Goal: Task Accomplishment & Management: Complete application form

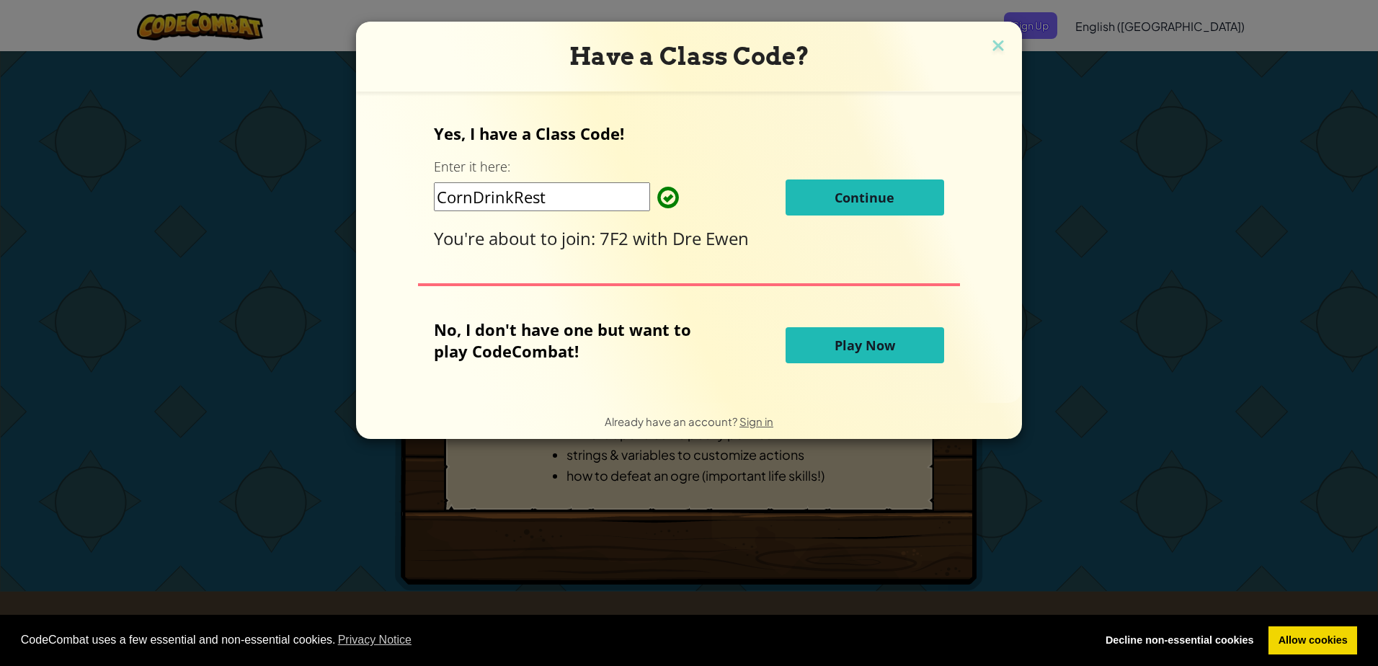
click at [828, 185] on button "Continue" at bounding box center [865, 197] width 159 height 36
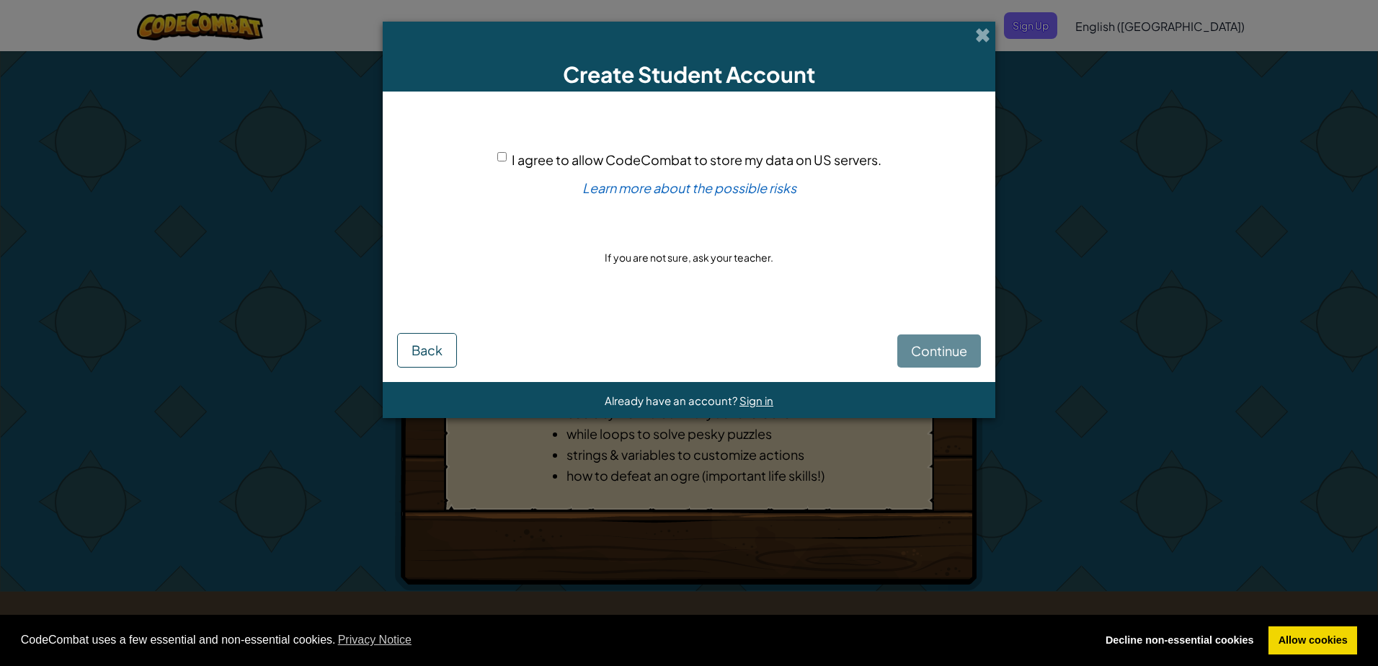
click at [525, 156] on span "I agree to allow CodeCombat to store my data on US servers." at bounding box center [697, 159] width 370 height 17
click at [507, 156] on input "I agree to allow CodeCombat to store my data on US servers." at bounding box center [501, 156] width 9 height 9
checkbox input "true"
click at [946, 360] on button "Continue" at bounding box center [939, 350] width 84 height 33
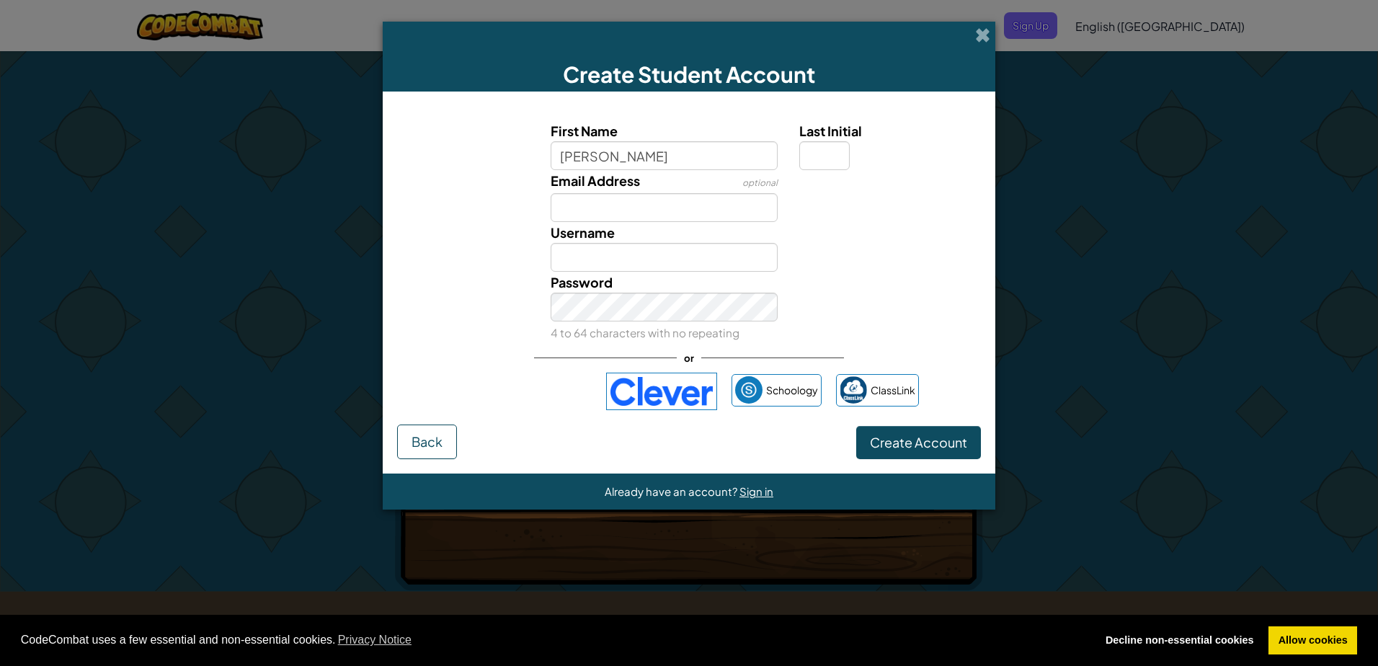
type input "[PERSON_NAME]"
click at [875, 215] on div "Email Address optional" at bounding box center [689, 196] width 598 height 52
click at [818, 164] on input "Last Initial" at bounding box center [824, 155] width 50 height 29
type input "K"
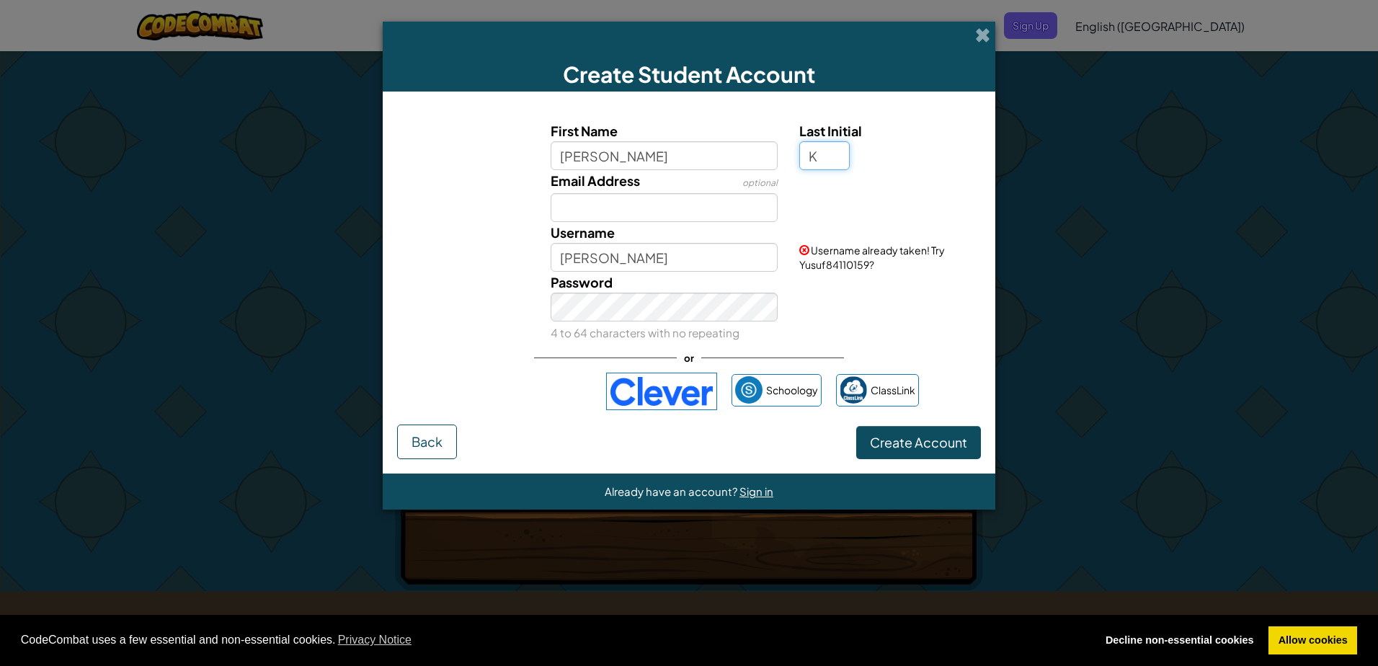
type input "YusufK"
click at [735, 197] on input "Email Address" at bounding box center [665, 207] width 228 height 29
type input "25yuka1487@ichs.org.uk"
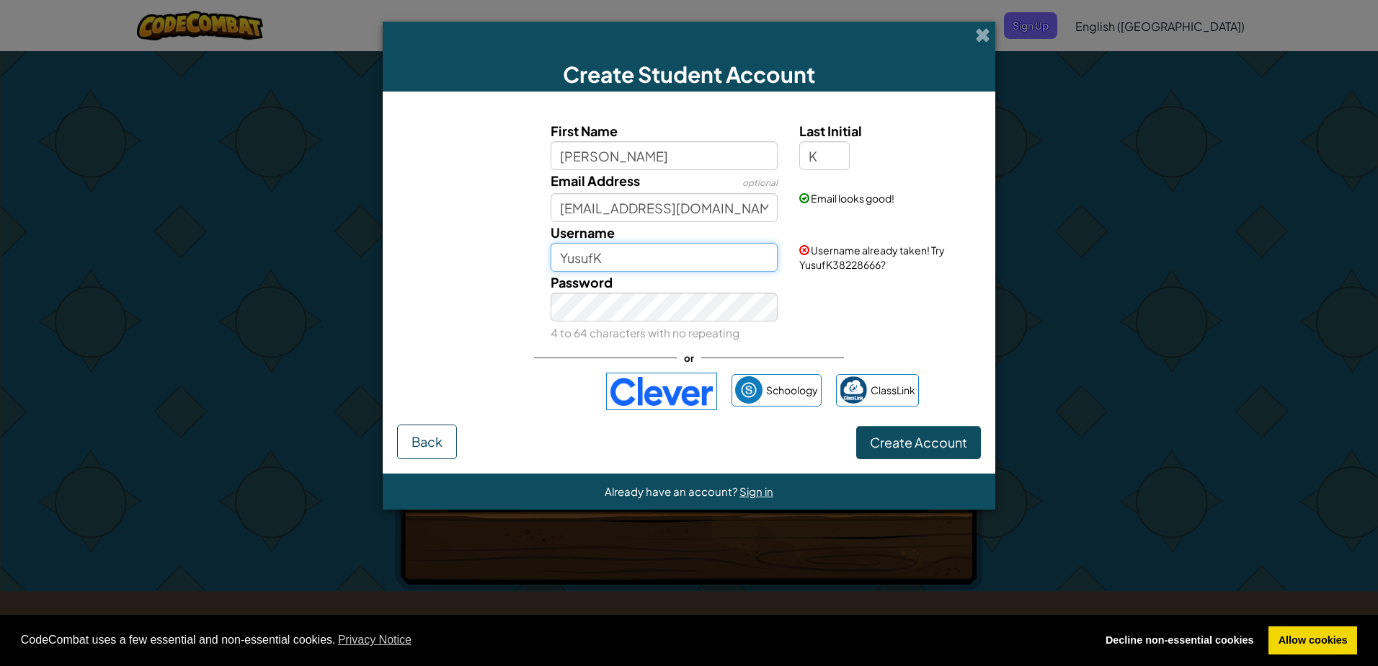
click at [647, 258] on input "YusufK" at bounding box center [665, 257] width 228 height 29
type input "Y"
type input "25yuka1487"
click at [882, 433] on button "Create Account" at bounding box center [918, 442] width 125 height 33
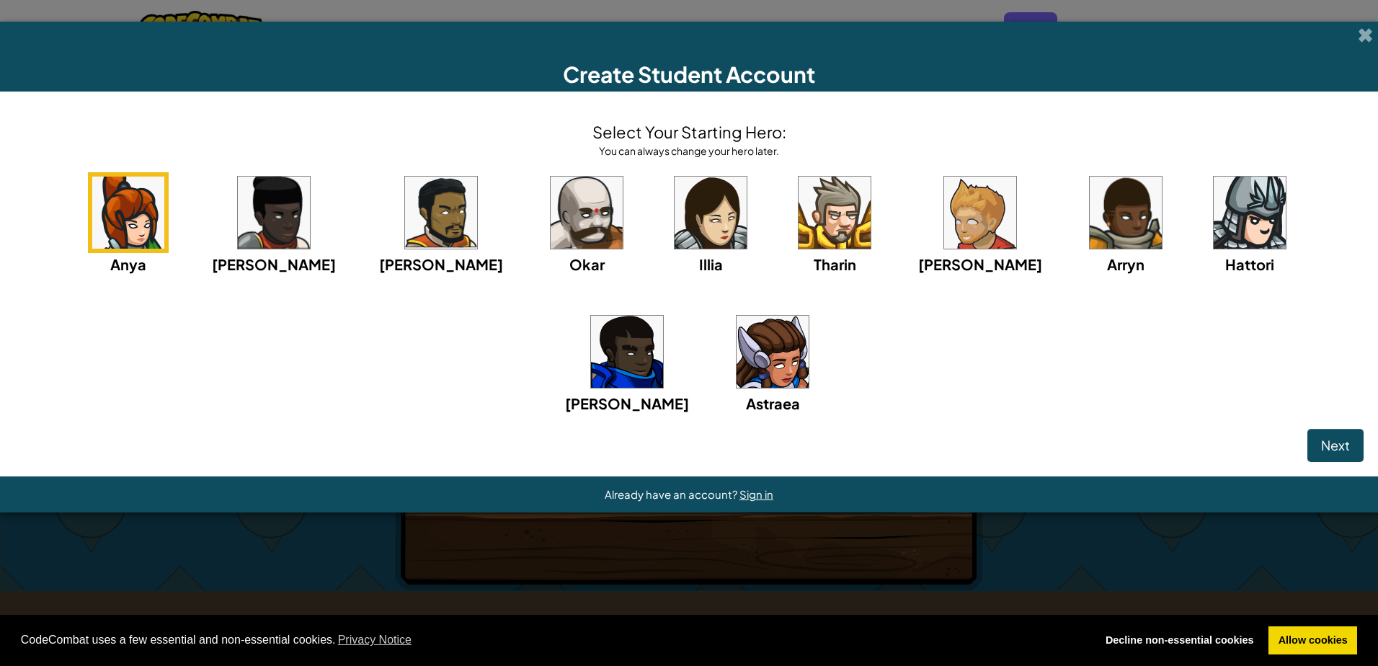
click at [799, 240] on img at bounding box center [835, 213] width 72 height 72
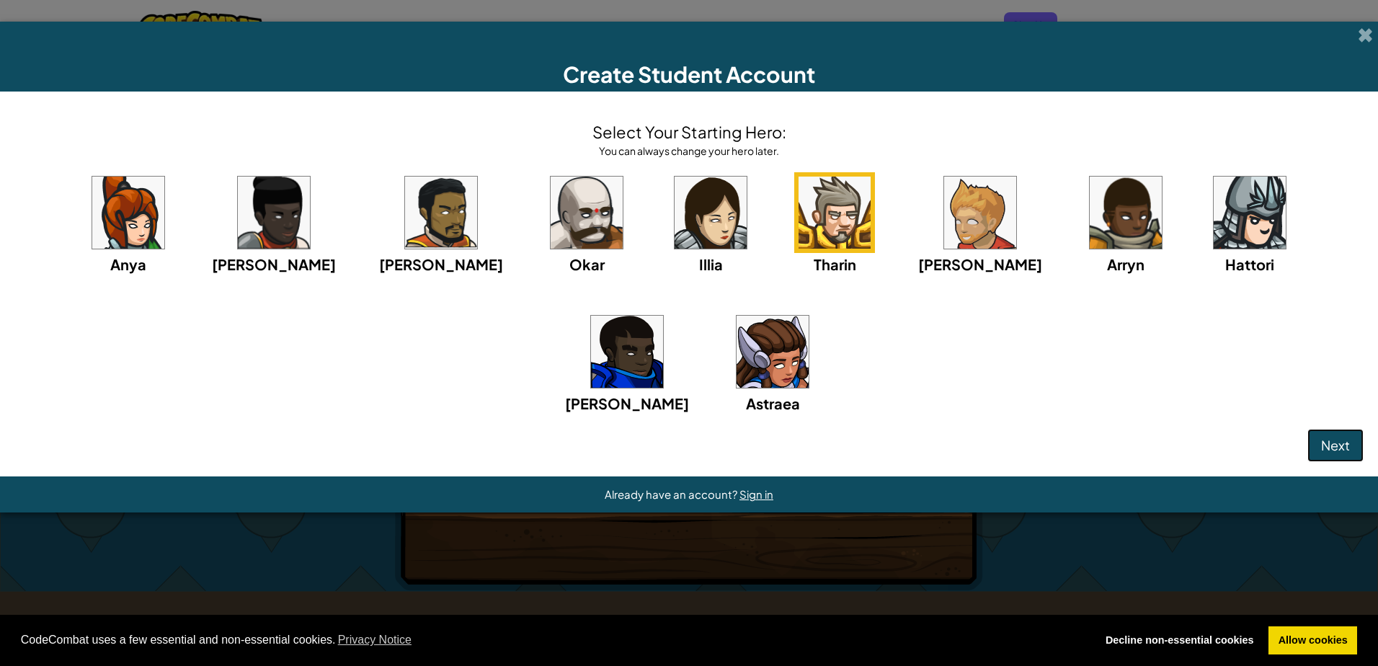
click at [1327, 448] on span "Next" at bounding box center [1335, 445] width 29 height 17
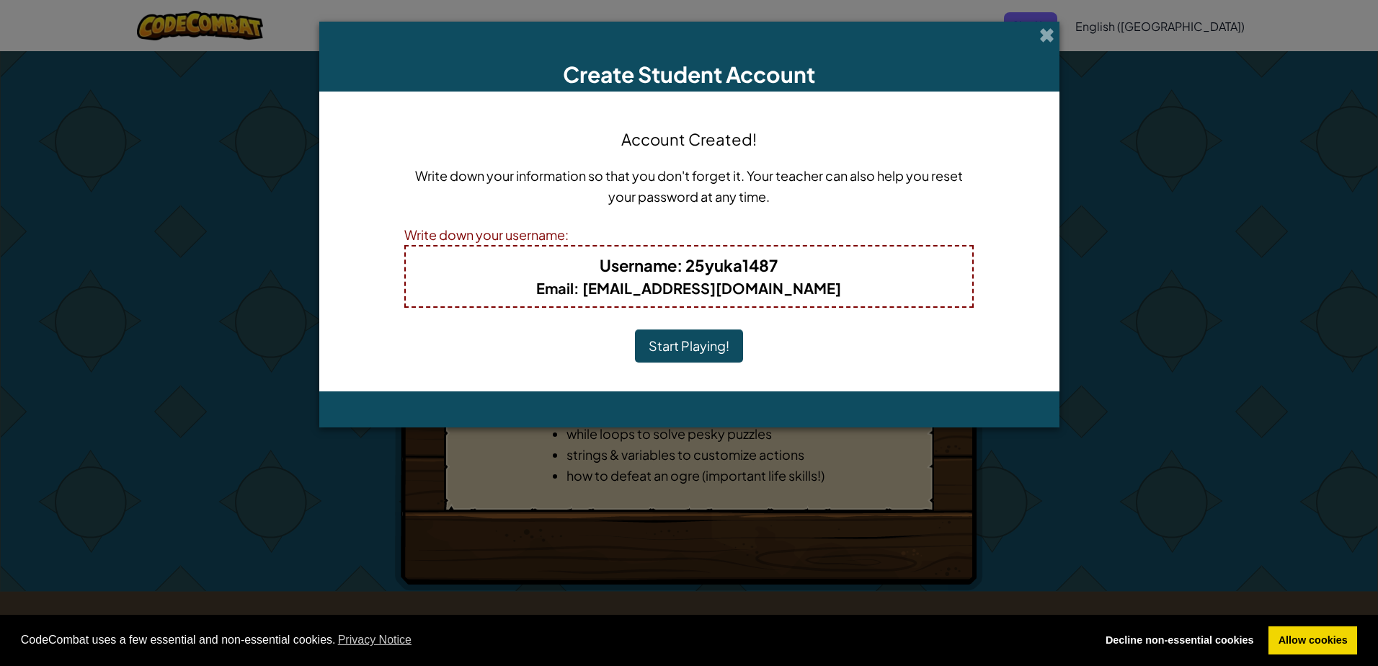
click at [686, 348] on button "Start Playing!" at bounding box center [689, 345] width 108 height 33
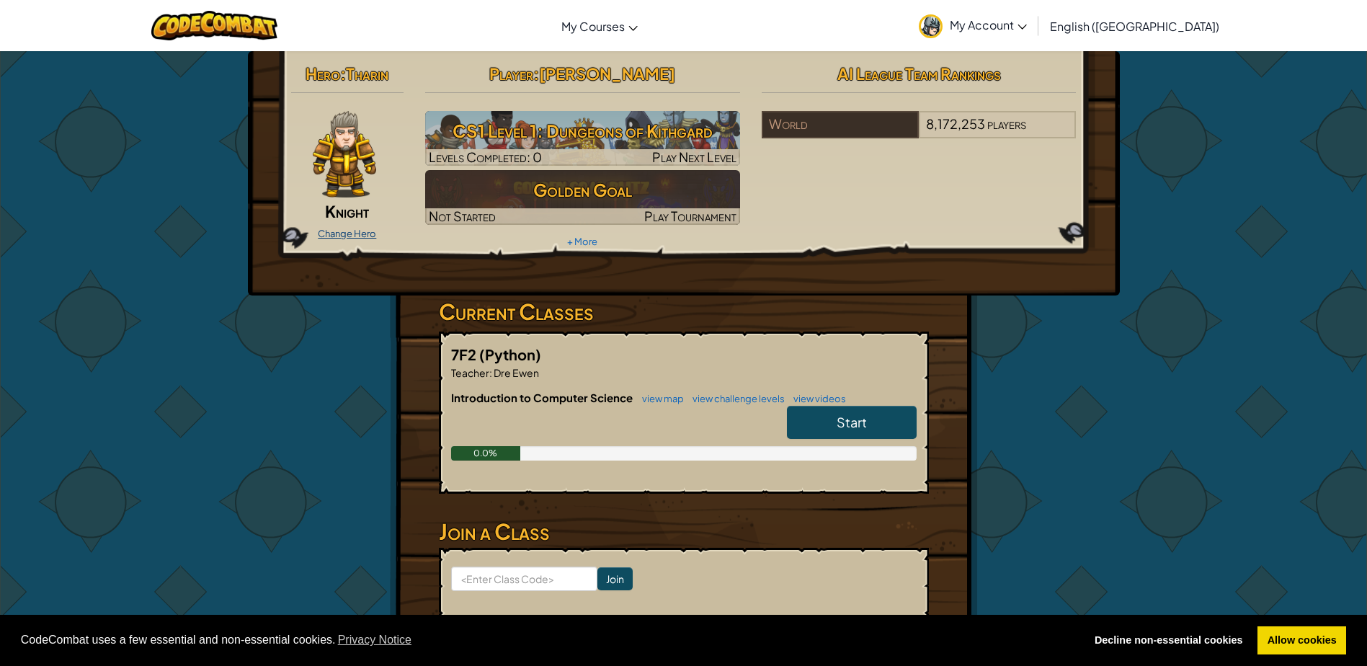
click at [332, 228] on link "Change Hero" at bounding box center [347, 234] width 58 height 12
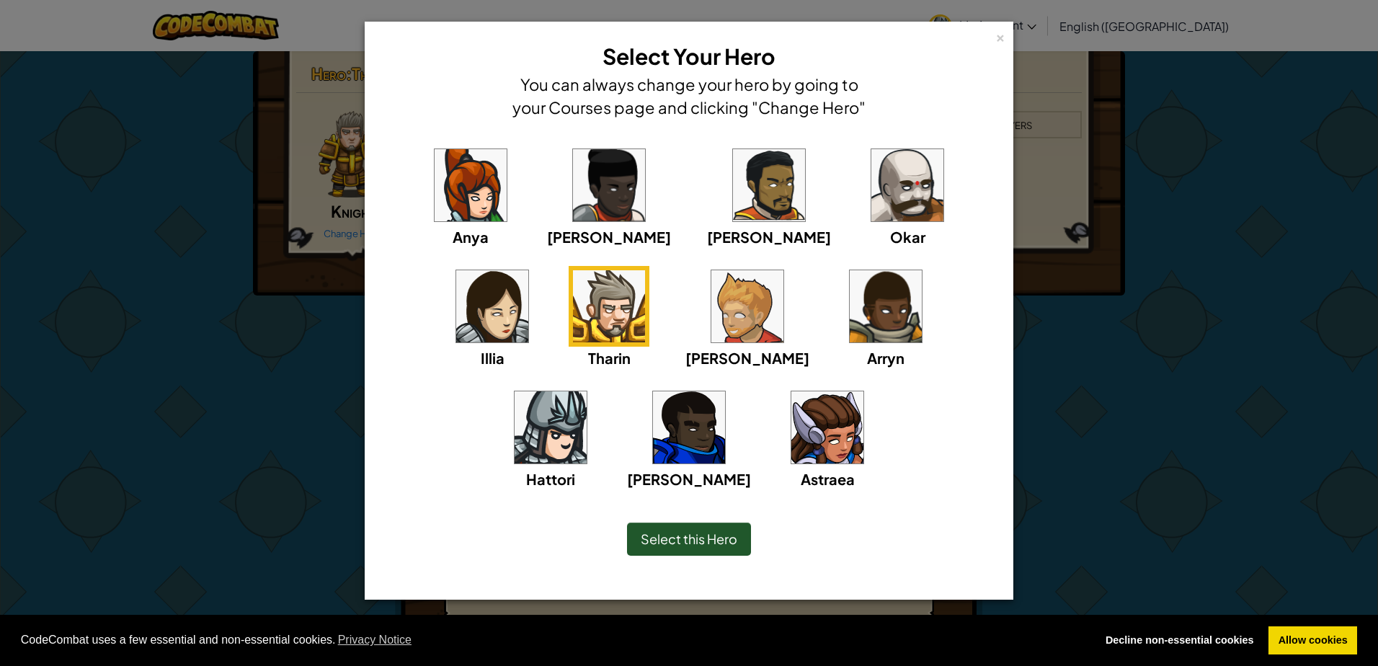
click at [587, 391] on img at bounding box center [551, 427] width 72 height 72
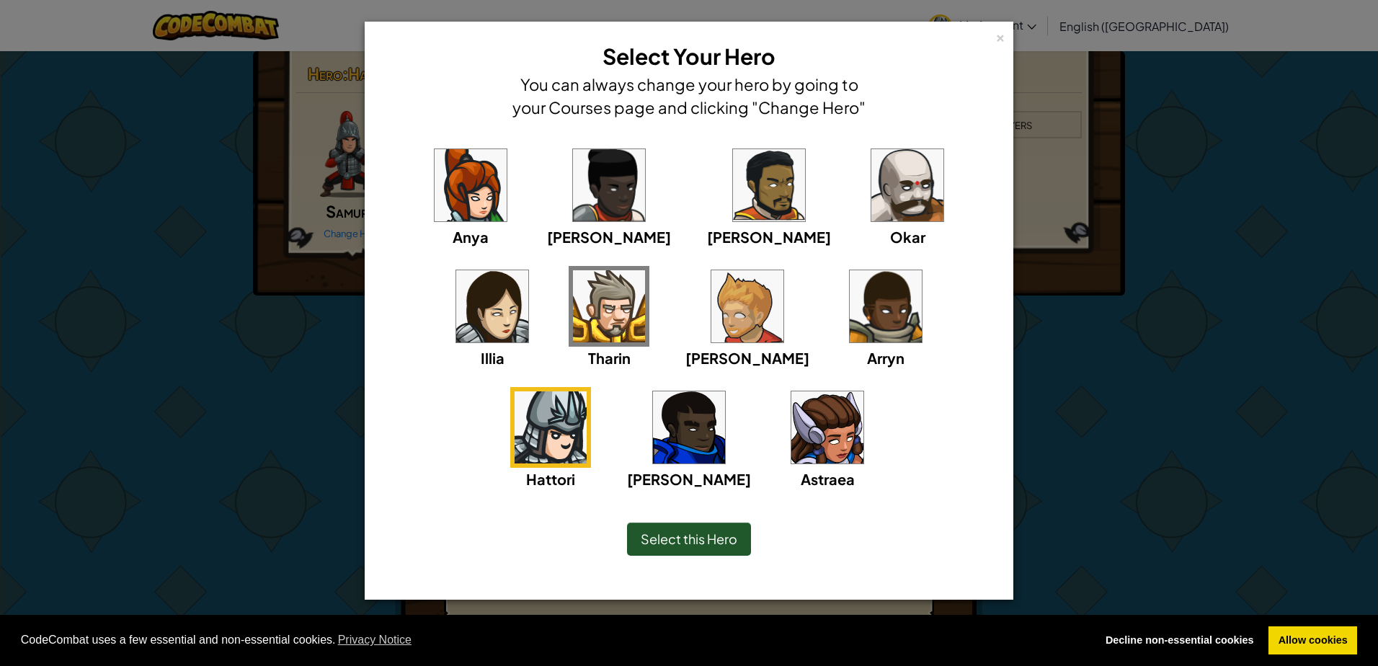
click at [686, 534] on span "Select this Hero" at bounding box center [689, 539] width 97 height 17
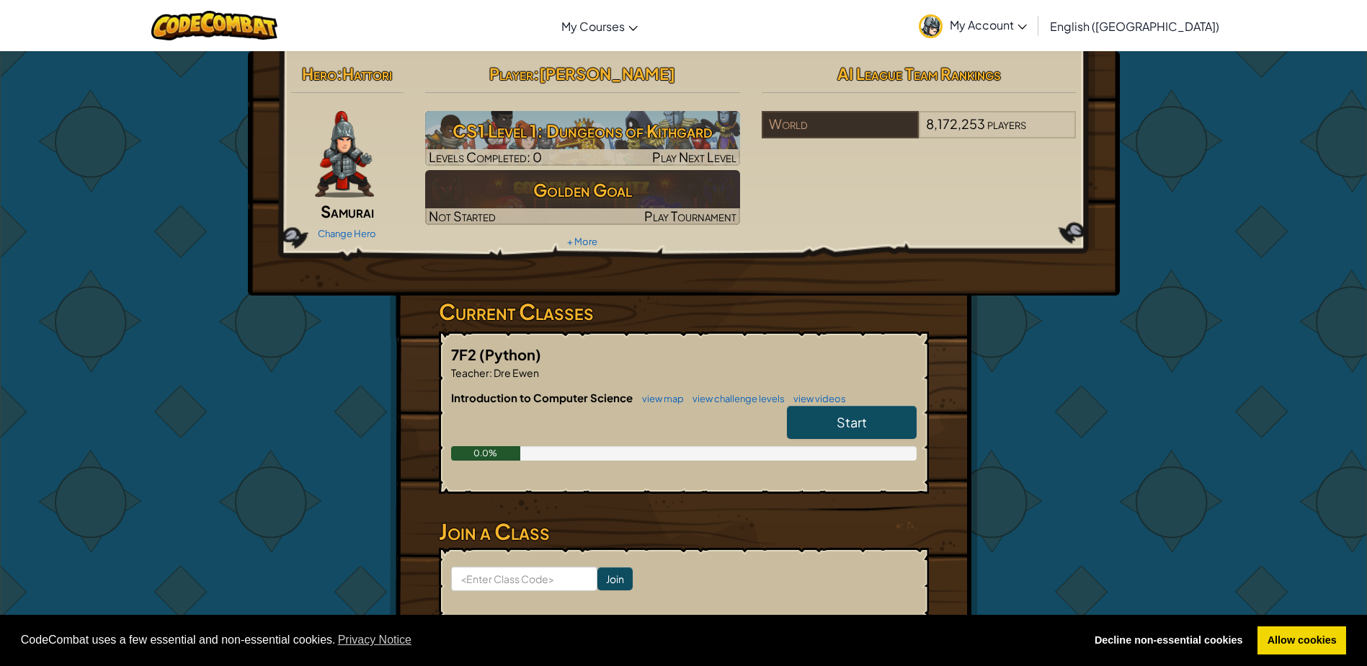
click at [859, 420] on span "Start" at bounding box center [852, 422] width 30 height 17
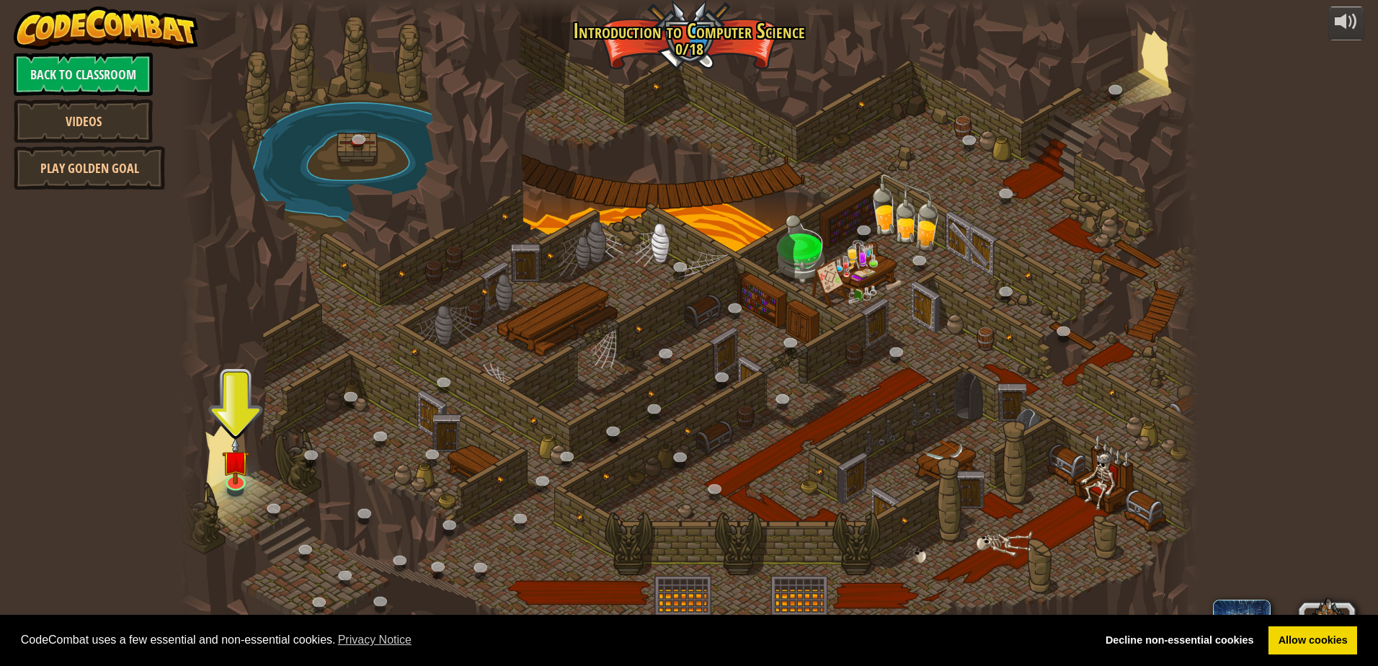
click at [251, 442] on div at bounding box center [688, 333] width 1019 height 666
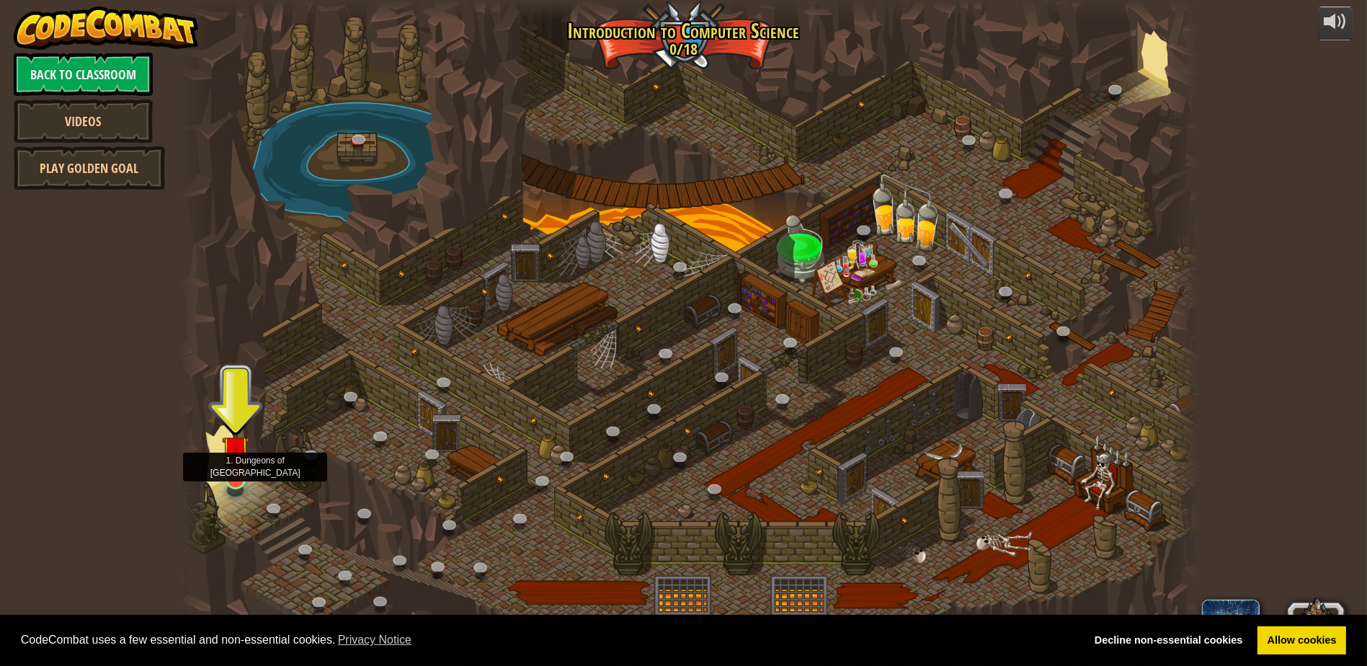
click at [226, 453] on img at bounding box center [235, 449] width 27 height 63
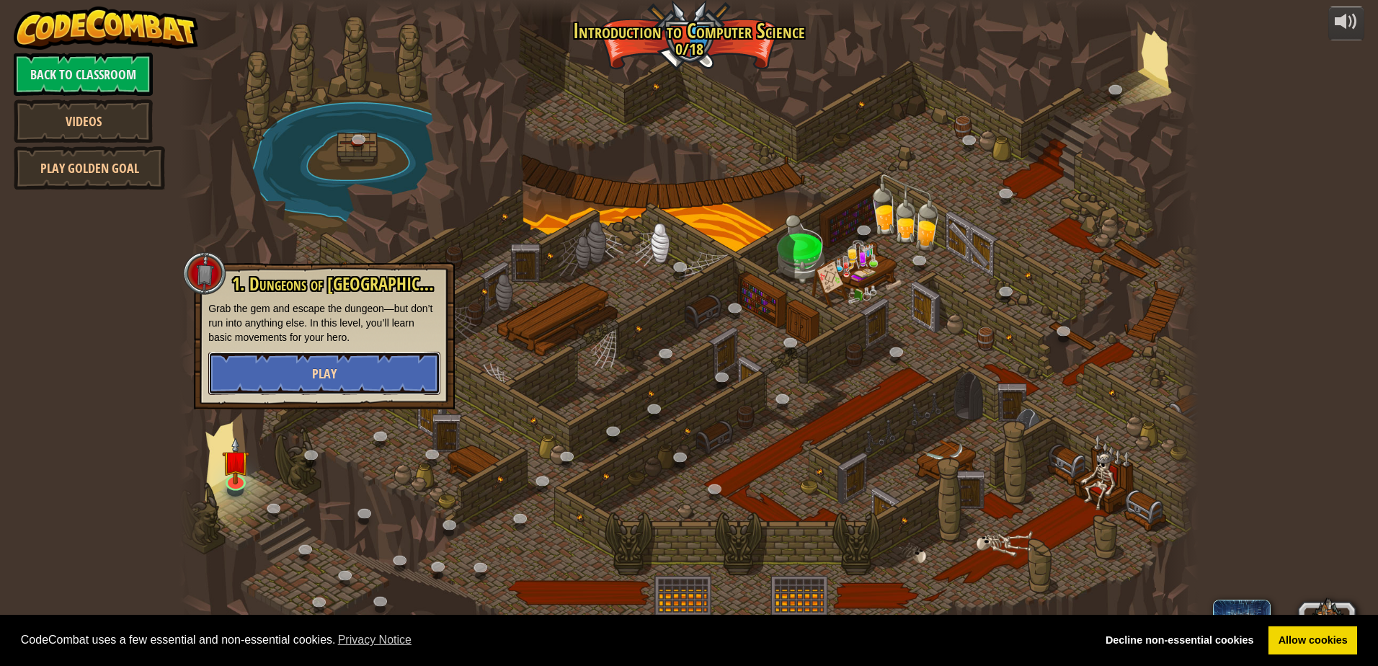
click at [314, 376] on span "Play" at bounding box center [324, 374] width 25 height 18
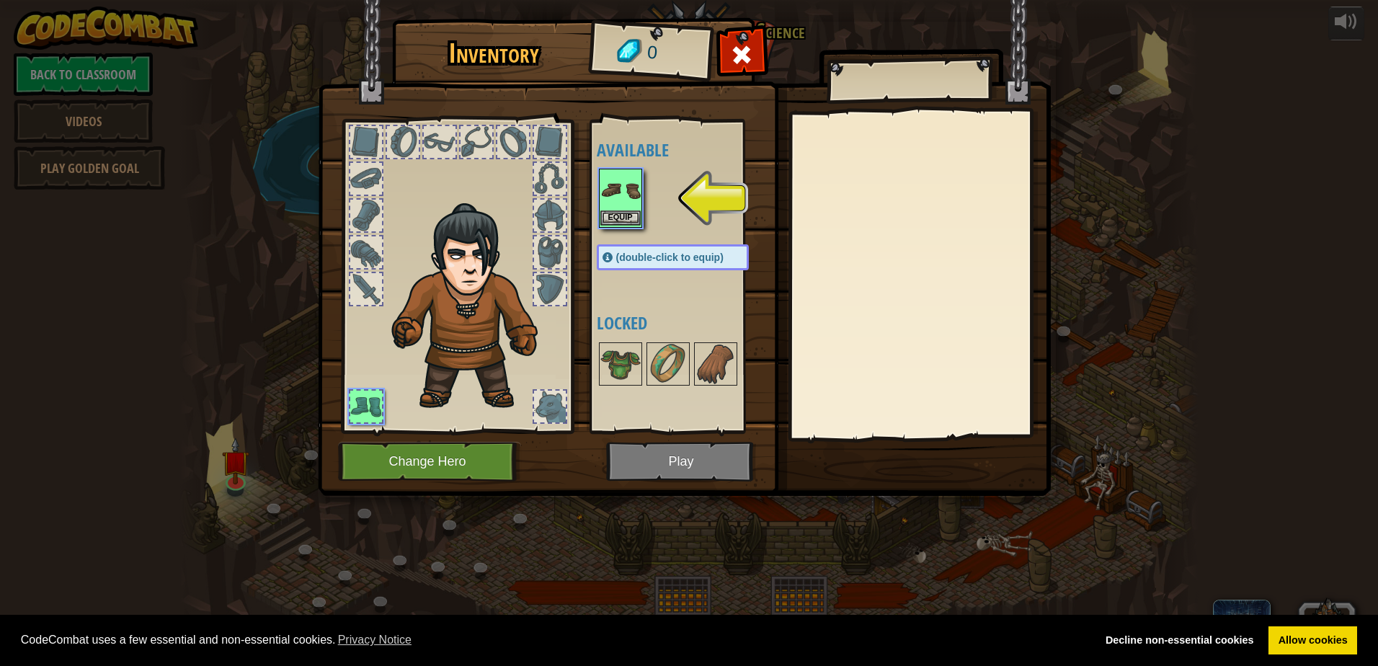
click at [636, 195] on img at bounding box center [620, 190] width 40 height 40
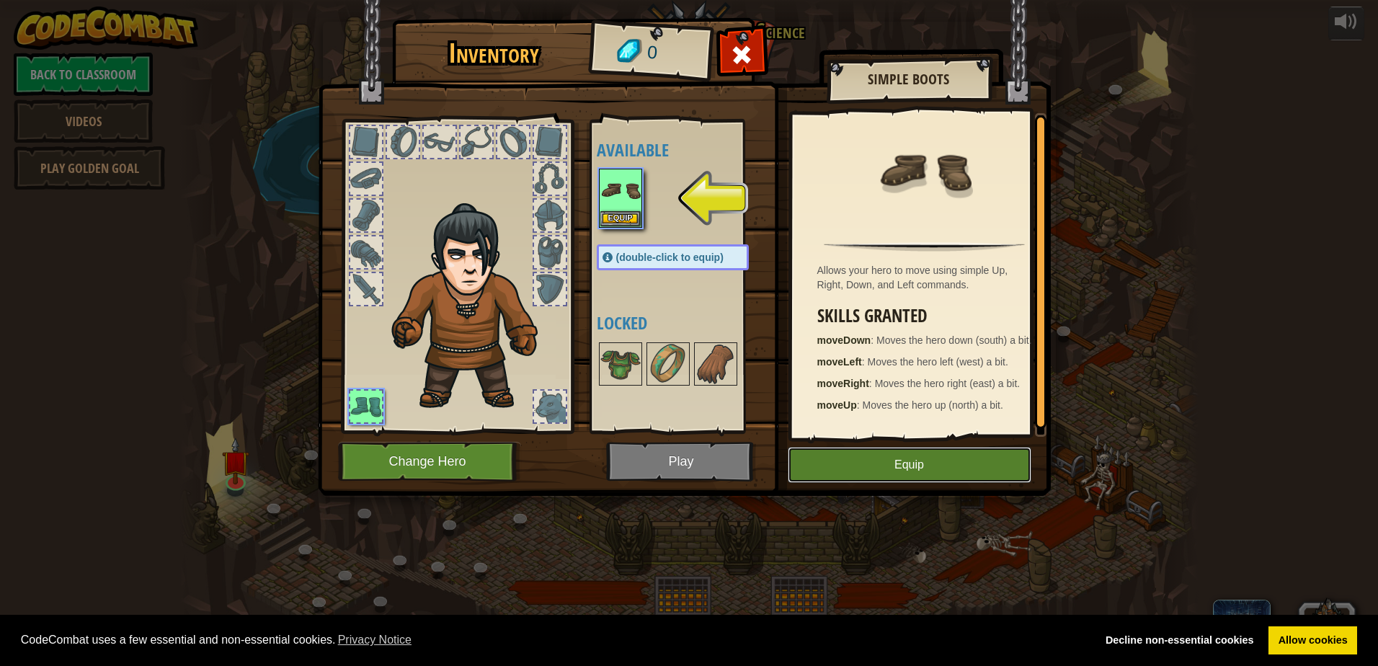
click at [879, 451] on button "Equip" at bounding box center [910, 465] width 244 height 36
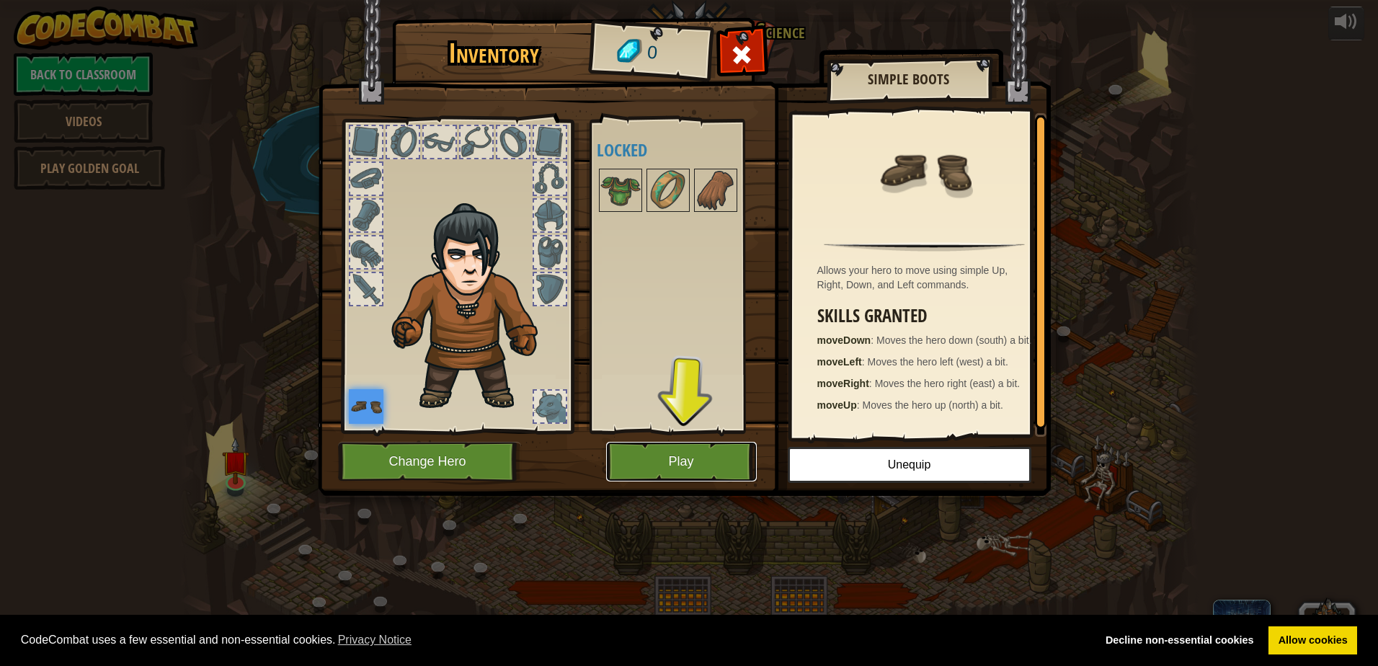
click at [697, 450] on button "Play" at bounding box center [681, 462] width 151 height 40
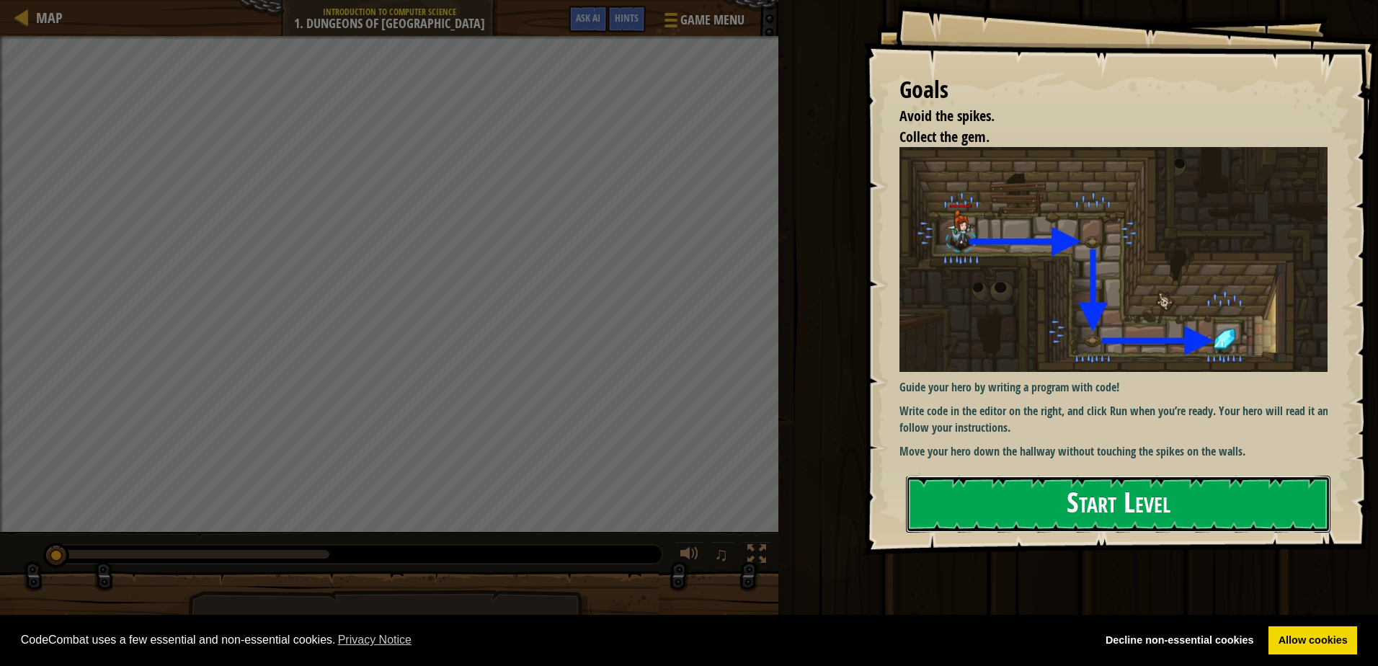
click at [1068, 502] on button "Start Level" at bounding box center [1118, 504] width 425 height 57
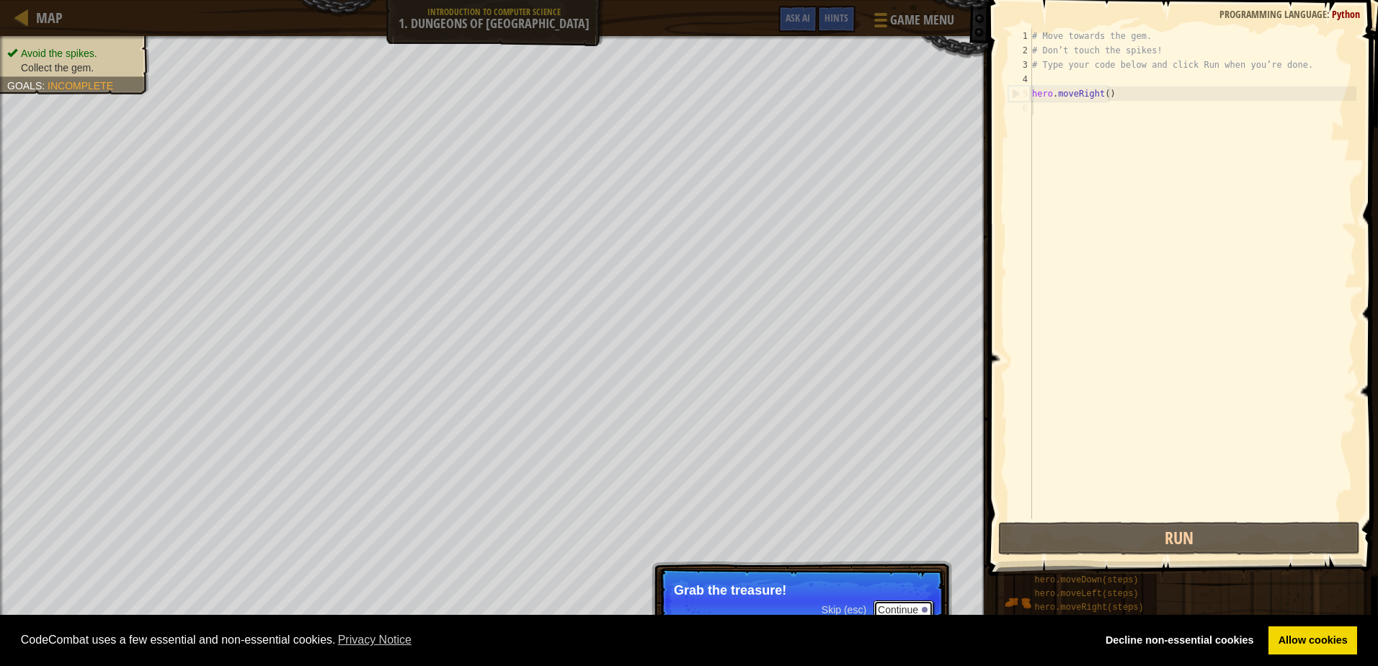
click at [923, 607] on div at bounding box center [925, 610] width 6 height 6
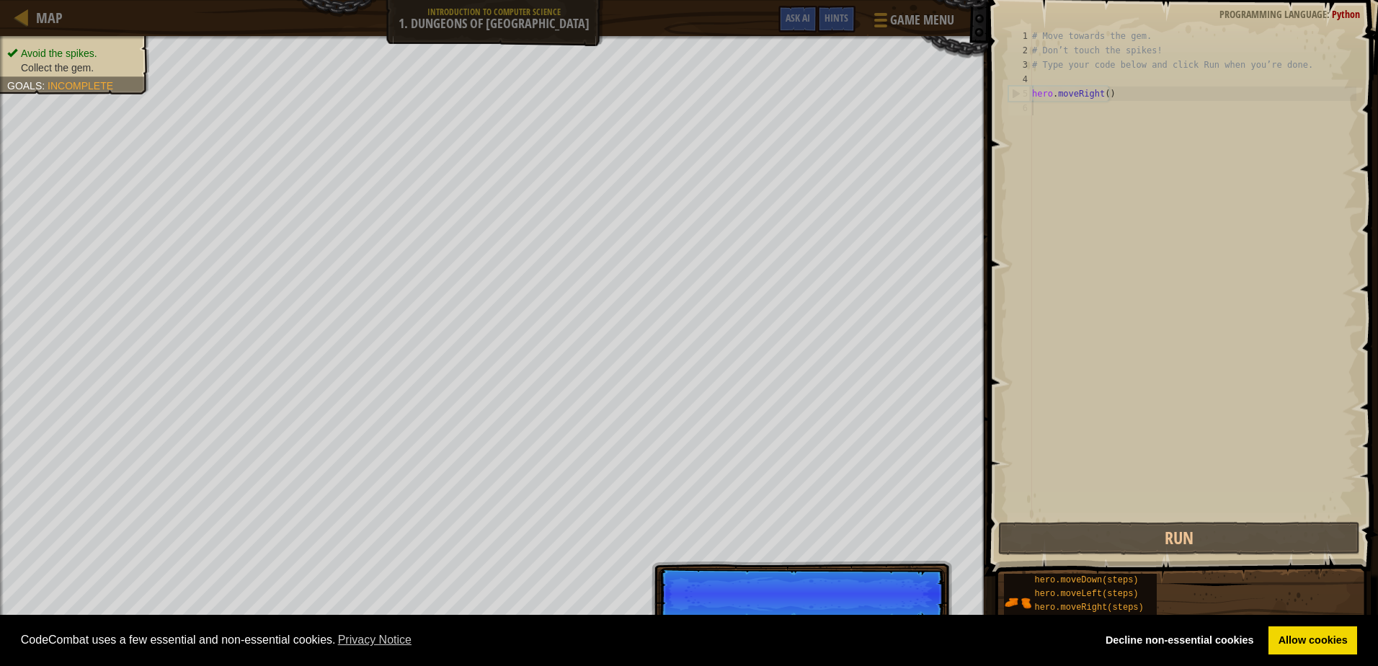
scroll to position [6, 0]
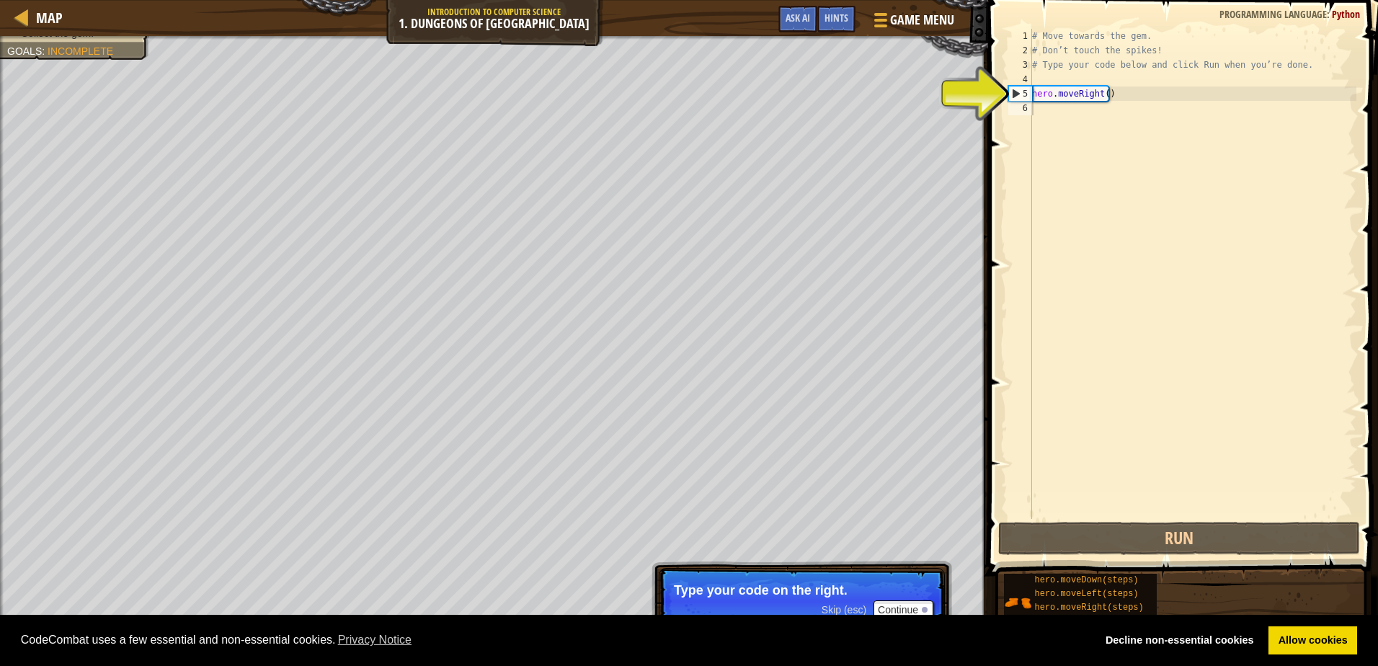
click at [865, 585] on p "Type your code on the right." at bounding box center [802, 590] width 256 height 14
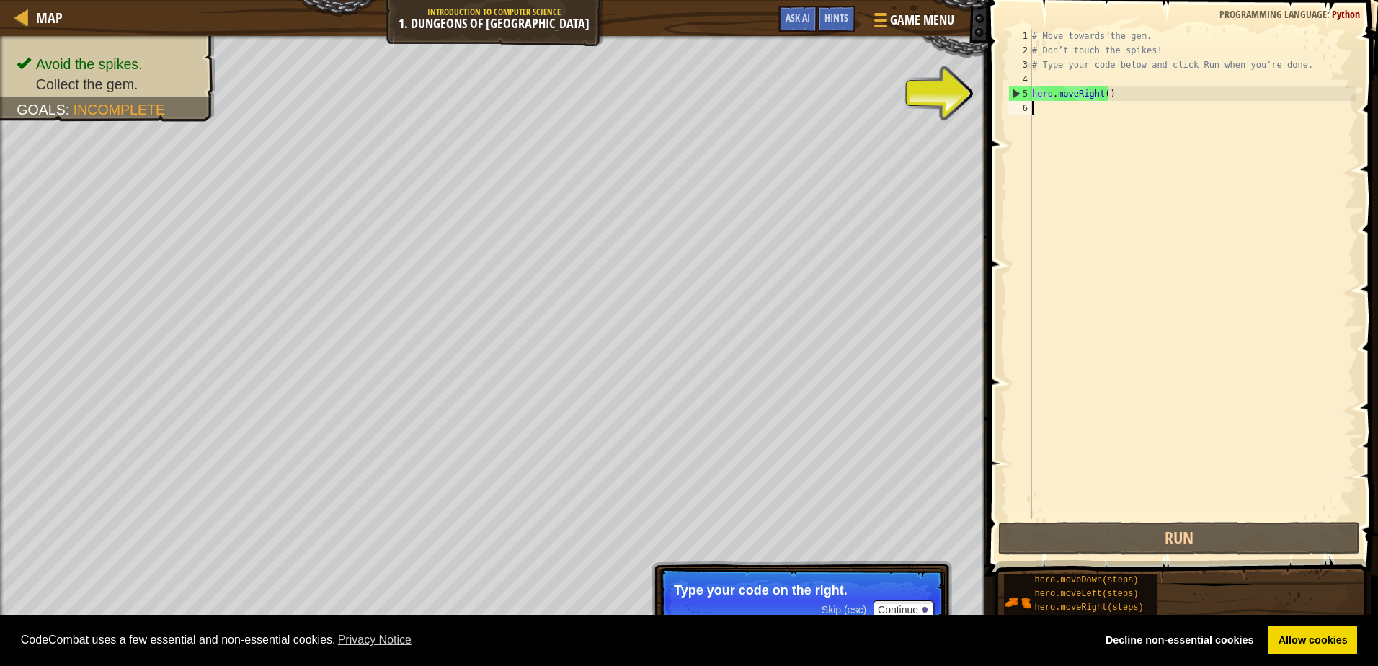
click at [1048, 102] on div "# Move towards the gem. # Don’t touch the spikes! # Type your code below and cl…" at bounding box center [1192, 288] width 327 height 519
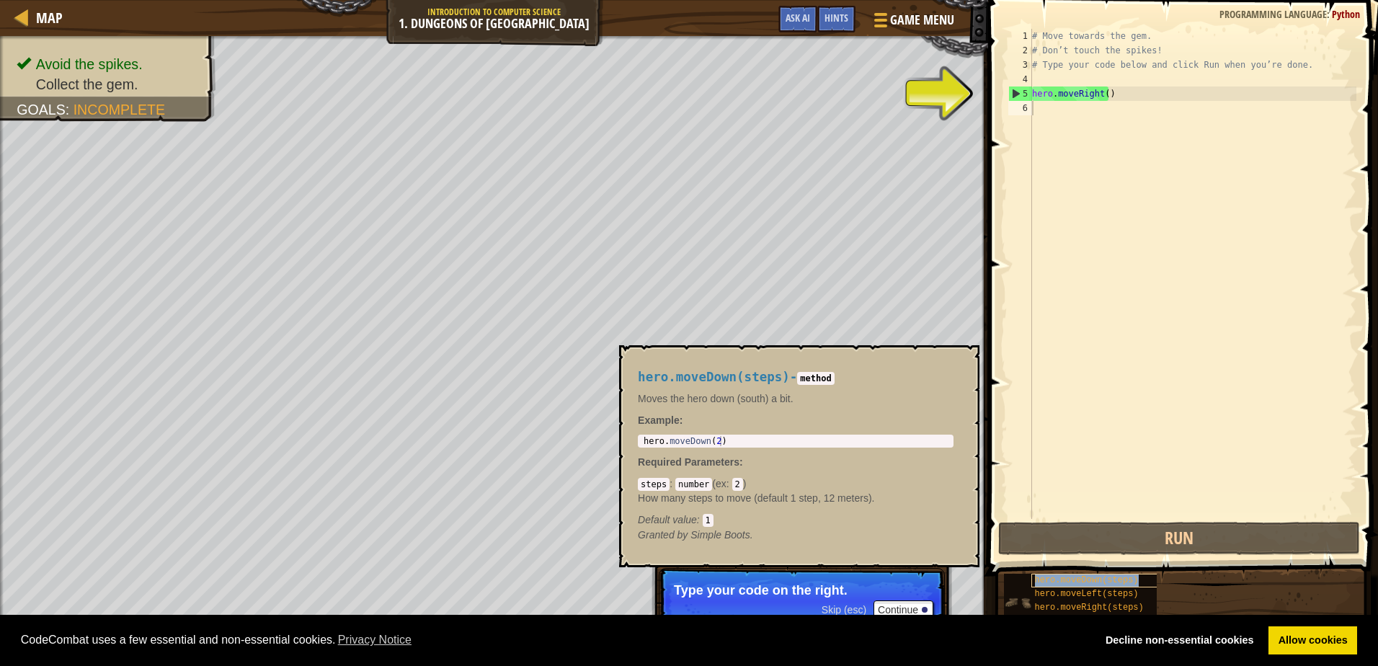
click at [1065, 584] on span "hero.moveDown(steps)" at bounding box center [1087, 580] width 104 height 10
click at [1104, 96] on div "# Move towards the gem. # Don’t touch the spikes! # Type your code below and cl…" at bounding box center [1192, 288] width 327 height 519
click at [891, 605] on button "Continue" at bounding box center [904, 609] width 60 height 19
click at [902, 605] on button "Continue" at bounding box center [904, 611] width 60 height 19
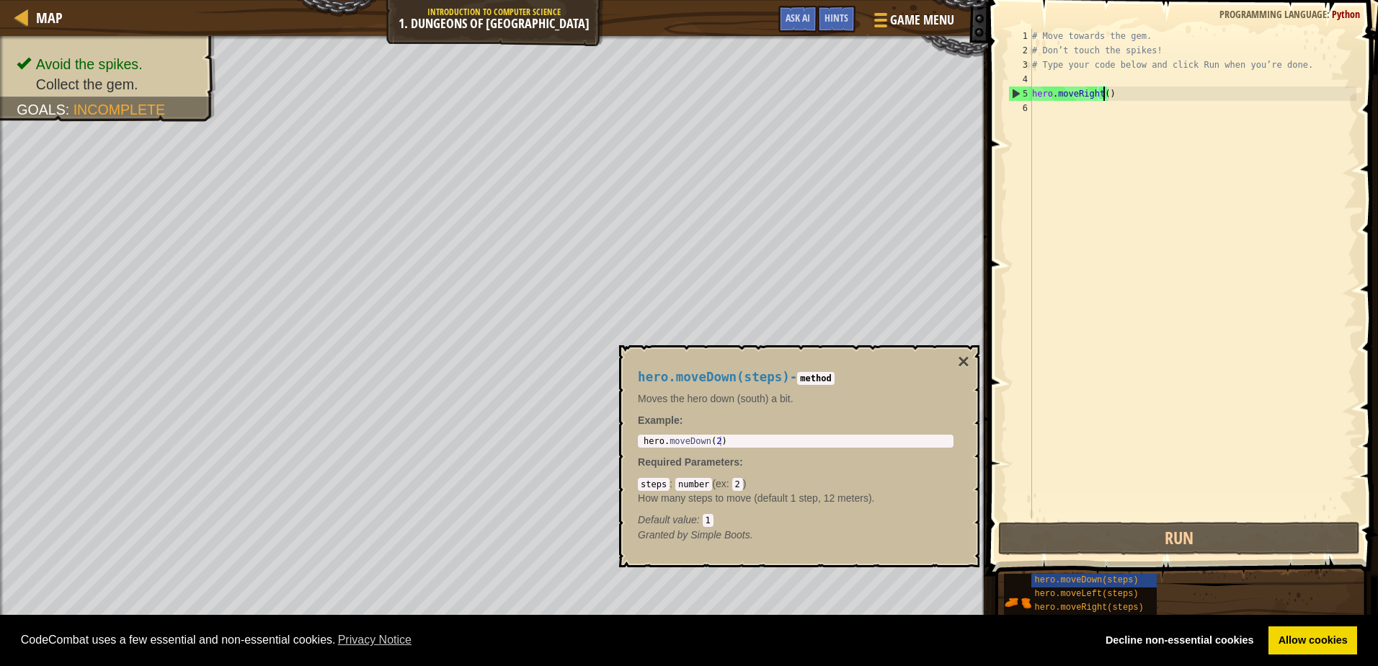
type textarea "hero.moveRight(6)"
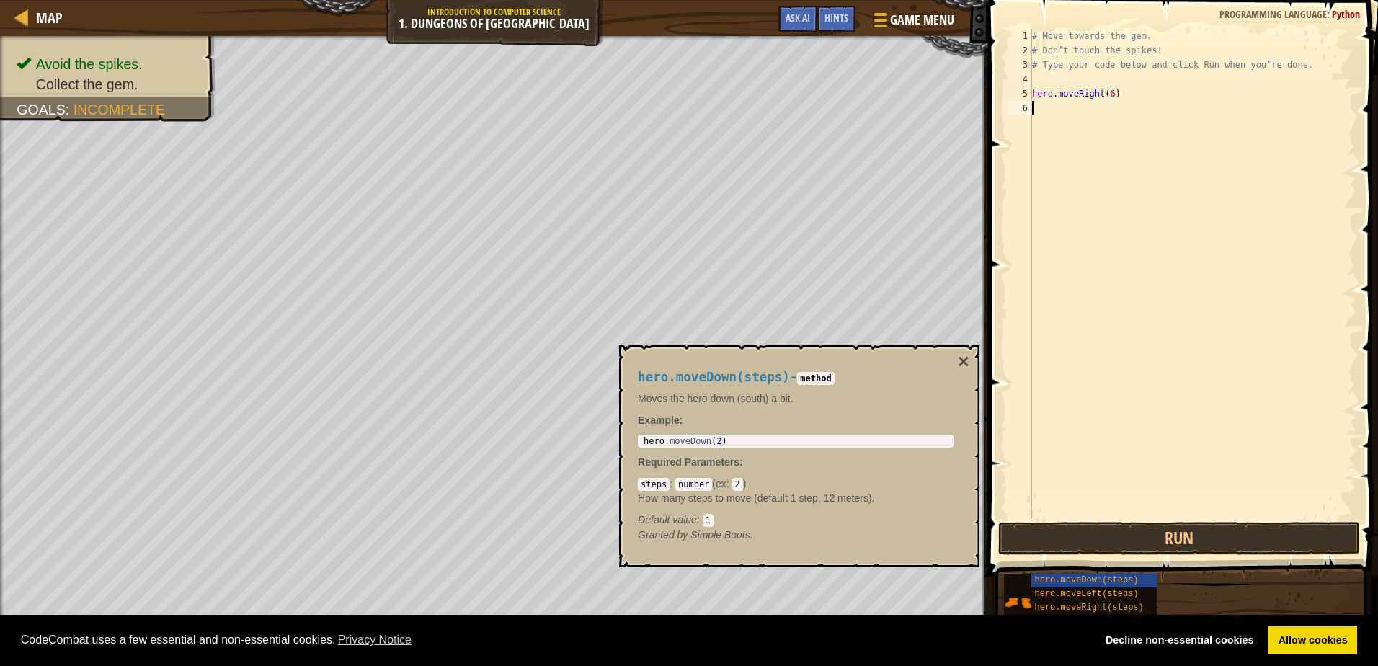
click at [1077, 118] on div "# Move towards the gem. # Don’t touch the spikes! # Type your code below and cl…" at bounding box center [1192, 288] width 327 height 519
type textarea "hero.moveDown(2)"
click at [763, 438] on div "hero . moveDown ( 2 )" at bounding box center [796, 451] width 310 height 30
click at [1080, 581] on span "hero.moveDown(steps)" at bounding box center [1087, 580] width 104 height 10
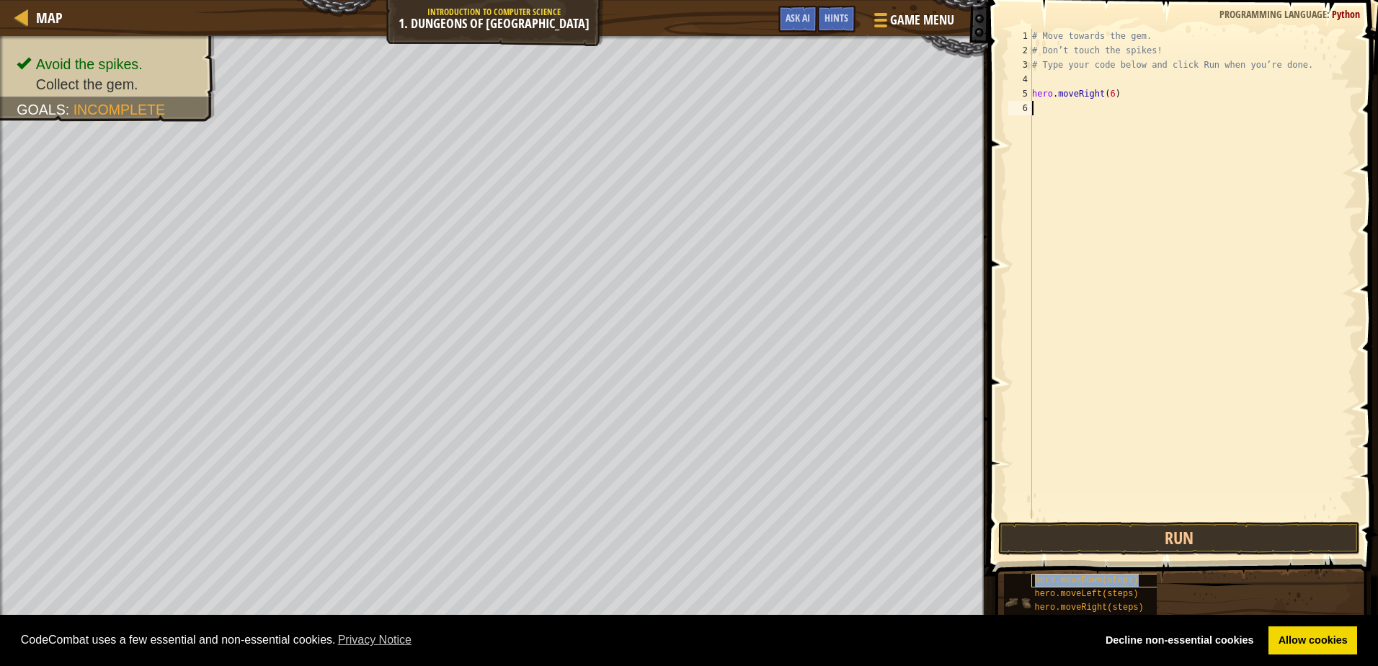
click at [1080, 580] on span "hero.moveDown(steps)" at bounding box center [1087, 580] width 104 height 10
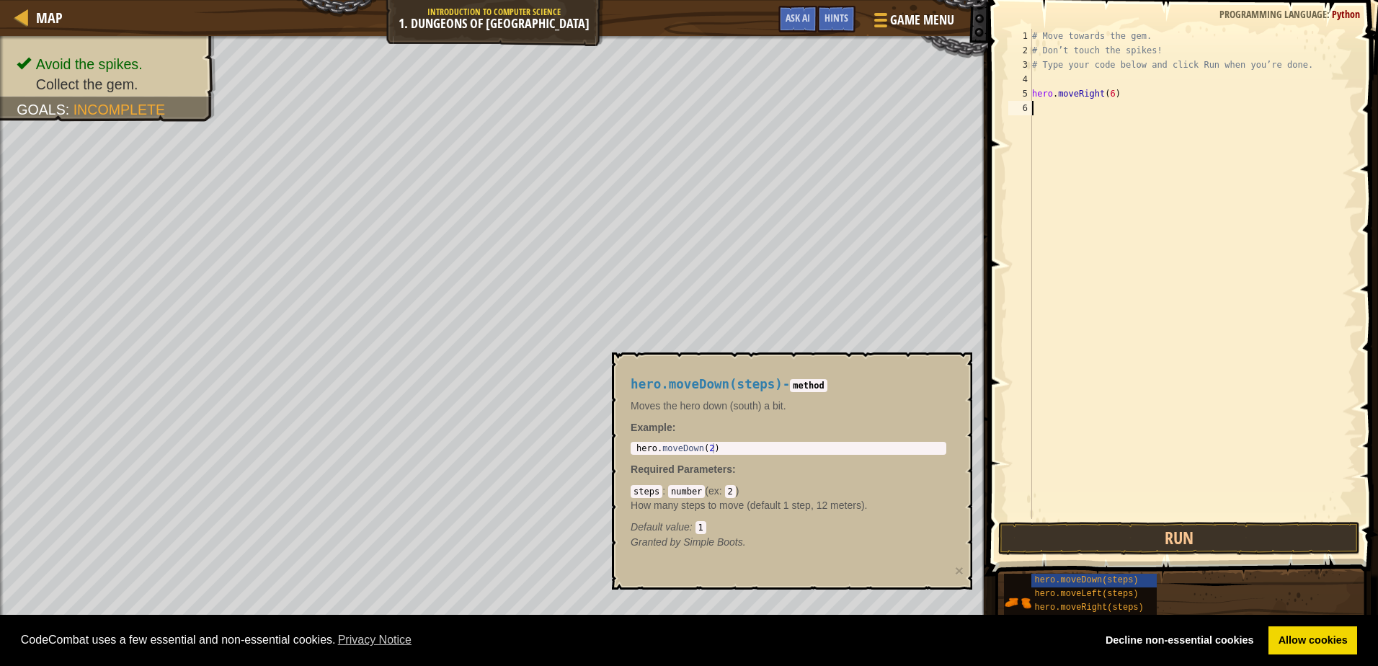
type textarea "hero.moveDown(2)"
click at [788, 449] on div "hero . moveDown ( 2 )" at bounding box center [789, 458] width 310 height 30
click at [608, 0] on body "Cookie Policy CodeCombat uses a few essential and non-essential cookies. Privac…" at bounding box center [689, 0] width 1378 height 0
drag, startPoint x: 722, startPoint y: 450, endPoint x: 686, endPoint y: 451, distance: 35.4
click at [682, 454] on div "hero.moveDown(2) 1 hero . moveDown ( 2 ) הההההההההההההההההההההההההההההההההההההה…" at bounding box center [789, 448] width 316 height 13
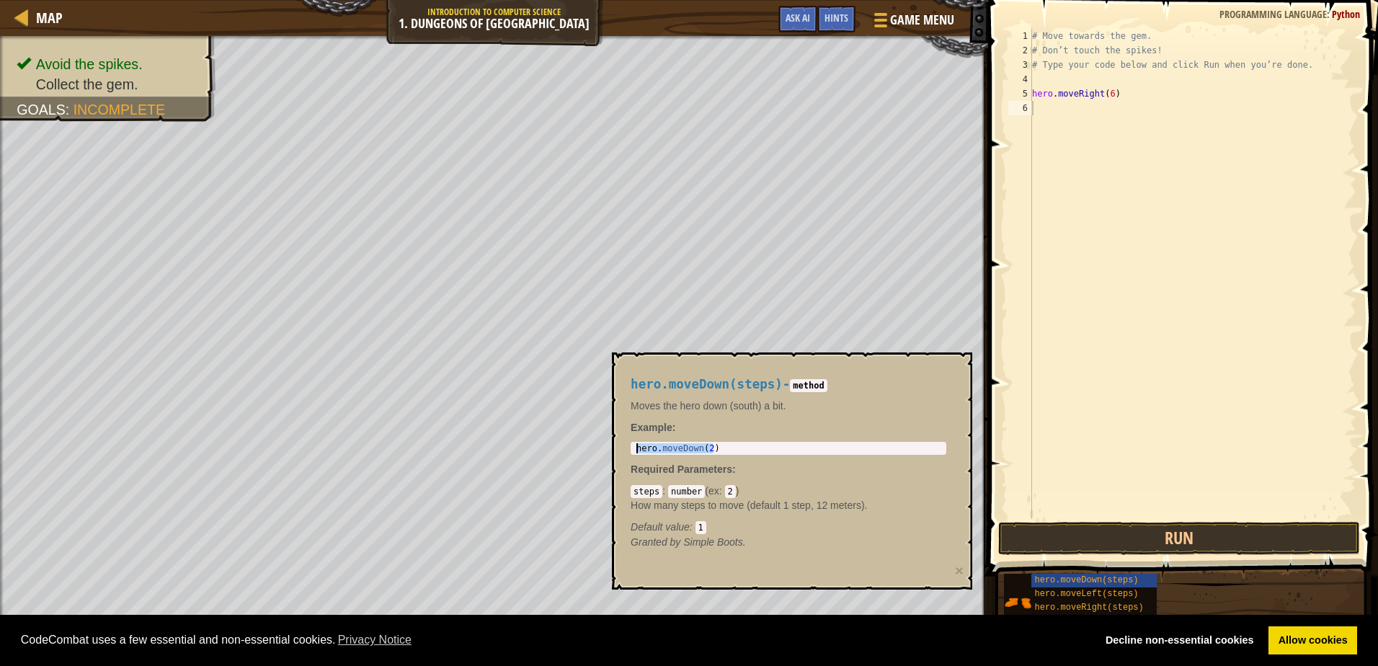
drag, startPoint x: 715, startPoint y: 451, endPoint x: 636, endPoint y: 453, distance: 78.6
click at [636, 453] on div "hero . moveDown ( 2 )" at bounding box center [789, 458] width 310 height 30
drag, startPoint x: 636, startPoint y: 453, endPoint x: 645, endPoint y: 445, distance: 12.2
paste textarea "hero.moveDown(2)"
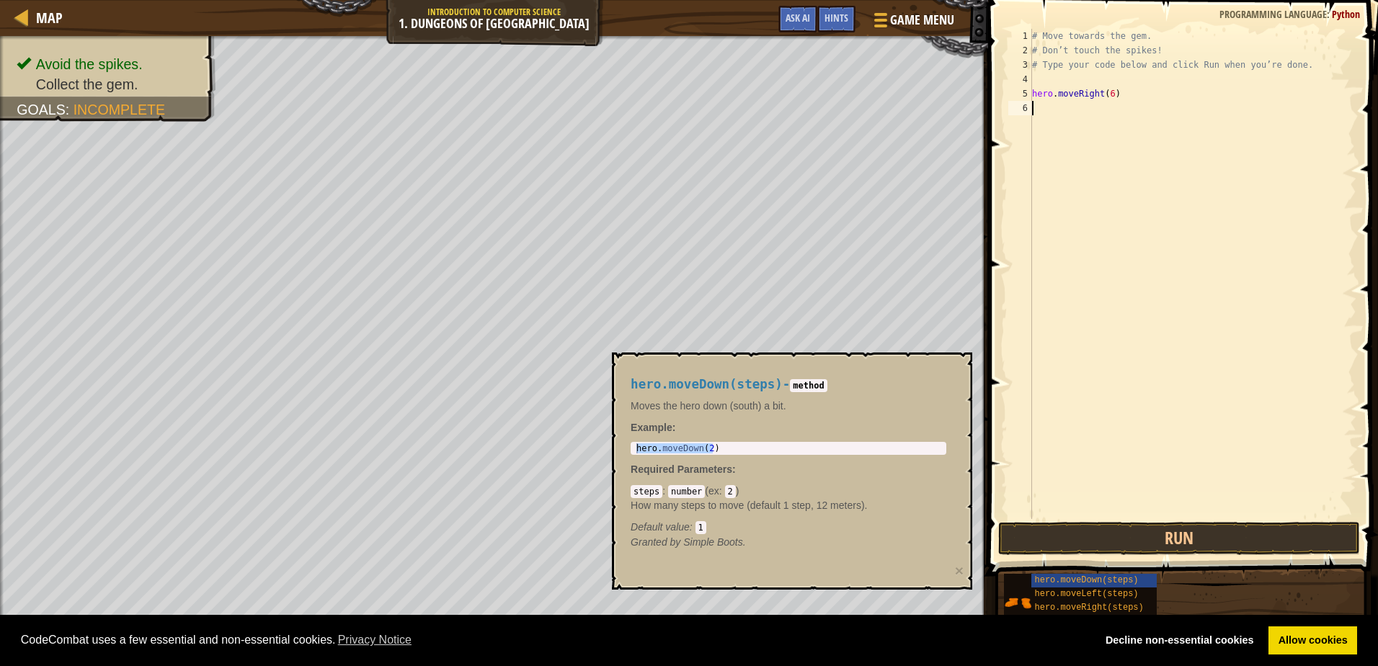
type textarea "hero.moveDown(2)"
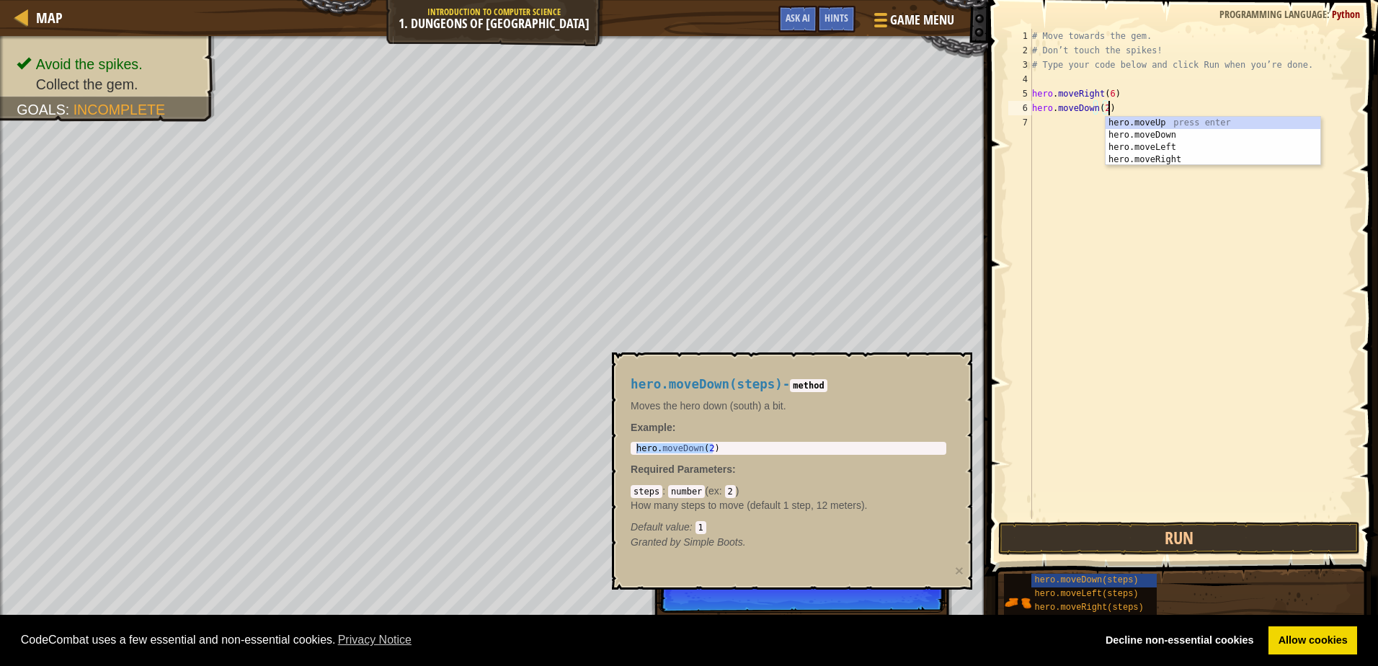
click at [1086, 239] on div "# Move towards the gem. # Don’t touch the spikes! # Type your code below and cl…" at bounding box center [1192, 288] width 327 height 519
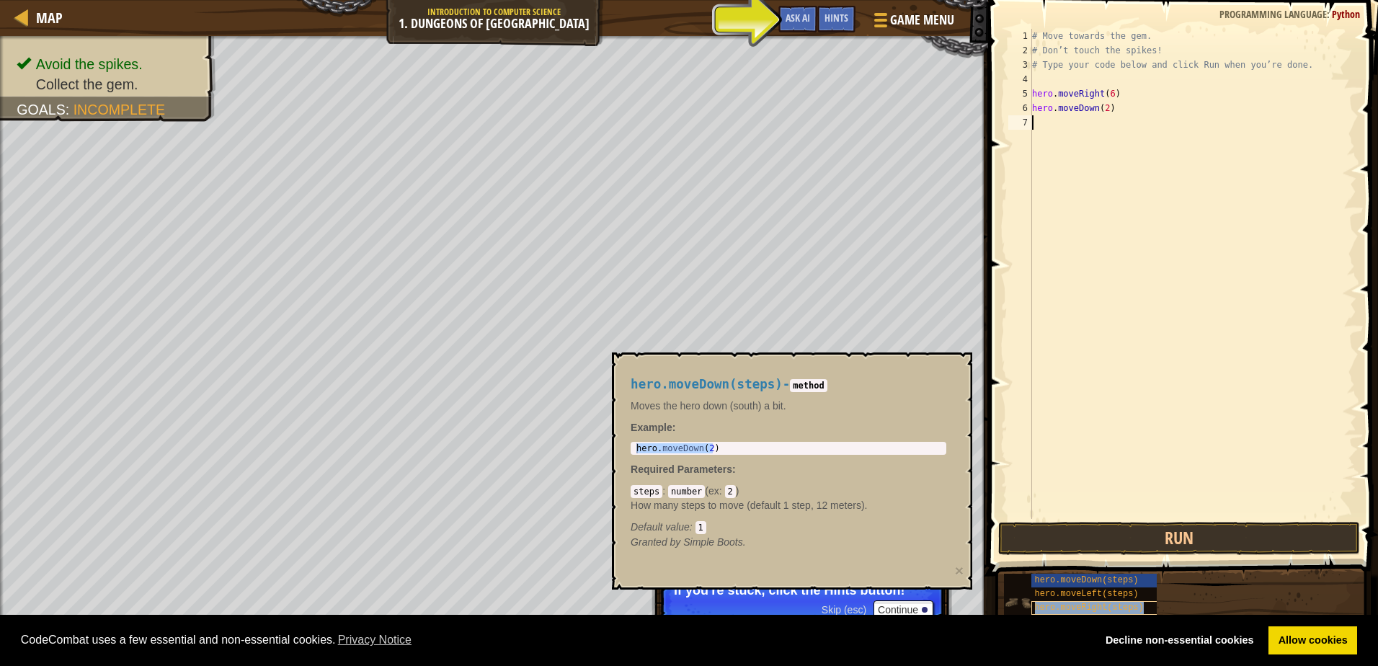
click at [1073, 606] on span "hero.moveRight(steps)" at bounding box center [1089, 608] width 109 height 10
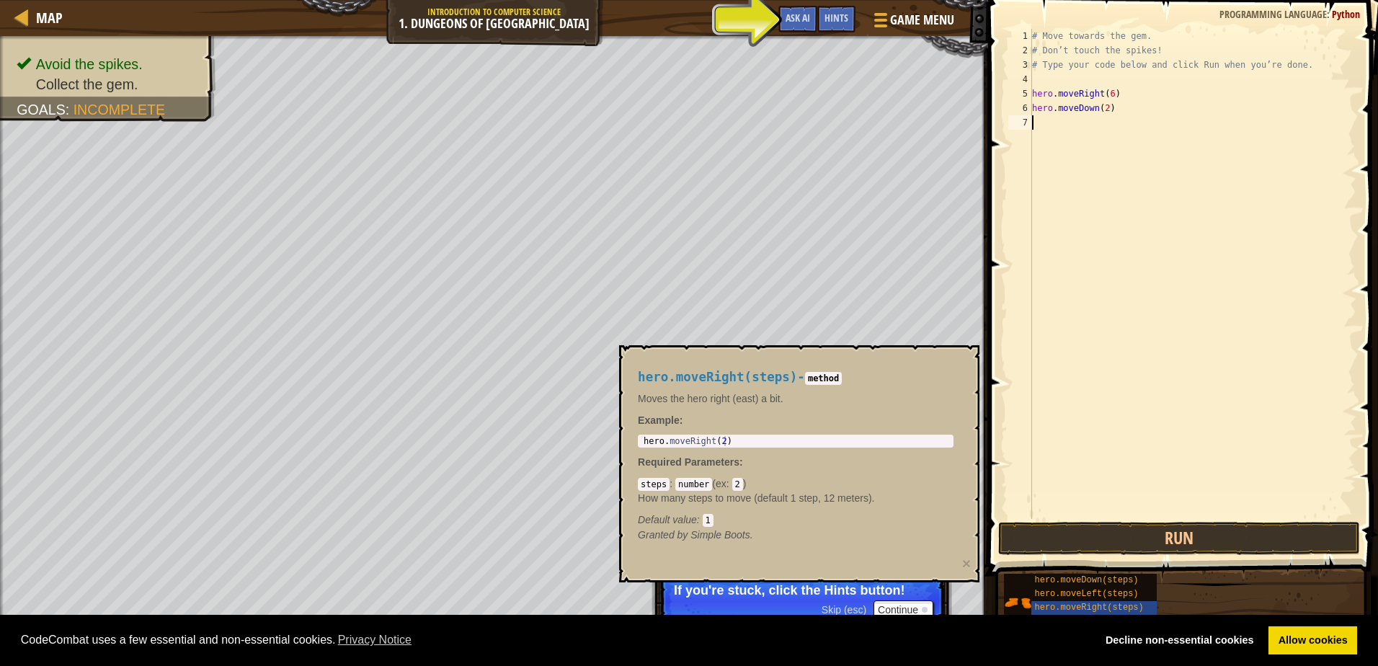
type textarea "hero.moveRight(2)"
click at [720, 440] on div "hero . moveRight ( 2 )" at bounding box center [796, 451] width 310 height 30
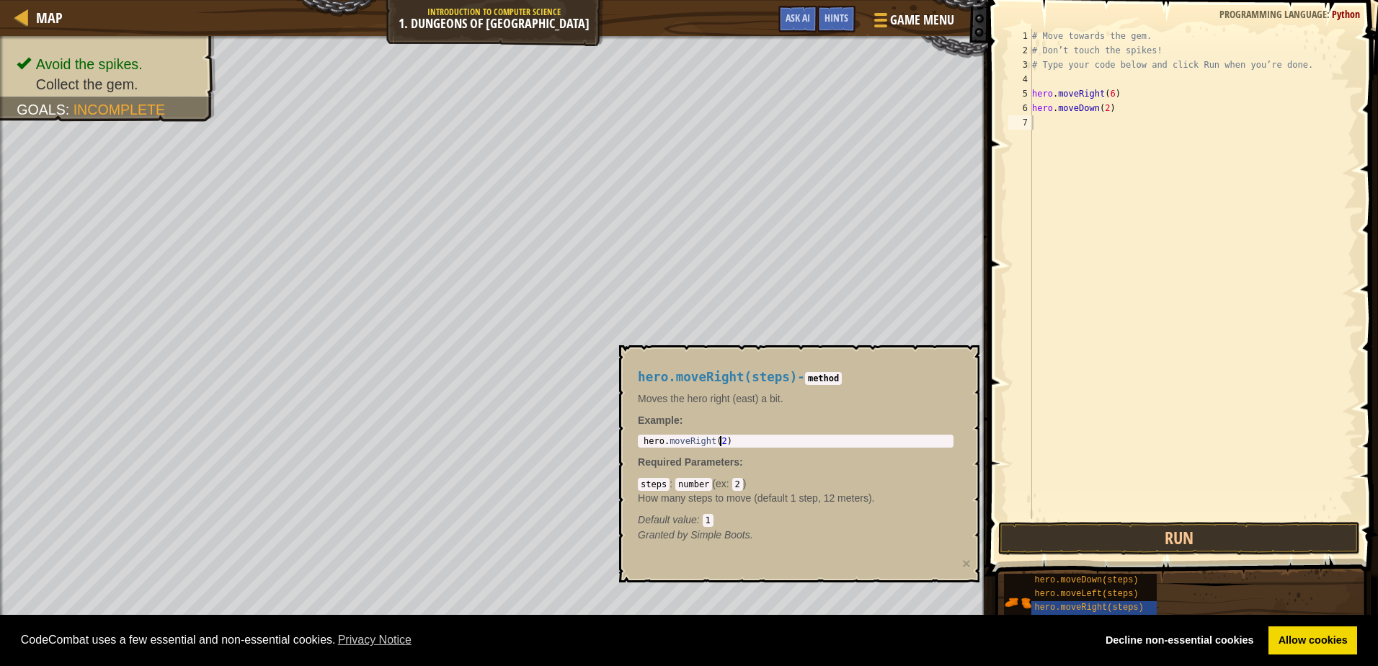
click at [719, 441] on div "hero . moveRight ( 2 )" at bounding box center [796, 451] width 310 height 30
drag, startPoint x: 686, startPoint y: 439, endPoint x: 642, endPoint y: 440, distance: 44.0
click at [642, 440] on div "hero . moveRight ( 2 )" at bounding box center [796, 451] width 310 height 30
drag, startPoint x: 1070, startPoint y: 121, endPoint x: 1024, endPoint y: 124, distance: 46.2
click at [1069, 122] on div "# Move towards the gem. # Don’t touch the spikes! # Type your code below and cl…" at bounding box center [1192, 288] width 327 height 519
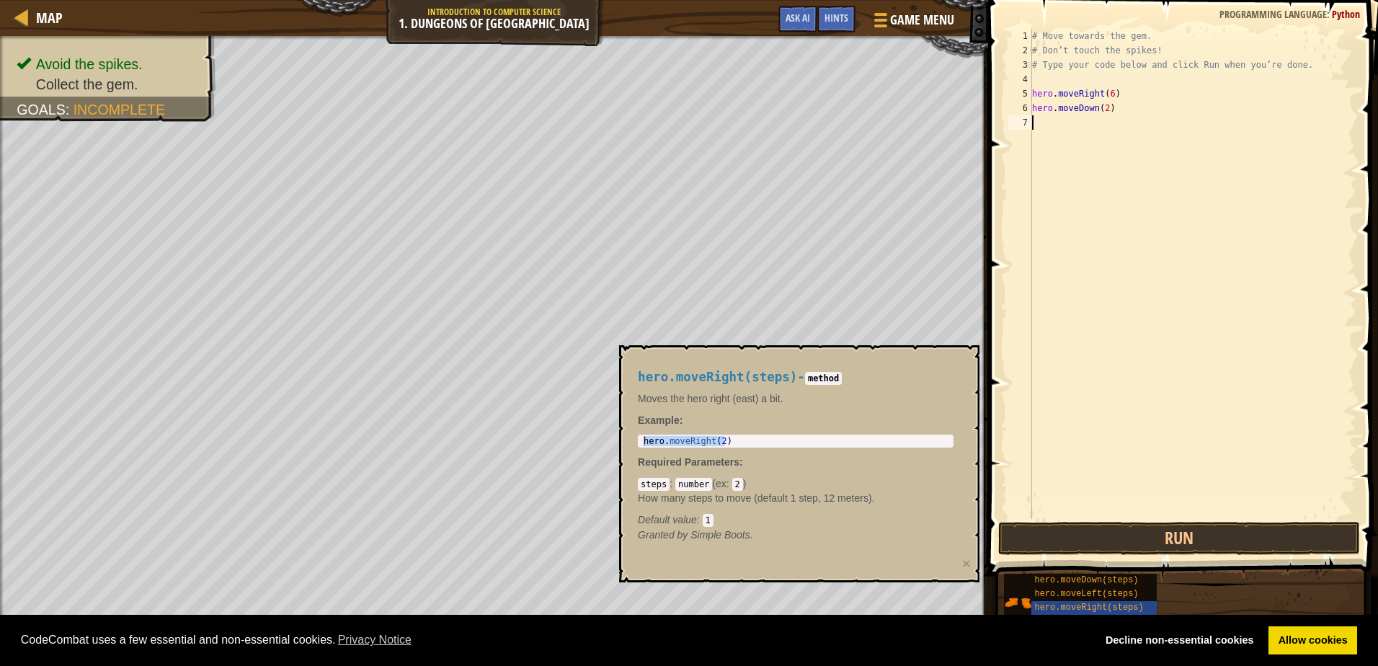
paste textarea "hero.moveRight(2)"
click at [1104, 107] on div "# Move towards the gem. # Don’t touch the spikes! # Type your code below and cl…" at bounding box center [1192, 288] width 327 height 519
click at [1108, 122] on div "# Move towards the gem. # Don’t touch the spikes! # Type your code below and cl…" at bounding box center [1192, 288] width 327 height 519
click at [1120, 545] on button "Run" at bounding box center [1178, 538] width 361 height 33
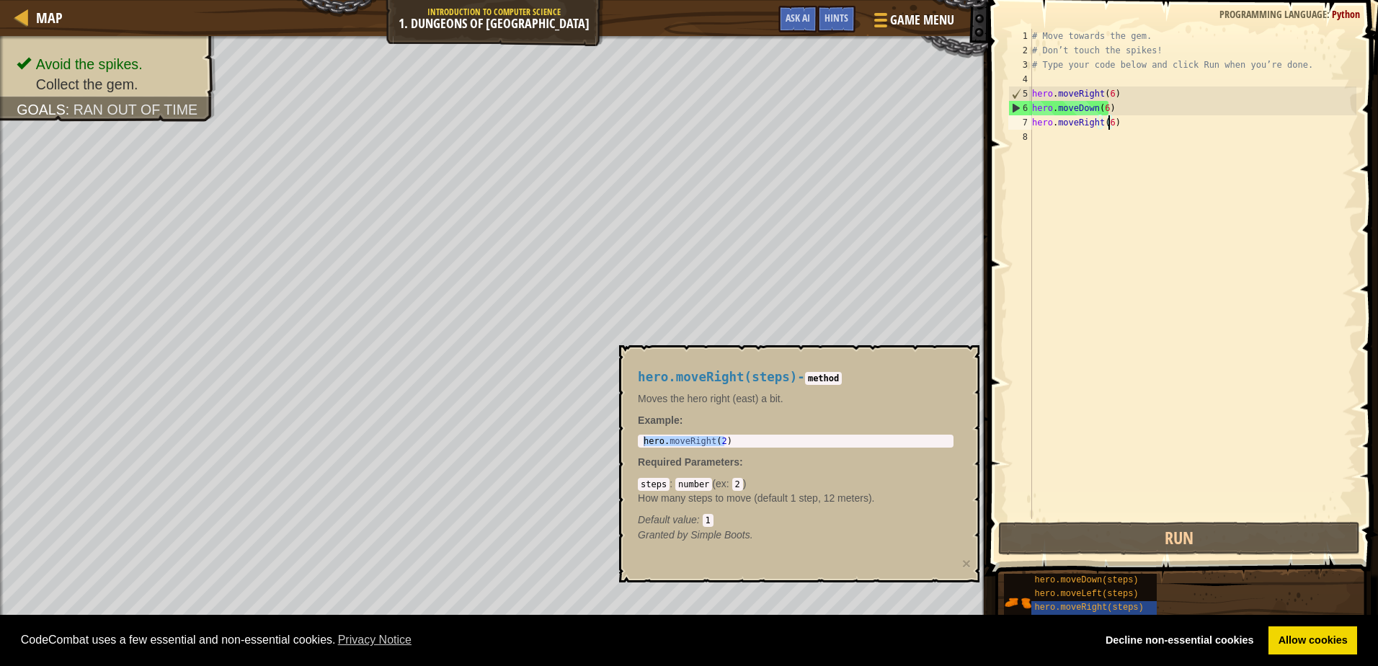
click at [1106, 107] on div "# Move towards the gem. # Don’t touch the spikes! # Type your code below and cl…" at bounding box center [1192, 288] width 327 height 519
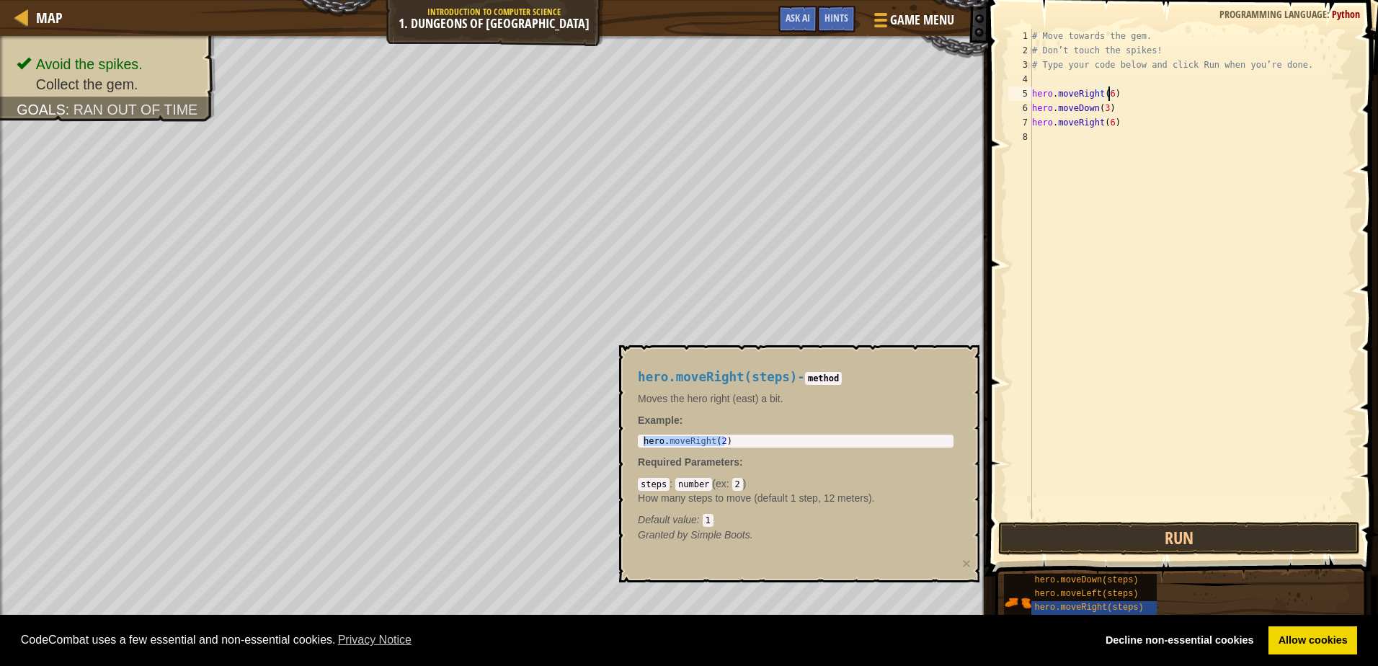
click at [1107, 99] on div "# Move towards the gem. # Don’t touch the spikes! # Type your code below and cl…" at bounding box center [1192, 288] width 327 height 519
click at [1108, 125] on div "# Move towards the gem. # Don’t touch the spikes! # Type your code below and cl…" at bounding box center [1192, 288] width 327 height 519
click at [1217, 537] on button "Run" at bounding box center [1178, 538] width 361 height 33
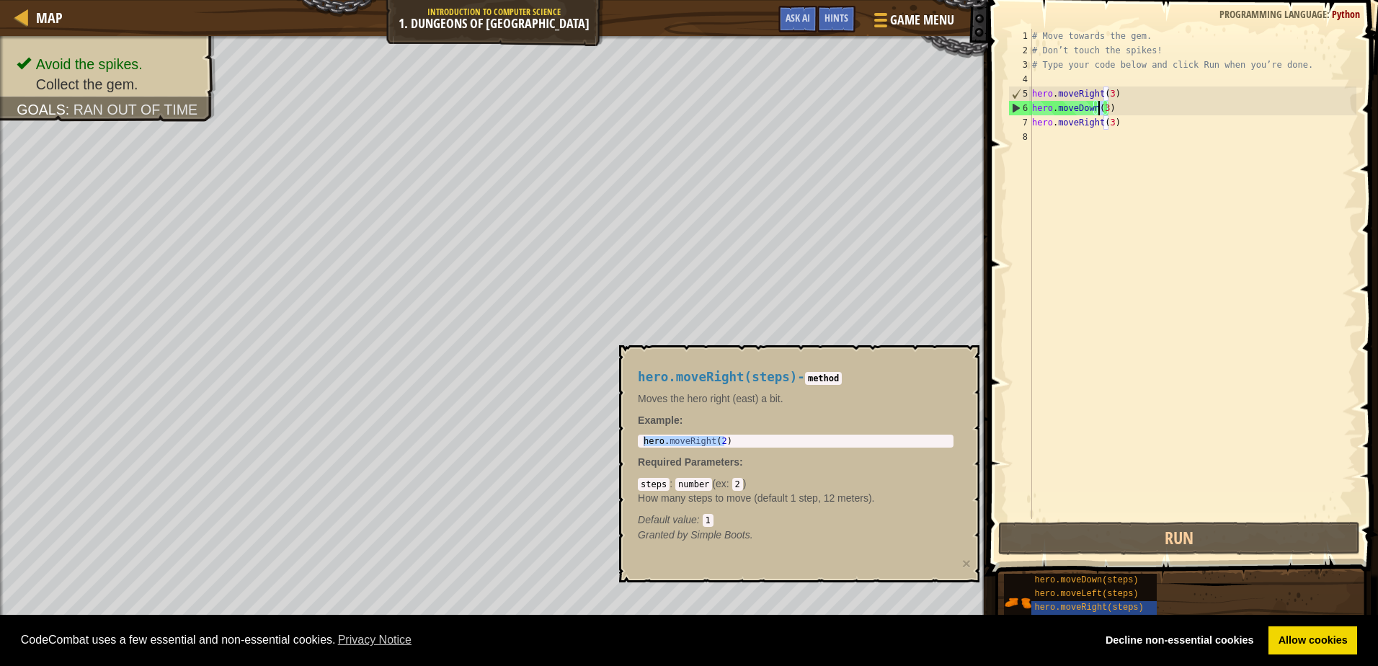
click at [1099, 109] on div "# Move towards the gem. # Don’t touch the spikes! # Type your code below and cl…" at bounding box center [1192, 288] width 327 height 519
type textarea "hero.moveDown(3)"
click at [1125, 140] on div "# Move towards the gem. # Don’t touch the spikes! # Type your code below and cl…" at bounding box center [1192, 288] width 327 height 519
click at [1108, 95] on div "# Move towards the gem. # Don’t touch the spikes! # Type your code below and cl…" at bounding box center [1192, 288] width 327 height 519
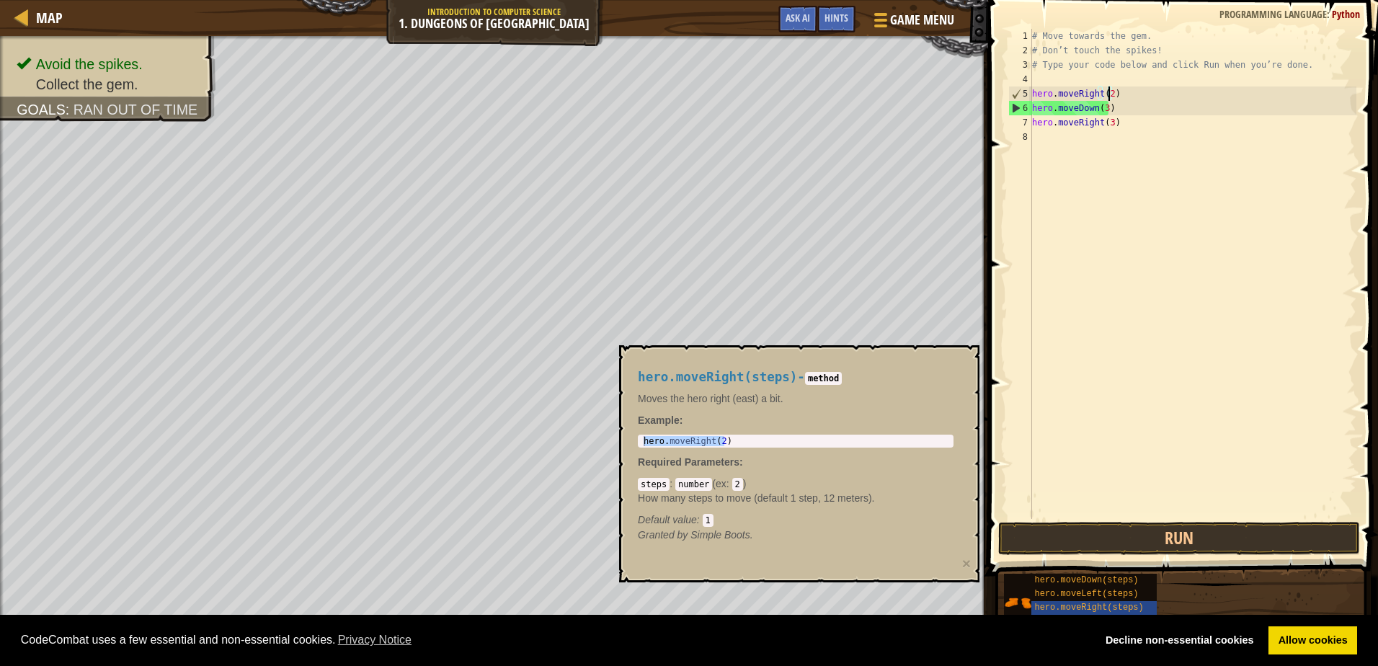
scroll to position [6, 6]
click at [1104, 115] on div "# Move towards the gem. # Don’t touch the spikes! # Type your code below and cl…" at bounding box center [1192, 288] width 327 height 519
click at [1102, 110] on div "# Move towards the gem. # Don’t touch the spikes! # Type your code below and cl…" at bounding box center [1192, 288] width 327 height 519
click at [1106, 92] on div "# Move towards the gem. # Don’t touch the spikes! # Type your code below and cl…" at bounding box center [1192, 288] width 327 height 519
click at [1111, 93] on div "# Move towards the gem. # Don’t touch the spikes! # Type your code below and cl…" at bounding box center [1192, 288] width 327 height 519
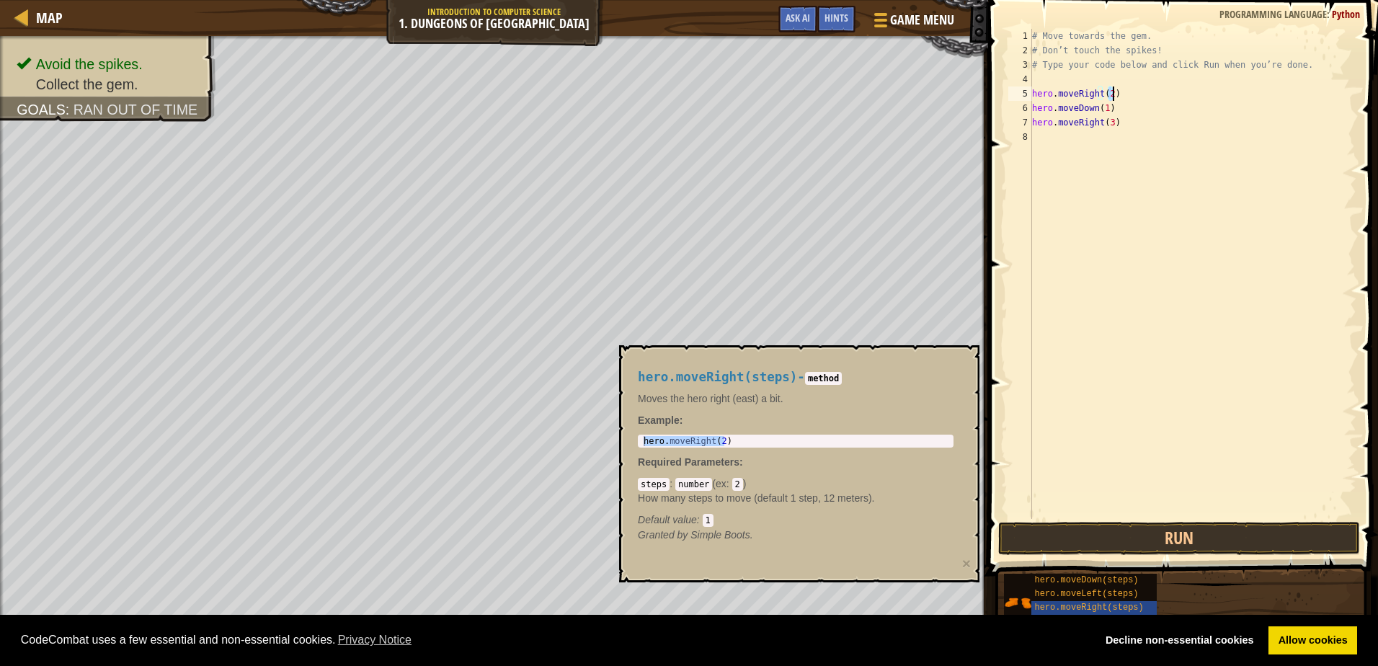
click at [1107, 93] on div "# Move towards the gem. # Don’t touch the spikes! # Type your code below and cl…" at bounding box center [1192, 274] width 327 height 490
click at [1107, 120] on div "# Move towards the gem. # Don’t touch the spikes! # Type your code below and cl…" at bounding box center [1192, 288] width 327 height 519
type textarea "hero.moveRight(1)"
click at [1055, 537] on button "Run" at bounding box center [1178, 538] width 361 height 33
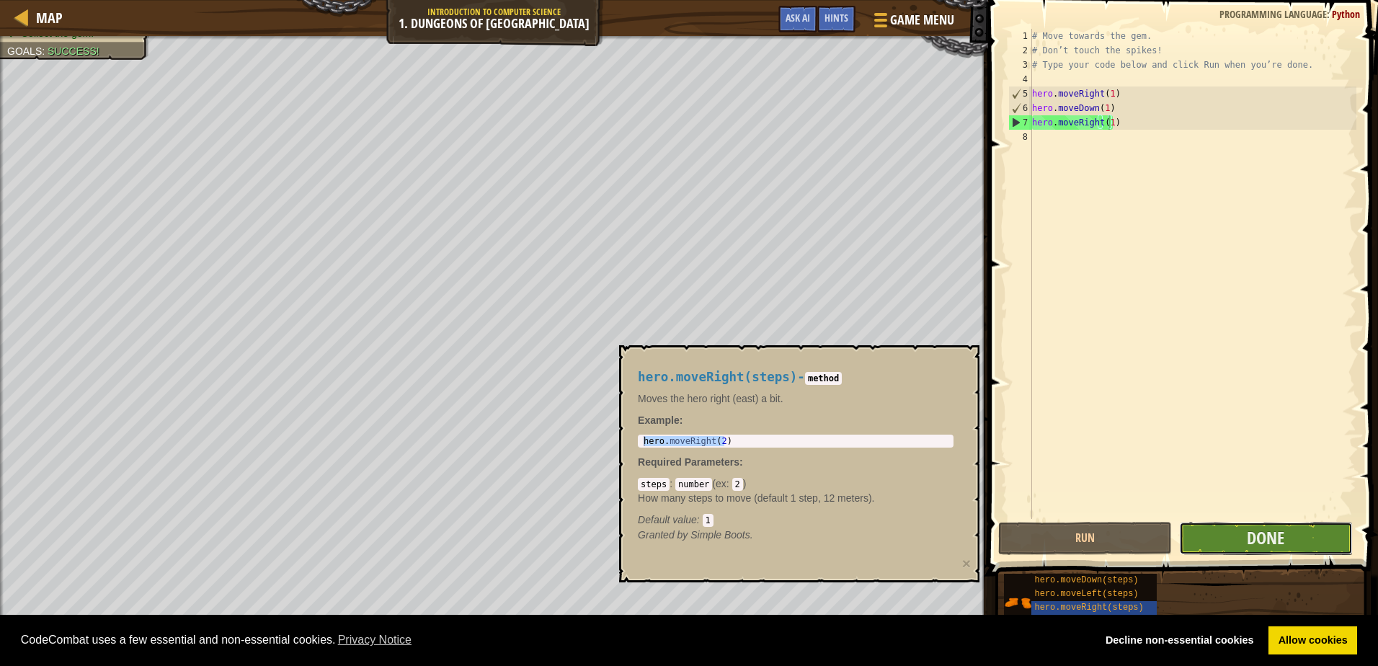
click at [1229, 534] on button "Done" at bounding box center [1266, 538] width 174 height 33
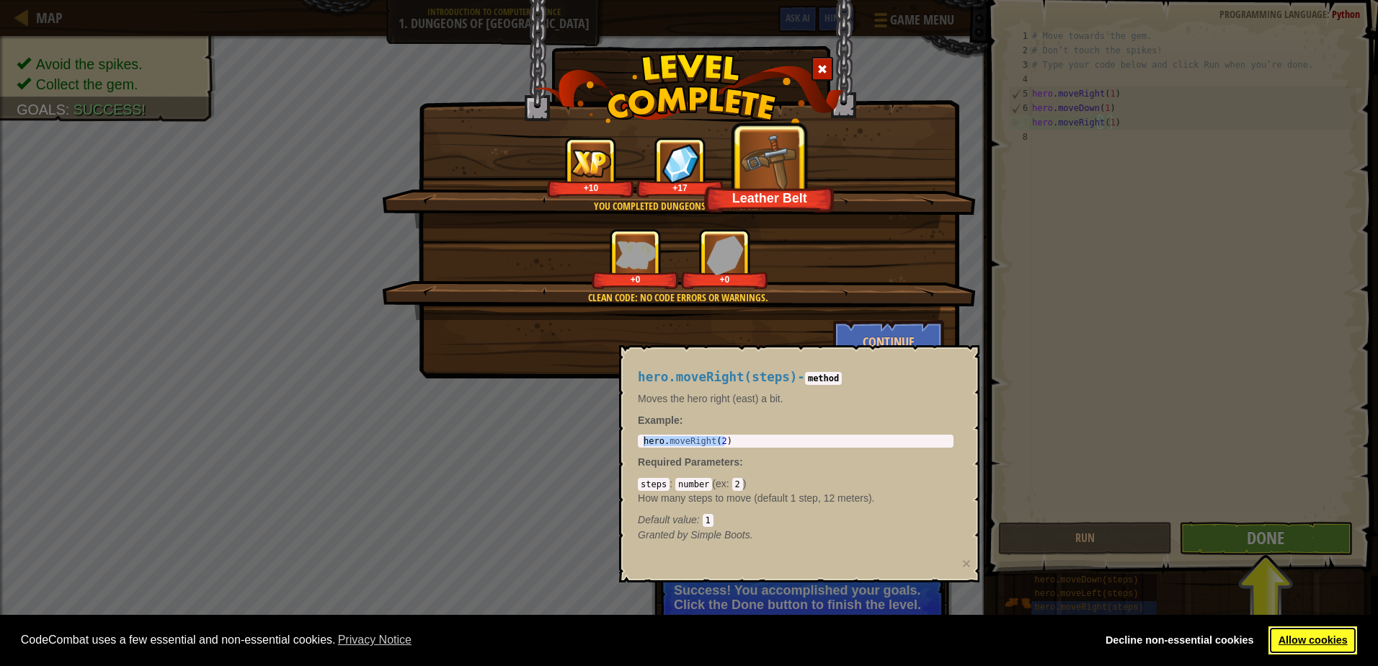
click at [1290, 636] on link "Allow cookies" at bounding box center [1313, 640] width 89 height 29
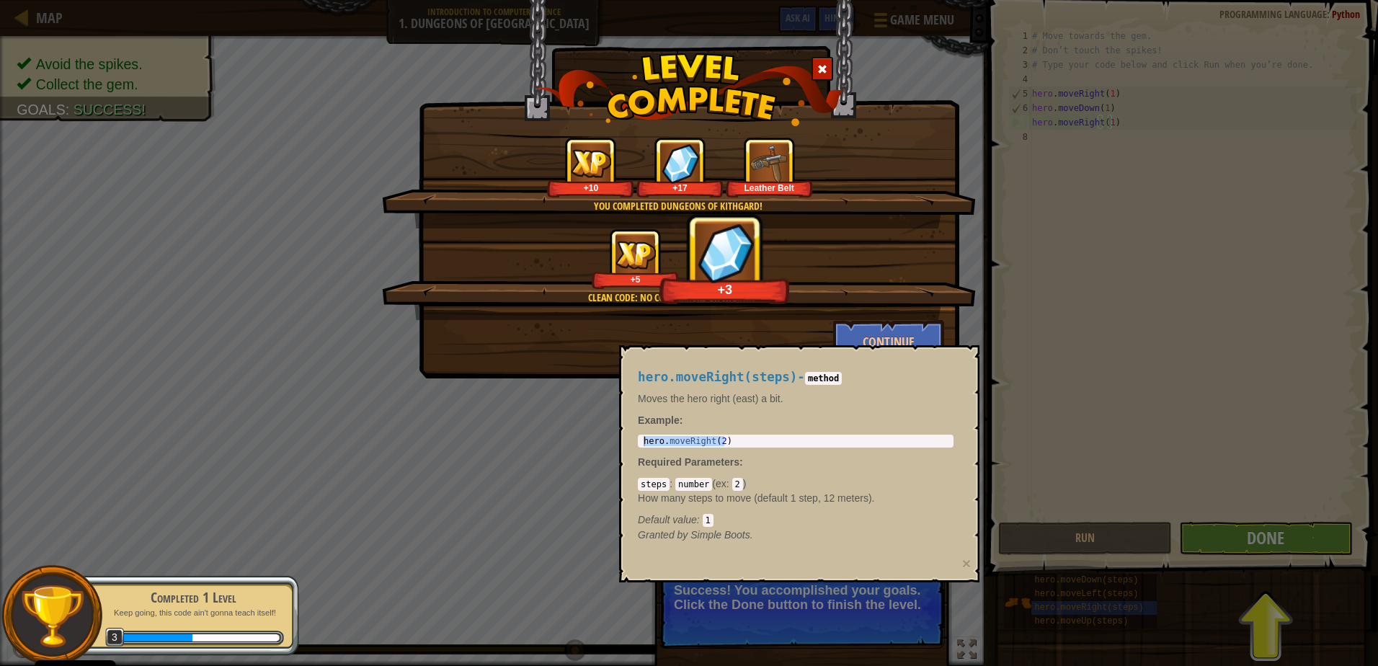
click at [1068, 528] on div "You completed Dungeons of Kithgard! +10 +17 Leather Belt Clean code: no code er…" at bounding box center [689, 333] width 1378 height 666
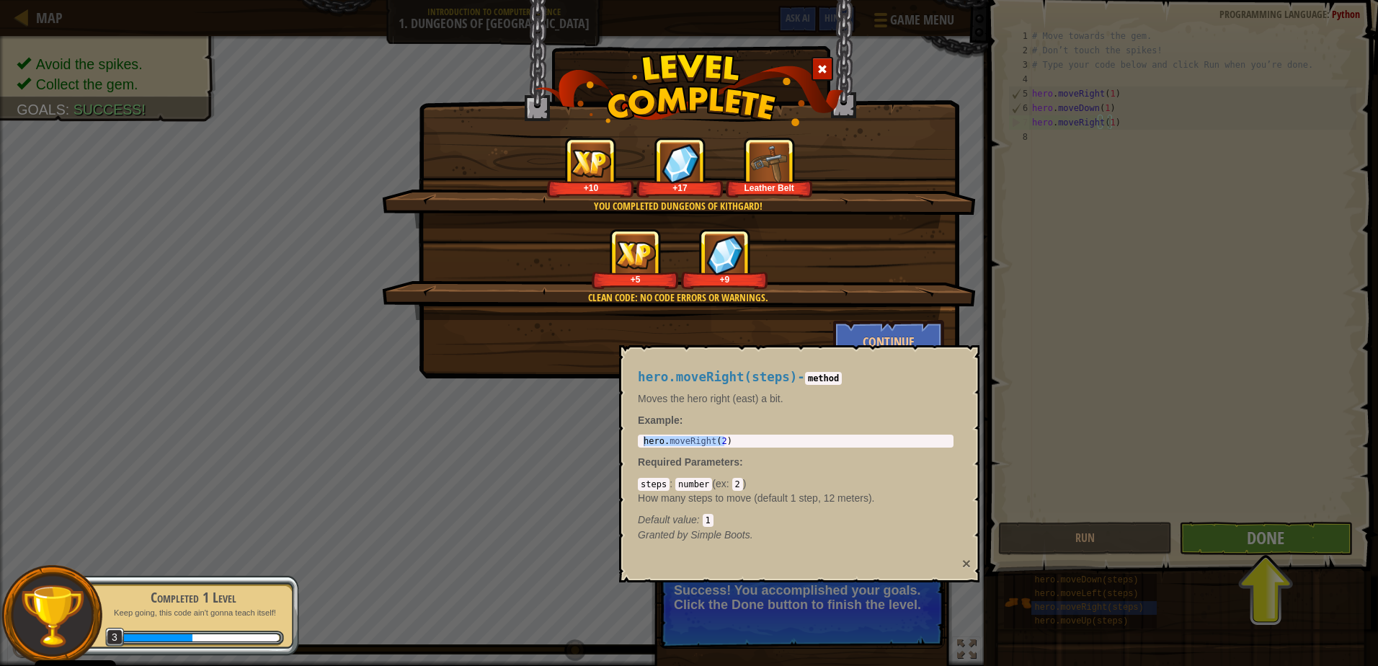
click at [964, 561] on button "×" at bounding box center [966, 563] width 9 height 15
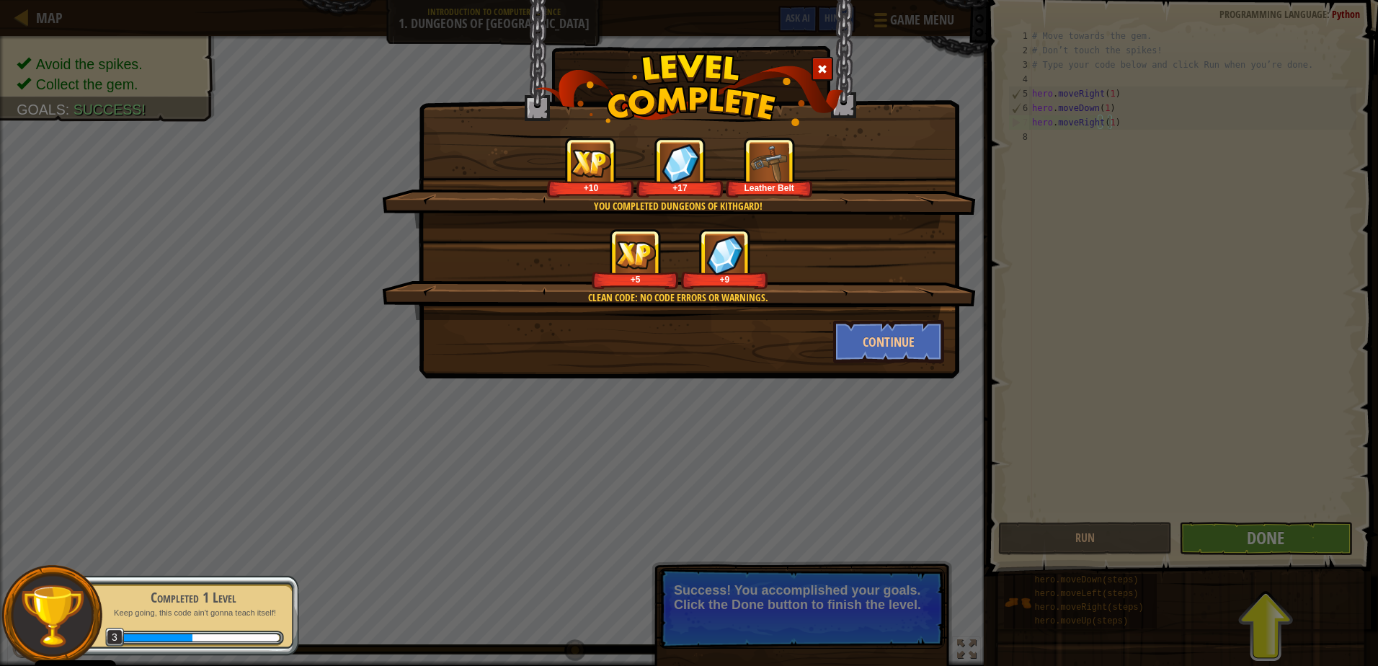
click at [874, 595] on div "You completed Dungeons of Kithgard! +10 +17 Leather Belt Clean code: no code er…" at bounding box center [689, 333] width 1378 height 666
click at [891, 339] on button "Continue" at bounding box center [889, 341] width 112 height 43
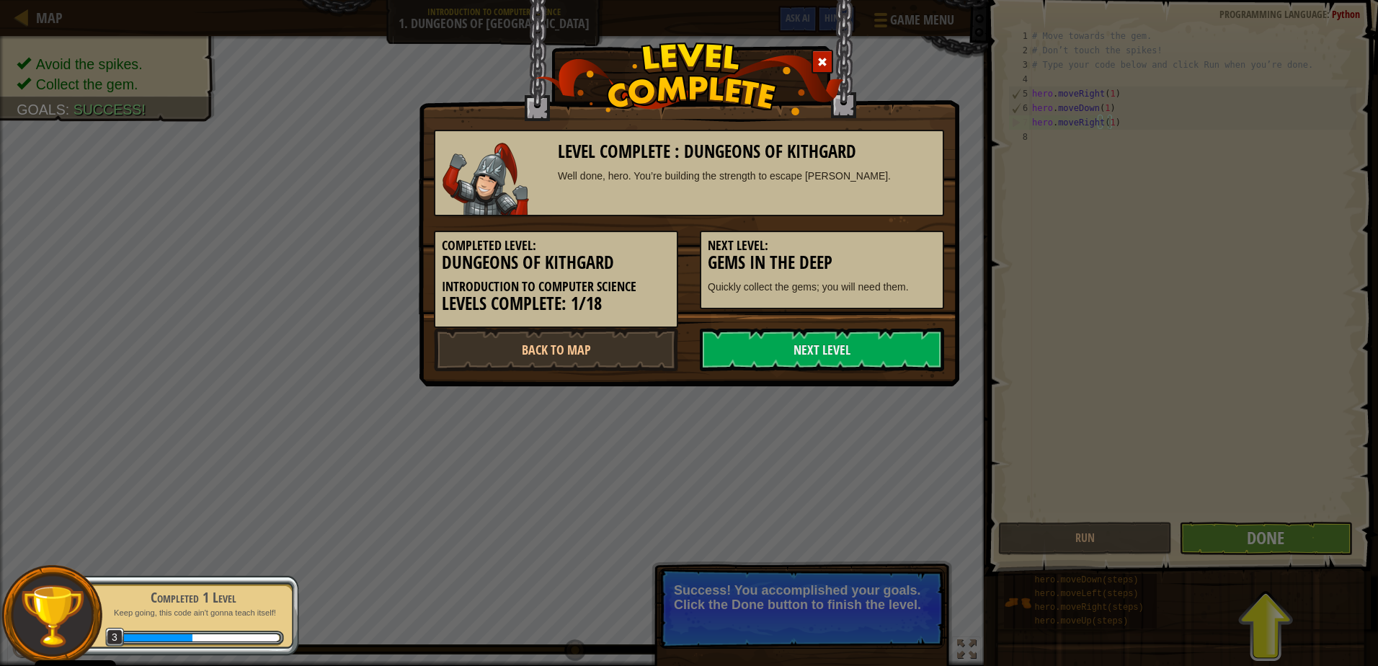
click at [1299, 532] on div "Level Complete : Dungeons of Kithgard Well done, hero. You’re building the stre…" at bounding box center [689, 333] width 1378 height 666
click at [1295, 531] on div "Level Complete : Dungeons of Kithgard Well done, hero. You’re building the stre…" at bounding box center [689, 333] width 1378 height 666
click at [1252, 528] on div "Level Complete : Dungeons of Kithgard Well done, hero. You’re building the stre…" at bounding box center [689, 333] width 1378 height 666
click at [837, 351] on link "Next Level" at bounding box center [822, 349] width 244 height 43
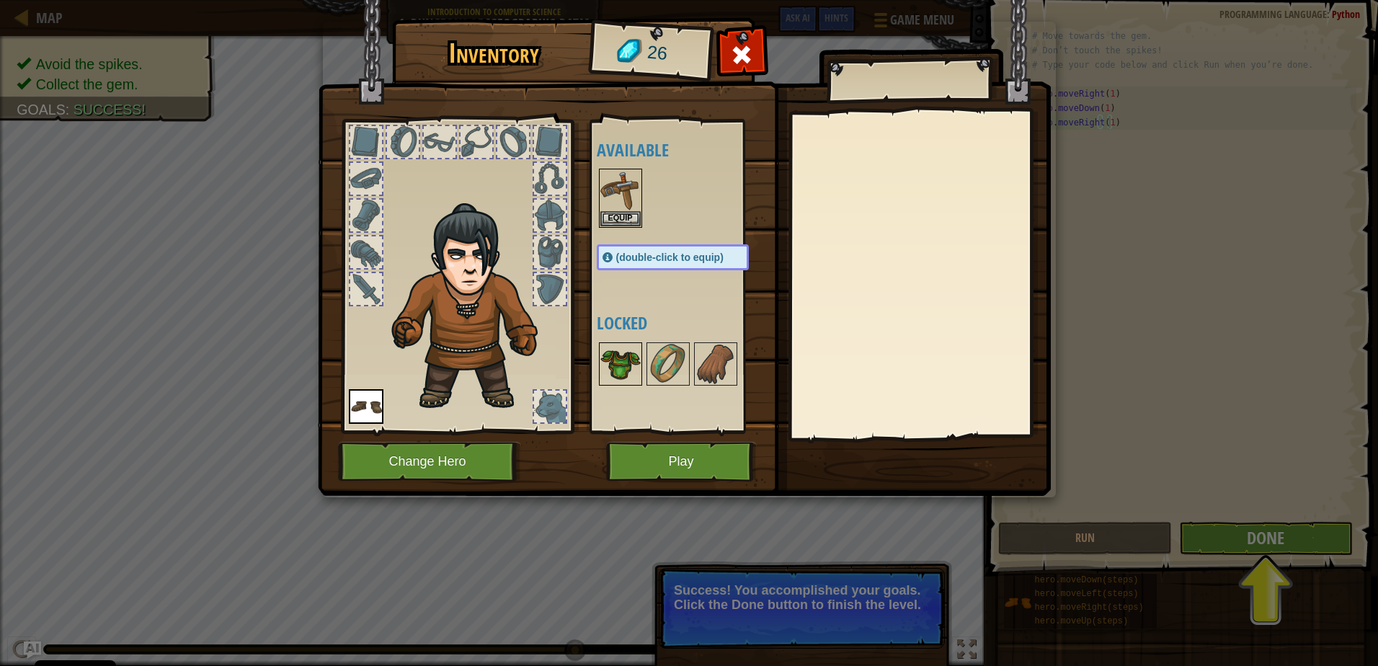
click at [623, 359] on img at bounding box center [620, 364] width 40 height 40
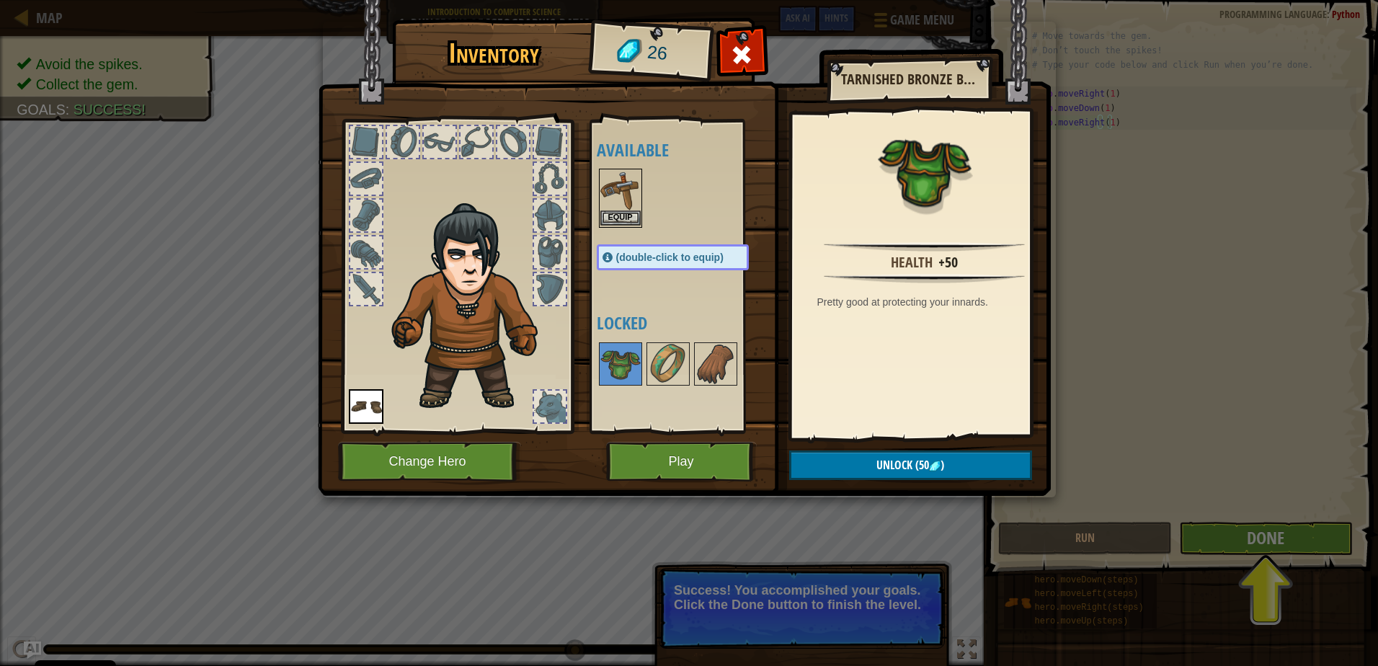
click at [627, 203] on img at bounding box center [620, 190] width 40 height 40
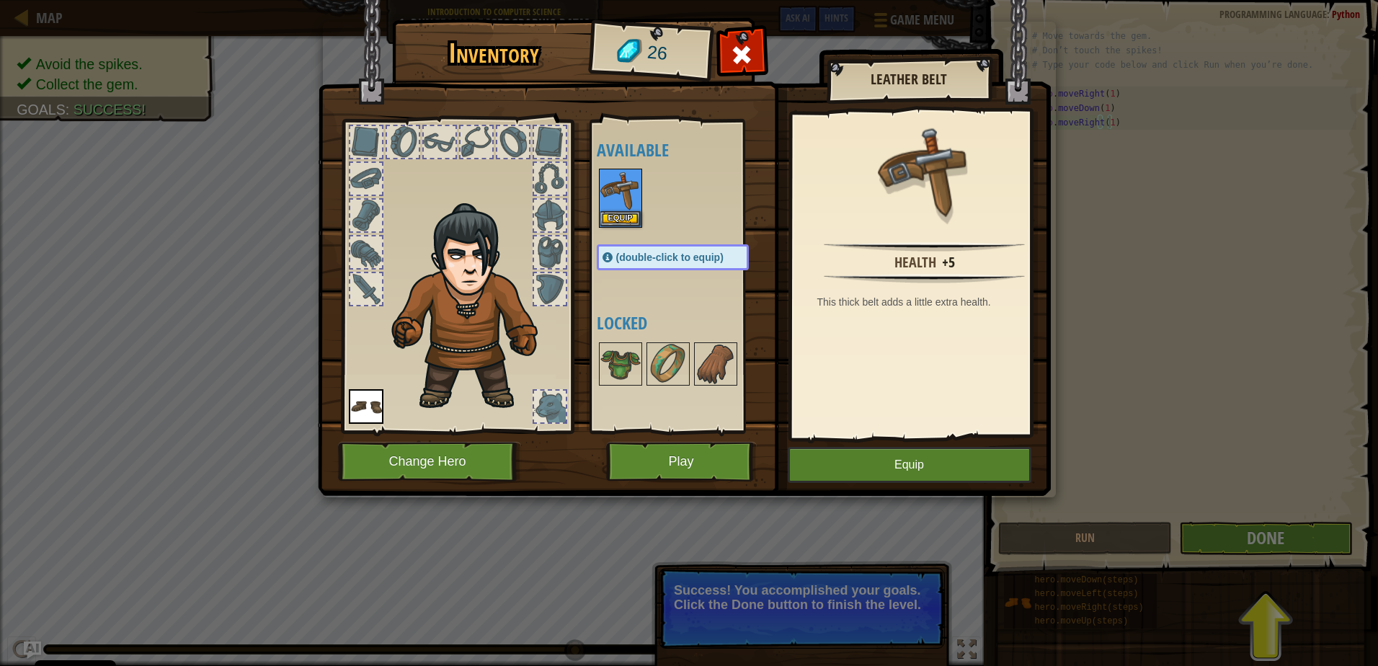
click at [662, 273] on div "Available Equip Equip (double-click to equip) Locked" at bounding box center [687, 276] width 181 height 301
click at [629, 362] on img at bounding box center [620, 364] width 40 height 40
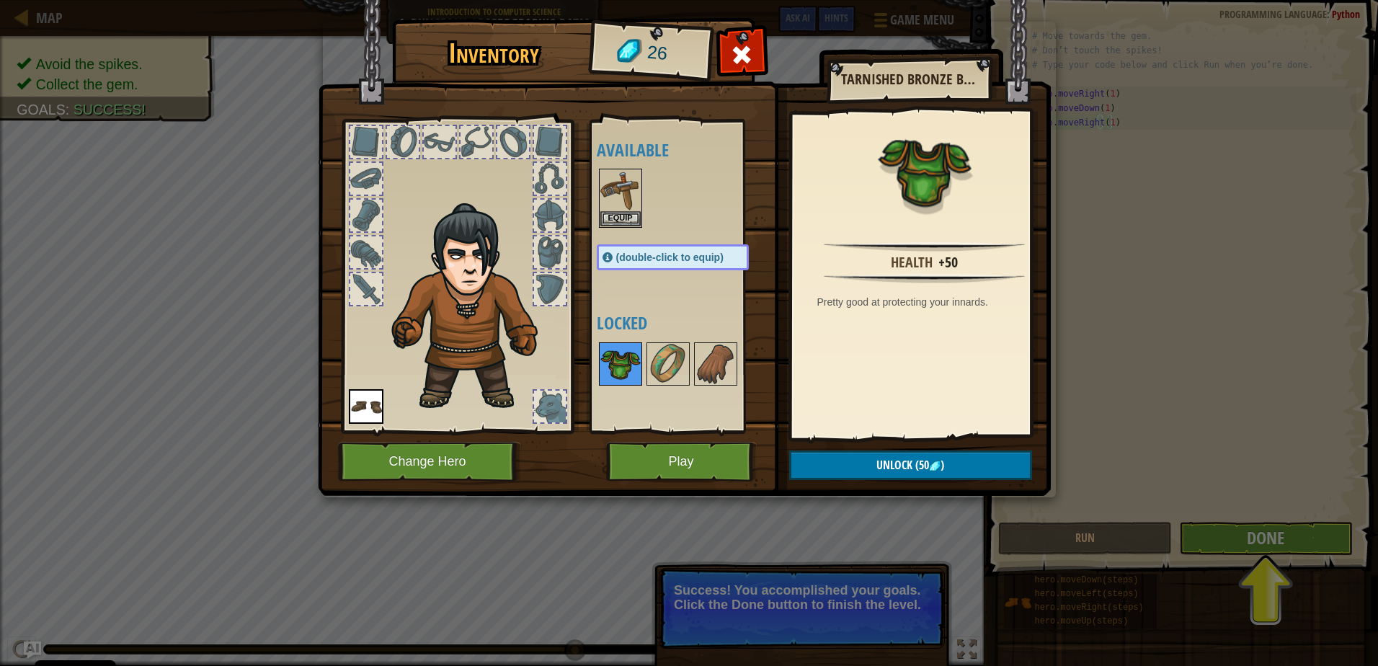
click at [629, 363] on img at bounding box center [620, 364] width 40 height 40
click at [629, 218] on button "Equip" at bounding box center [620, 217] width 40 height 15
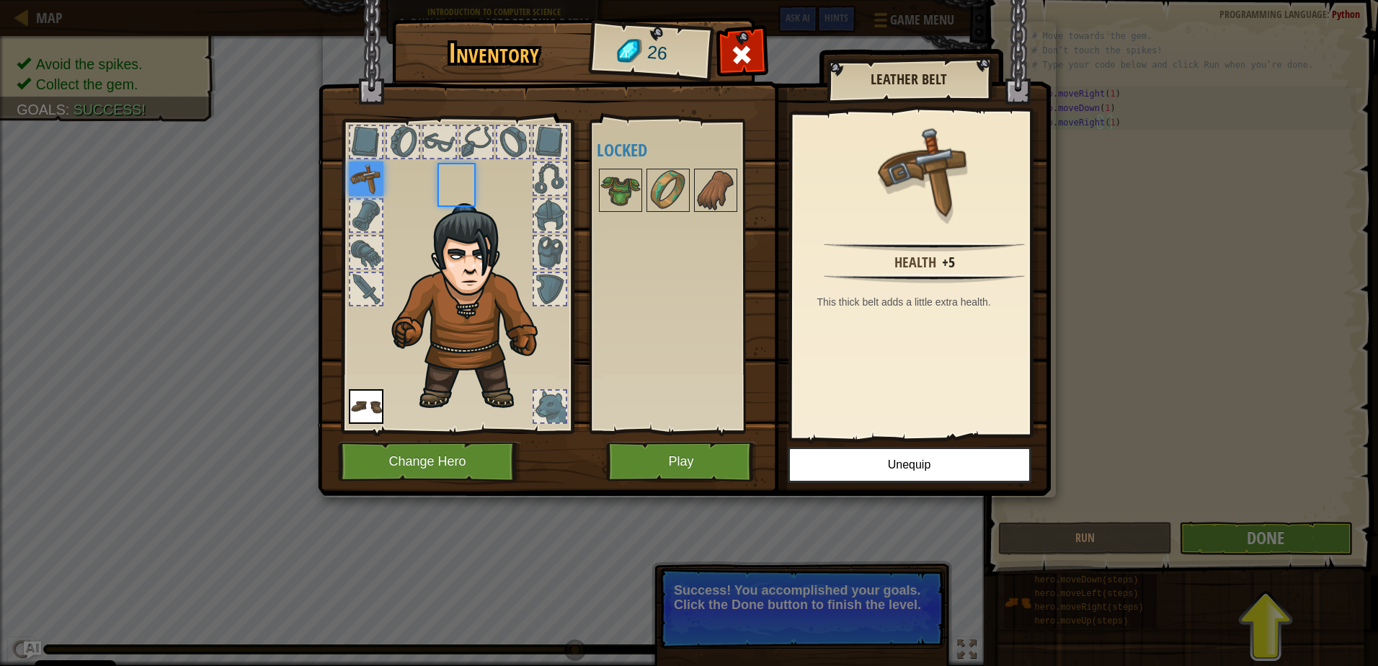
click at [629, 218] on div "Available Equip Equip (double-click to equip) Locked" at bounding box center [687, 276] width 181 height 301
click at [631, 185] on img at bounding box center [620, 190] width 40 height 40
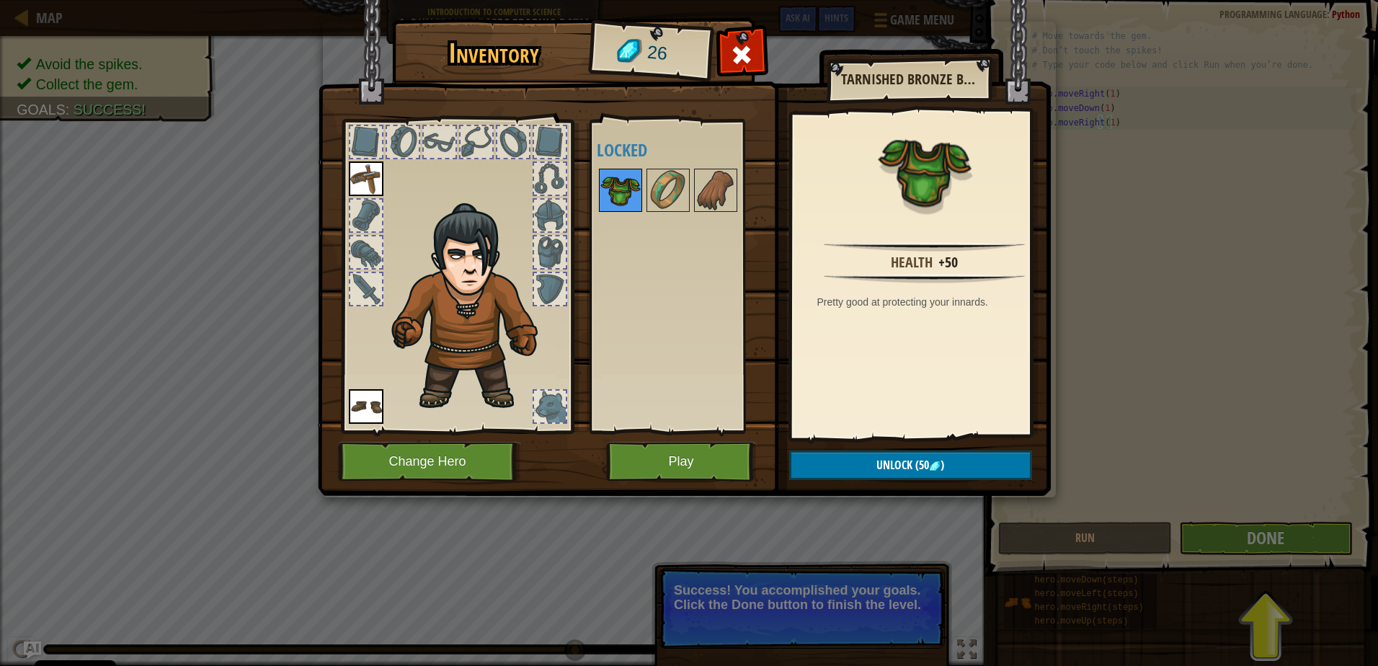
click at [631, 185] on img at bounding box center [620, 190] width 40 height 40
click at [702, 471] on button "Play" at bounding box center [681, 462] width 151 height 40
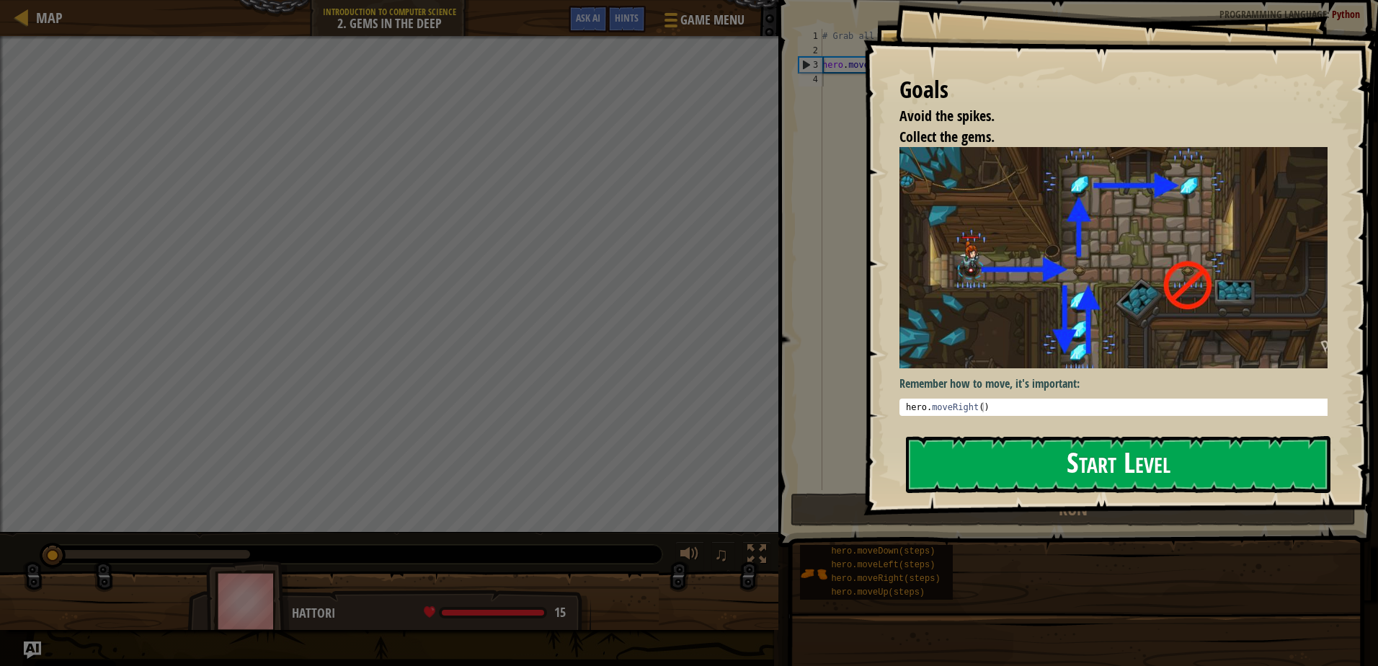
click at [997, 471] on button "Start Level" at bounding box center [1118, 464] width 425 height 57
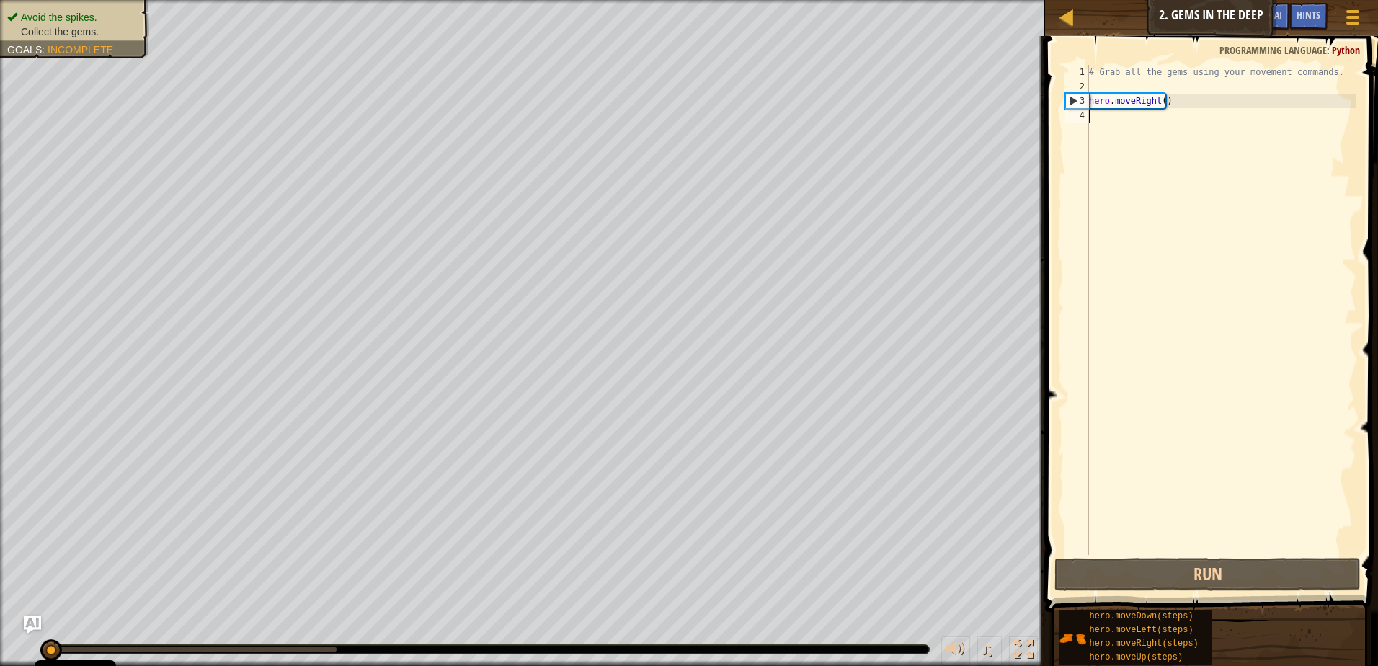
click at [1163, 99] on div "# Grab all the gems using your movement commands. hero . moveRight ( )" at bounding box center [1221, 324] width 270 height 519
click at [1159, 102] on div "# Grab all the gems using your movement commands. hero . moveRight ( )" at bounding box center [1221, 324] width 270 height 519
type textarea "hero.moveRight(1)"
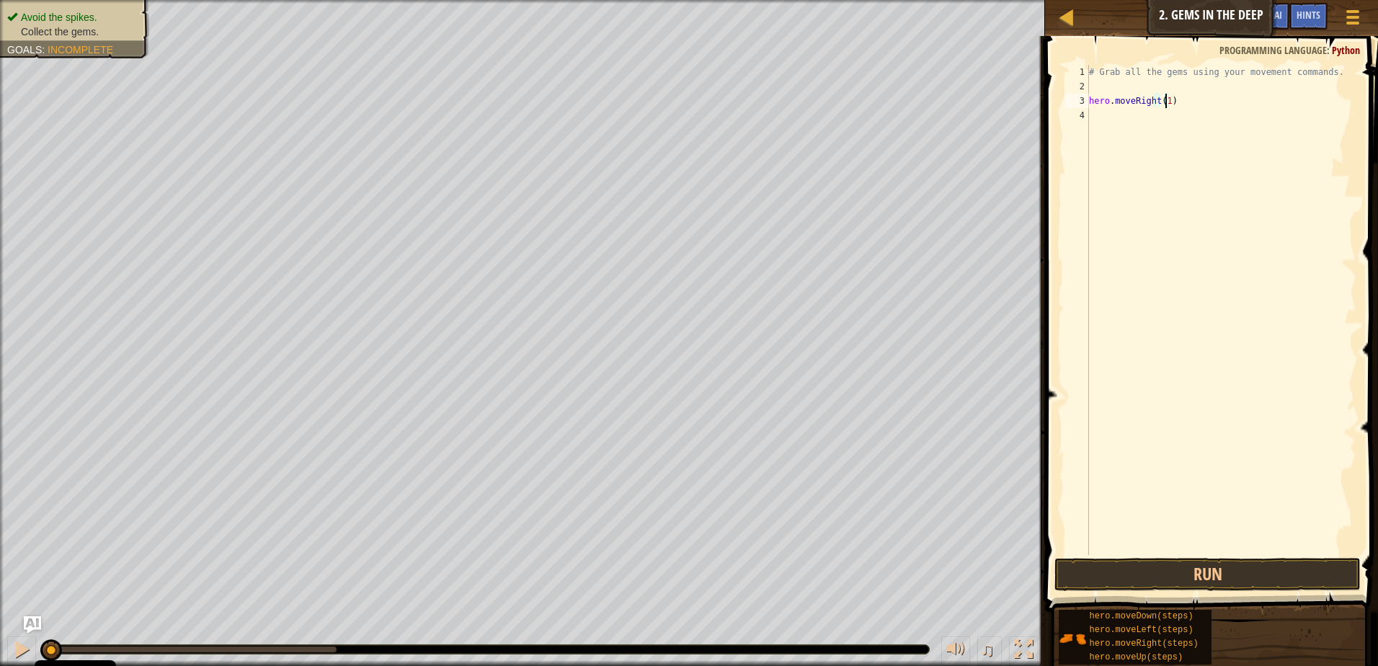
click at [1133, 128] on div "# Grab all the gems using your movement commands. hero . moveRight ( 1 )" at bounding box center [1221, 324] width 270 height 519
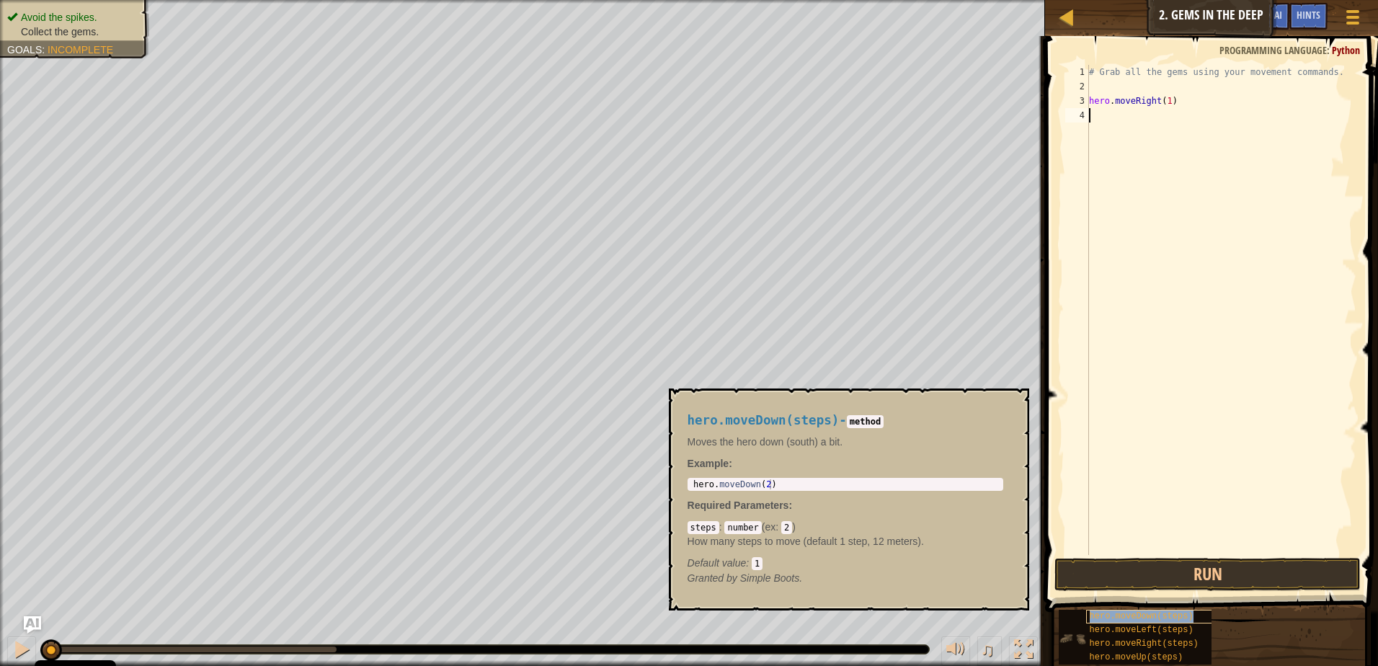
click at [1135, 616] on span "hero.moveDown(steps)" at bounding box center [1142, 616] width 104 height 10
type textarea "hero.moveDown(2)"
drag, startPoint x: 812, startPoint y: 480, endPoint x: 670, endPoint y: 480, distance: 142.0
click at [670, 480] on div "hero.moveDown(steps) - method Moves the hero down (south) a bit. Example : hero…" at bounding box center [849, 500] width 360 height 222
drag, startPoint x: 670, startPoint y: 480, endPoint x: 754, endPoint y: 482, distance: 84.4
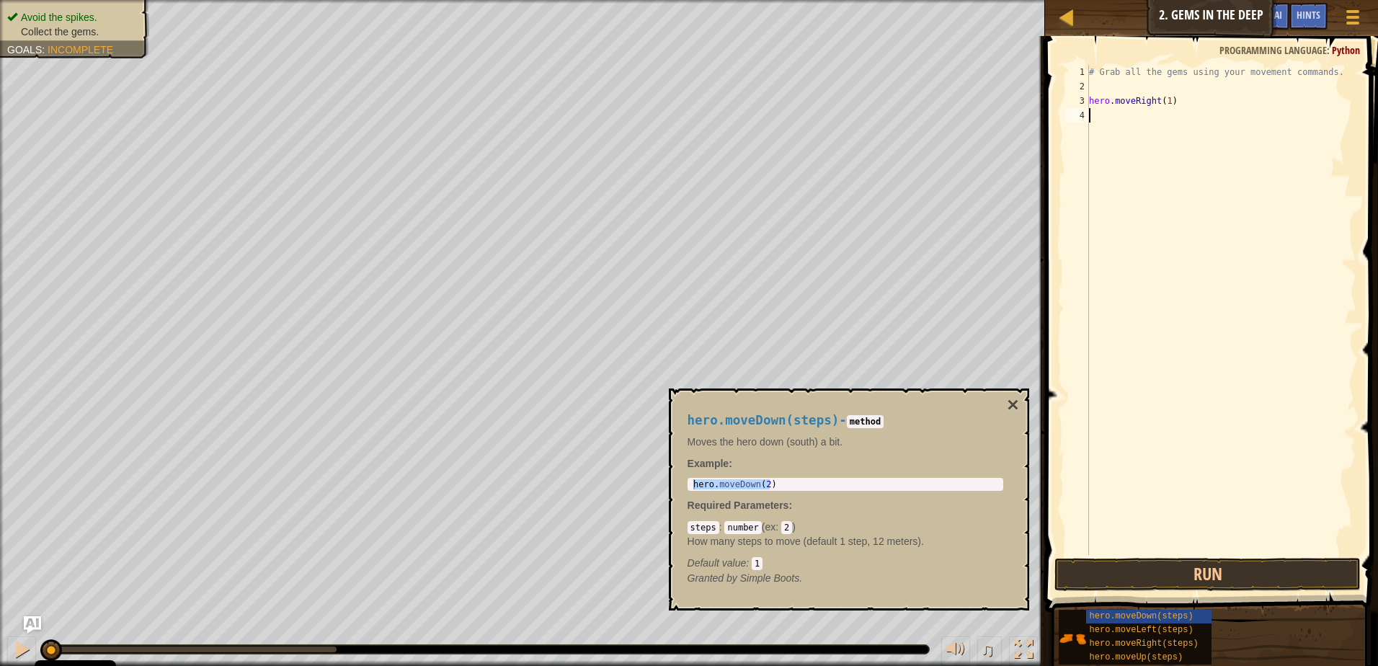
click at [1133, 124] on div "# Grab all the gems using your movement commands. hero . moveRight ( 1 )" at bounding box center [1221, 324] width 270 height 519
paste textarea "hero.moveDown(2)"
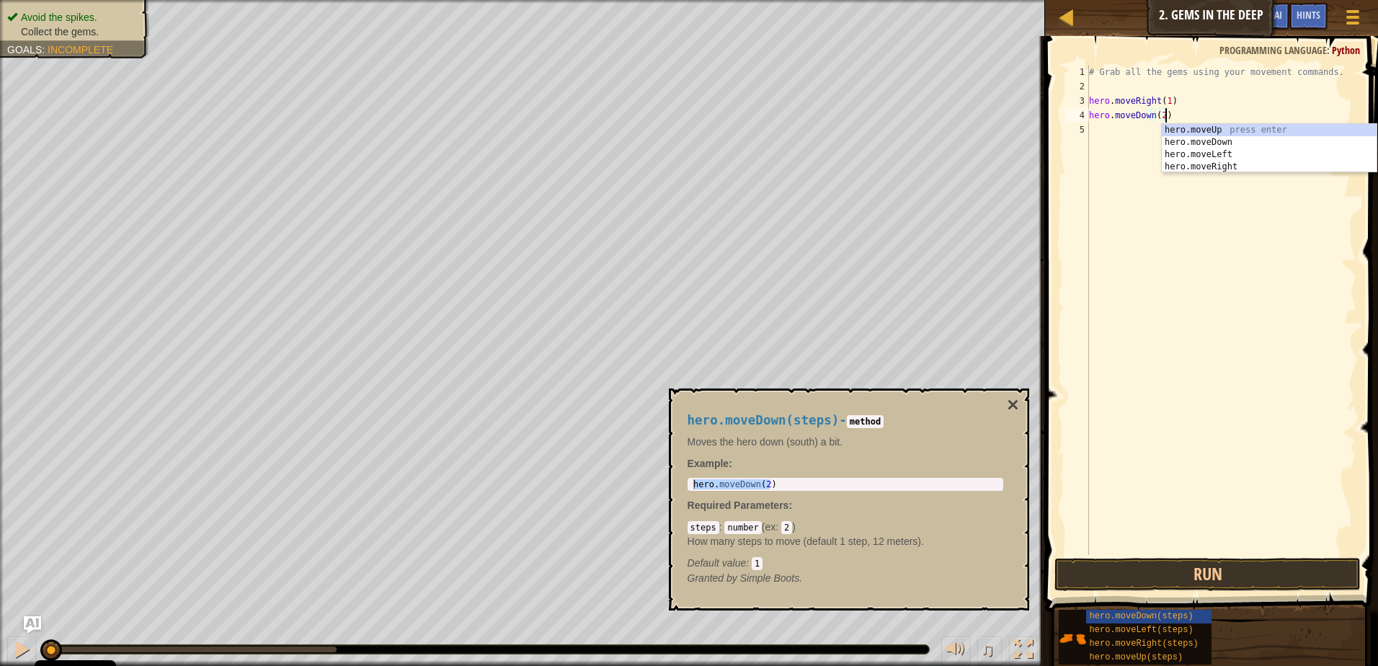
click at [1163, 112] on div "# Grab all the gems using your movement commands. hero . moveRight ( 1 ) hero .…" at bounding box center [1221, 324] width 270 height 519
click at [1159, 115] on div "# Grab all the gems using your movement commands. hero . moveRight ( 1 ) hero .…" at bounding box center [1221, 324] width 270 height 519
type textarea "hero.moveDown(1)"
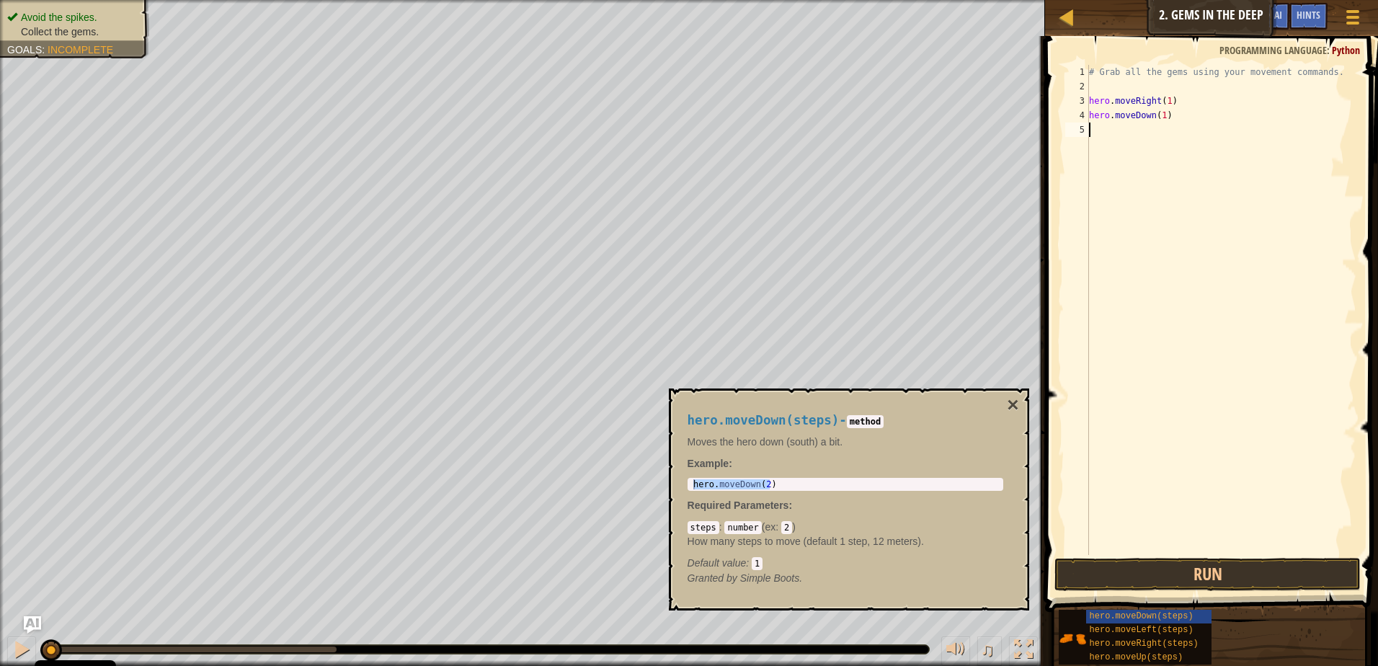
click at [1168, 150] on div "# Grab all the gems using your movement commands. hero . moveRight ( 1 ) hero .…" at bounding box center [1221, 324] width 270 height 519
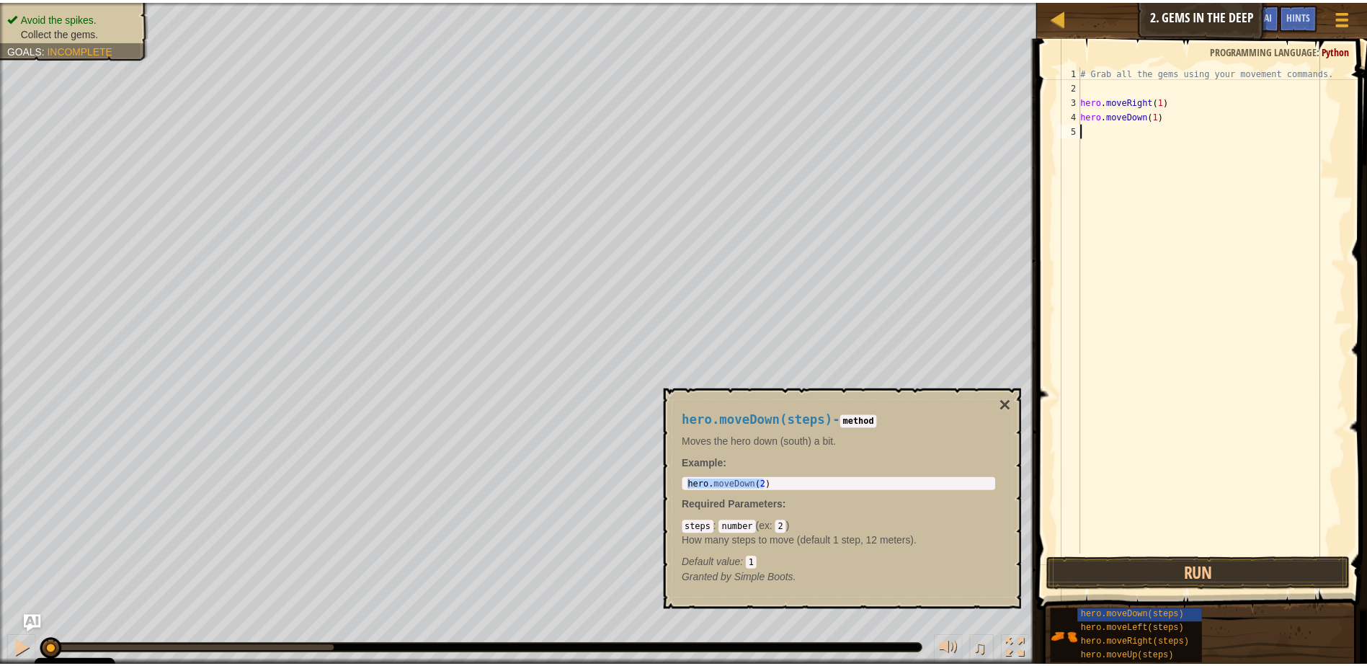
scroll to position [6, 0]
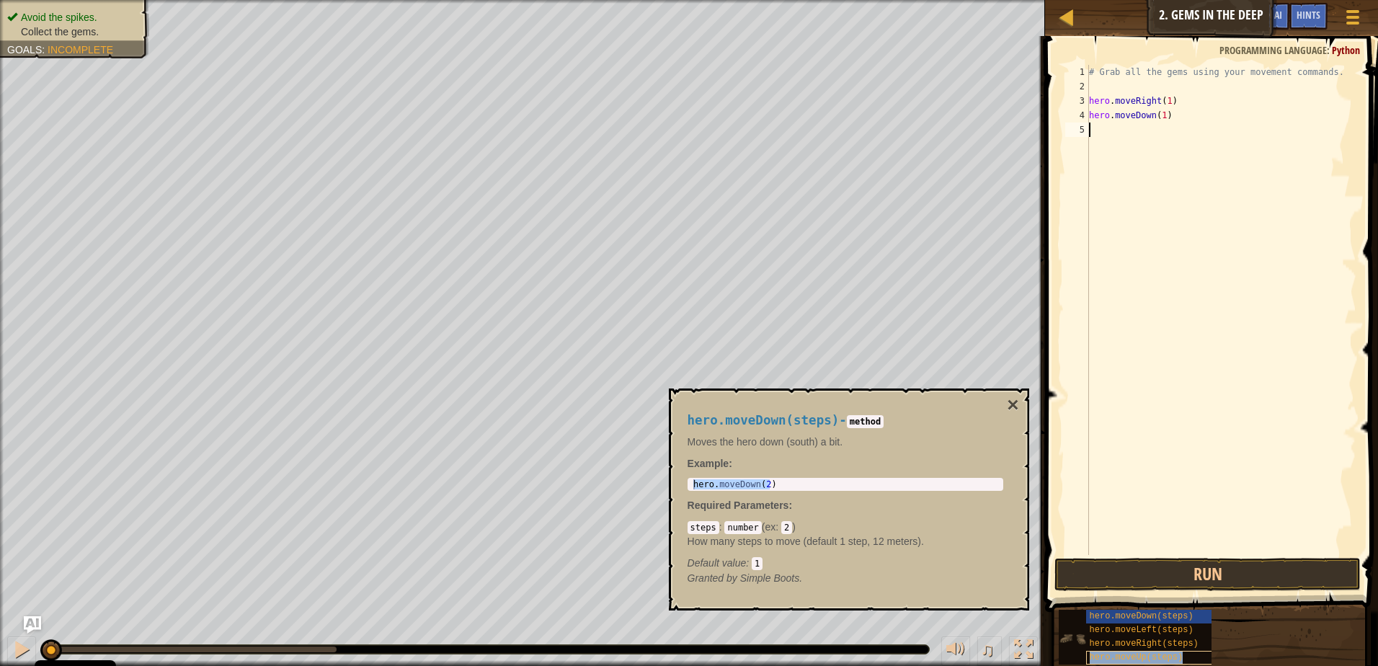
click at [1139, 655] on span "hero.moveUp(steps)" at bounding box center [1137, 657] width 94 height 10
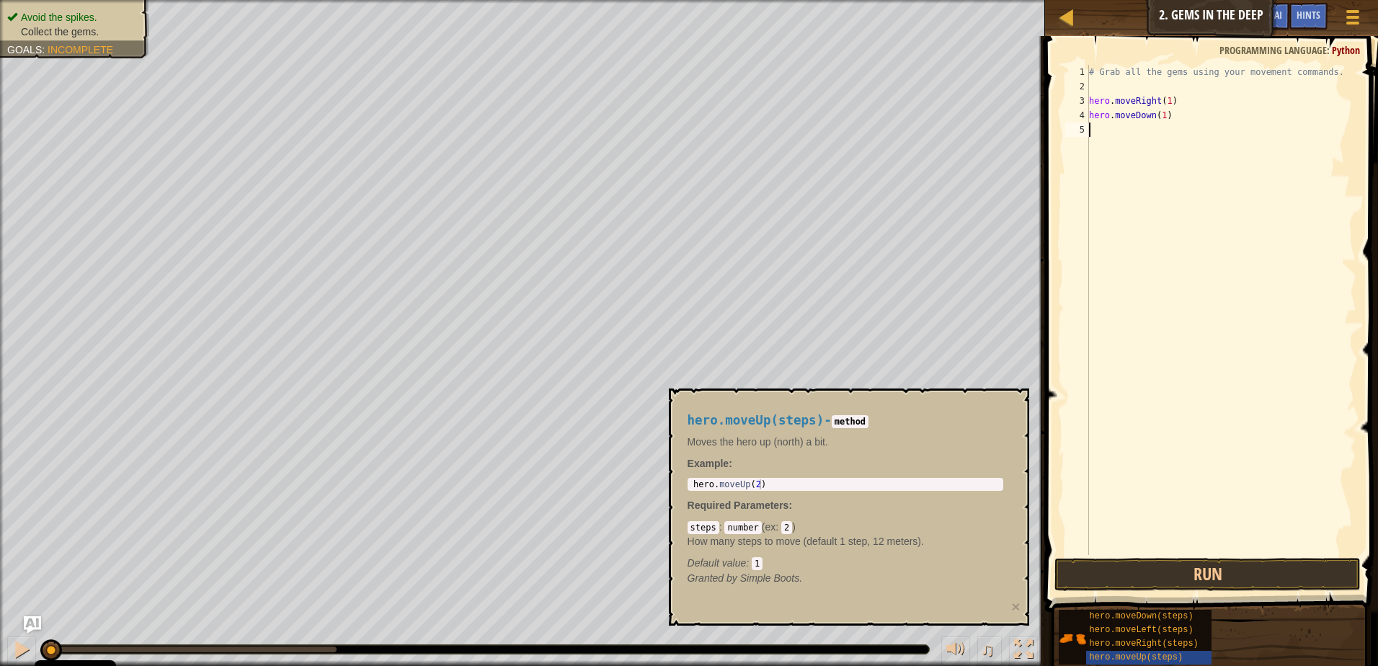
type textarea "hero.moveUp(2)"
click at [634, 0] on body "Cookie Policy CodeCombat uses a few essential and non-essential cookies. Privac…" at bounding box center [689, 0] width 1378 height 0
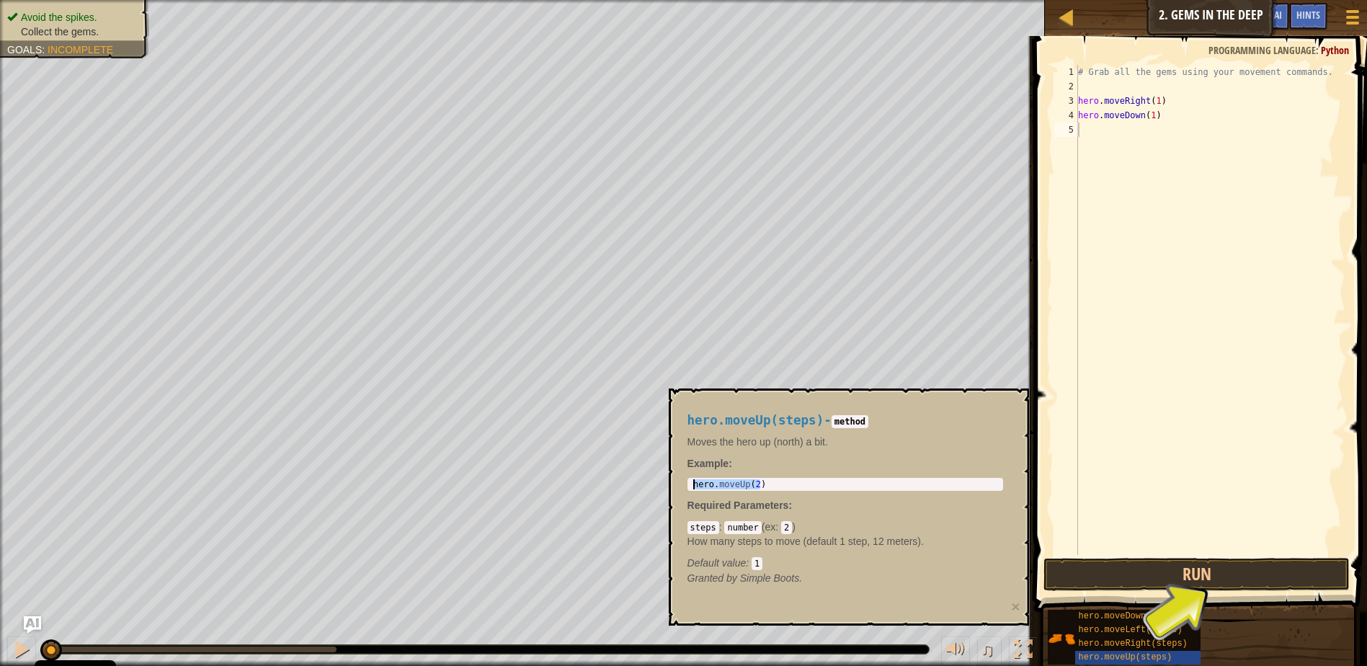
drag, startPoint x: 738, startPoint y: 484, endPoint x: 691, endPoint y: 486, distance: 46.9
click at [691, 486] on div "hero . moveUp ( 2 )" at bounding box center [846, 494] width 310 height 30
drag, startPoint x: 691, startPoint y: 486, endPoint x: 709, endPoint y: 483, distance: 17.5
click at [785, 486] on div "hero . moveUp ( 2 )" at bounding box center [846, 484] width 310 height 10
drag, startPoint x: 770, startPoint y: 487, endPoint x: 708, endPoint y: 490, distance: 62.1
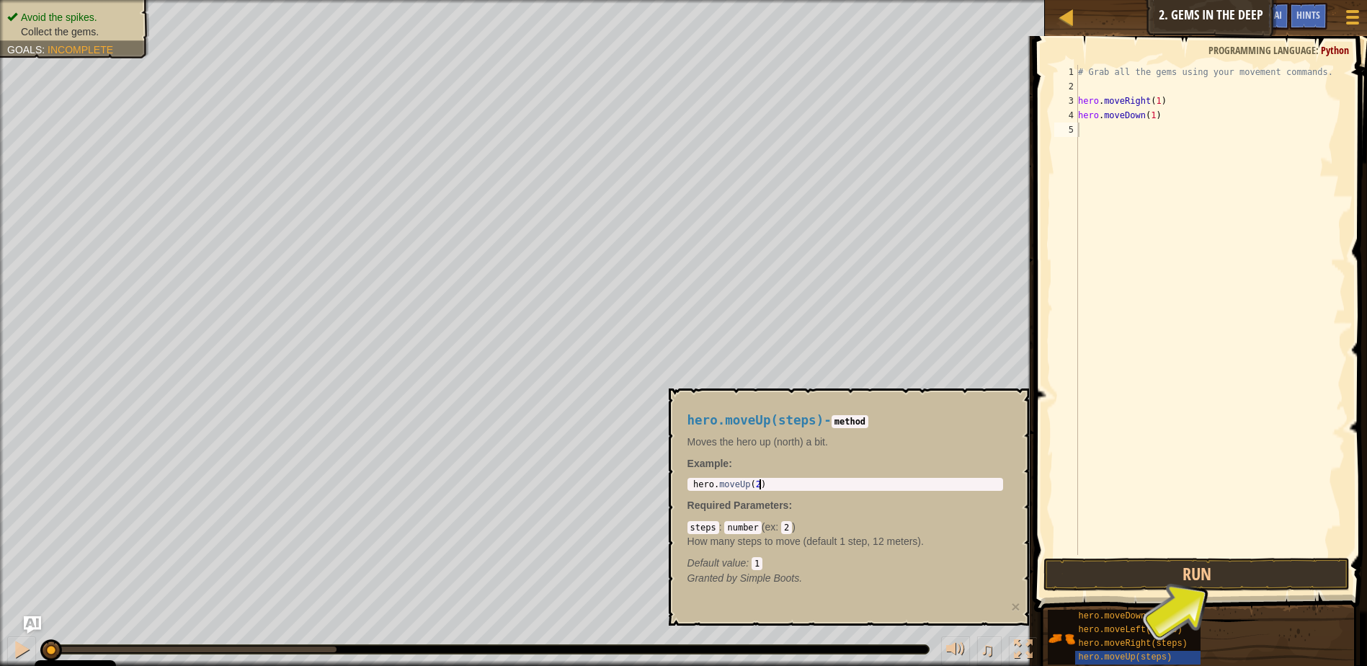
click at [708, 490] on div "hero.moveUp(2) 1 hero . moveUp ( 2 ) הההההההההההההההההההההההההההההההההההההההההה…" at bounding box center [846, 484] width 316 height 13
drag, startPoint x: 777, startPoint y: 490, endPoint x: 745, endPoint y: 482, distance: 32.7
click at [745, 482] on div "hero.moveUp(2) 1 hero . moveUp ( 2 ) הההההההההההההההההההההההההההההההההההההההההה…" at bounding box center [846, 484] width 316 height 13
drag, startPoint x: 745, startPoint y: 482, endPoint x: 679, endPoint y: 486, distance: 66.4
click at [679, 486] on div "hero.moveUp(steps) - method Moves the hero up (north) a bit. Example : hero.mov…" at bounding box center [846, 499] width 336 height 199
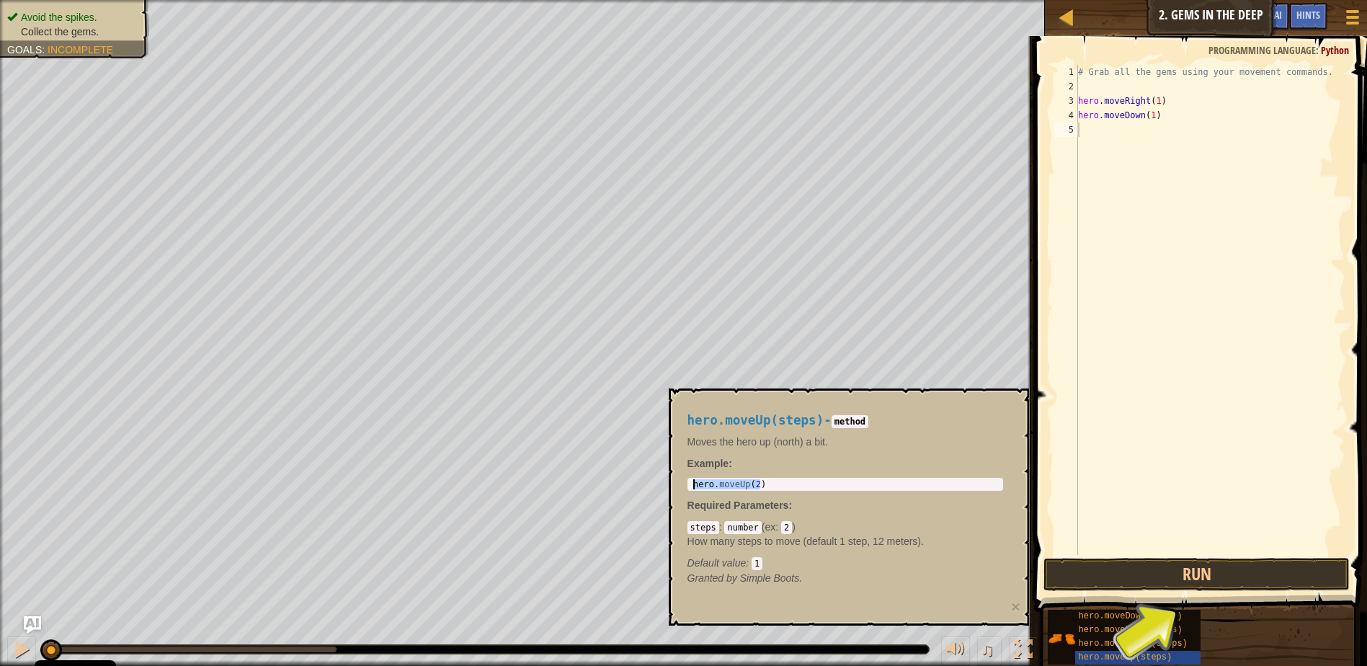
drag, startPoint x: 679, startPoint y: 486, endPoint x: 729, endPoint y: 484, distance: 50.5
click at [1086, 130] on div "# Grab all the gems using your movement commands. hero . moveRight ( 1 ) hero .…" at bounding box center [1210, 324] width 270 height 519
paste textarea "hero.moveUp(2)"
type textarea "hero.moveUp(2)"
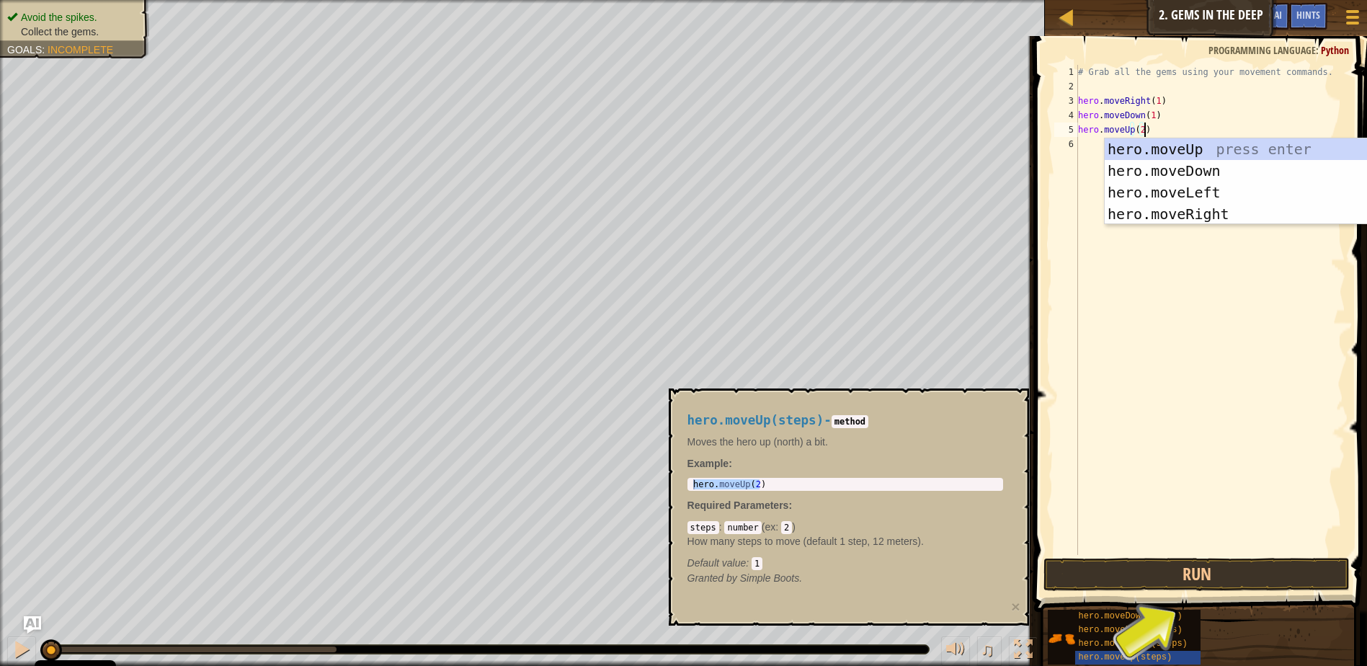
click at [1156, 280] on div "# Grab all the gems using your movement commands. hero . moveRight ( 1 ) hero .…" at bounding box center [1210, 324] width 270 height 519
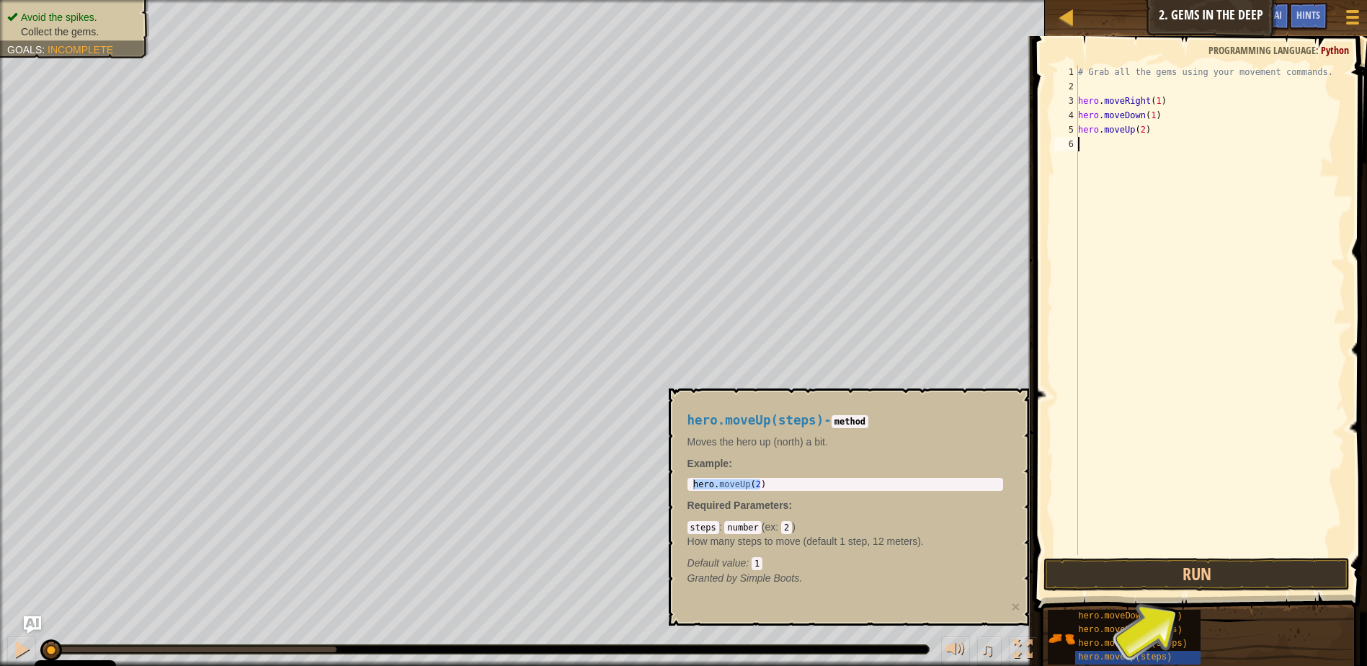
click at [1155, 173] on div "# Grab all the gems using your movement commands. hero . moveRight ( 1 ) hero .…" at bounding box center [1210, 324] width 270 height 519
click at [1130, 647] on span "hero.moveRight(steps)" at bounding box center [1133, 644] width 109 height 10
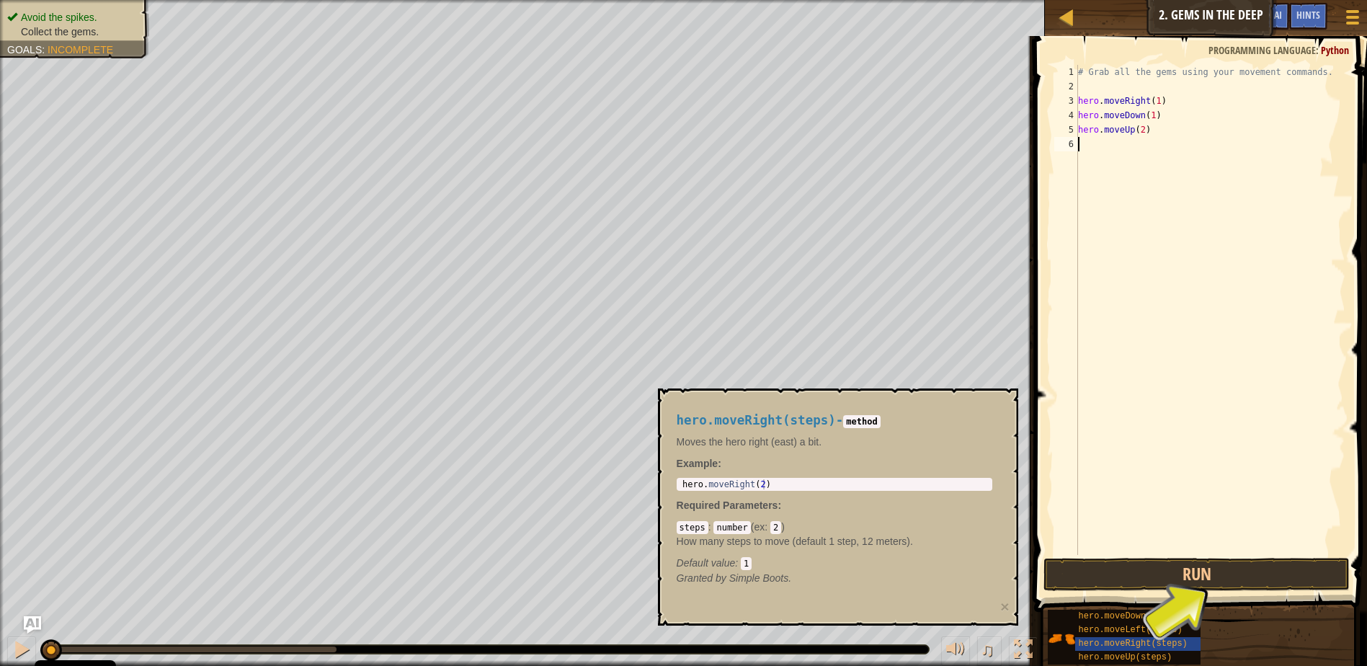
type textarea "hero.moveRight(2)"
drag, startPoint x: 766, startPoint y: 484, endPoint x: 681, endPoint y: 490, distance: 85.3
click at [681, 490] on div "hero.moveRight(2) 1 hero . moveRight ( 2 ) הההההההההההההההההההההההההההההההההההה…" at bounding box center [835, 484] width 316 height 13
drag, startPoint x: 769, startPoint y: 484, endPoint x: 681, endPoint y: 486, distance: 88.0
click at [681, 486] on div "hero . moveRight ( 2 )" at bounding box center [835, 494] width 310 height 30
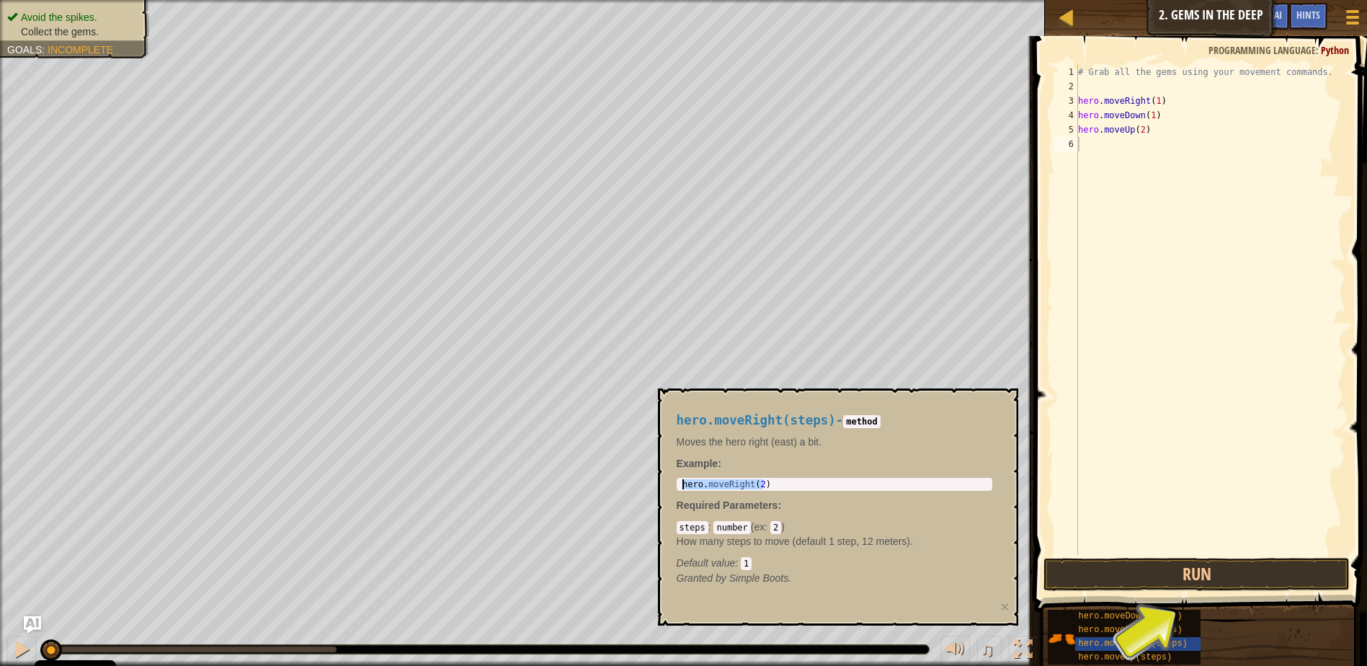
drag, startPoint x: 681, startPoint y: 486, endPoint x: 698, endPoint y: 485, distance: 17.3
click at [1130, 161] on div "# Grab all the gems using your movement commands. hero . moveRight ( 1 ) hero .…" at bounding box center [1210, 324] width 270 height 519
paste textarea "hero.moveRight(2)"
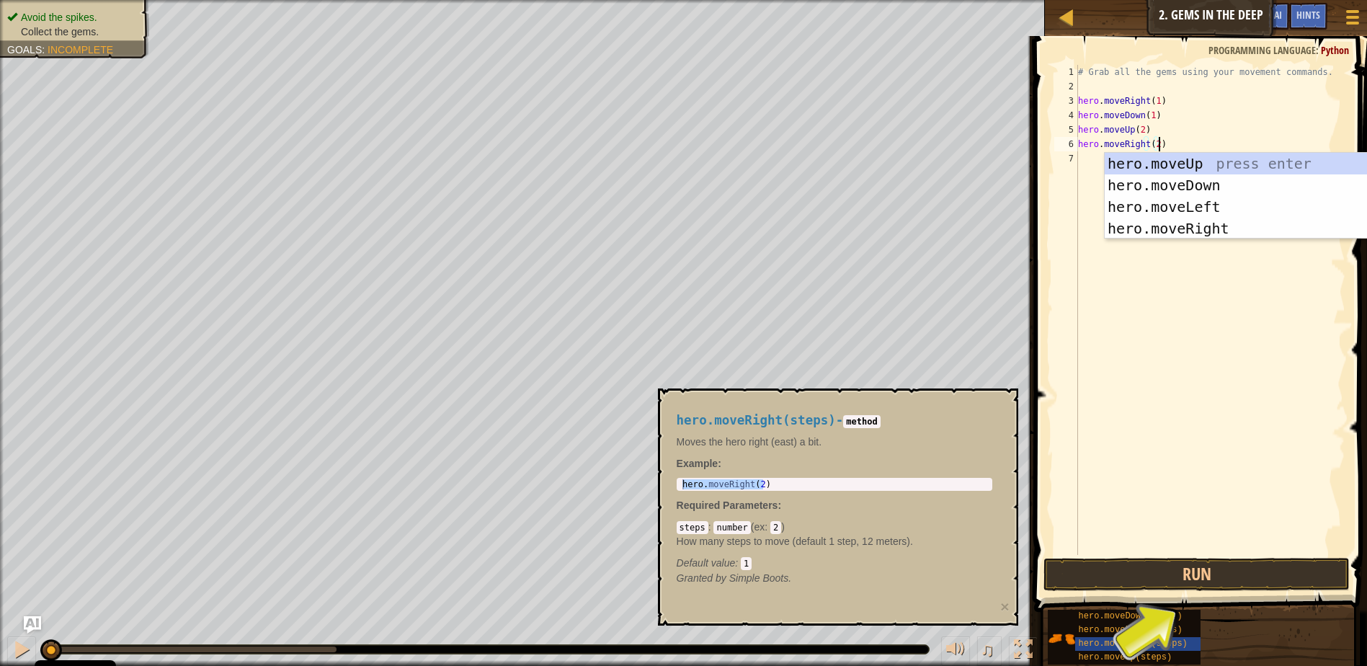
click at [1153, 141] on div "# Grab all the gems using your movement commands. hero . moveRight ( 1 ) hero .…" at bounding box center [1210, 324] width 270 height 519
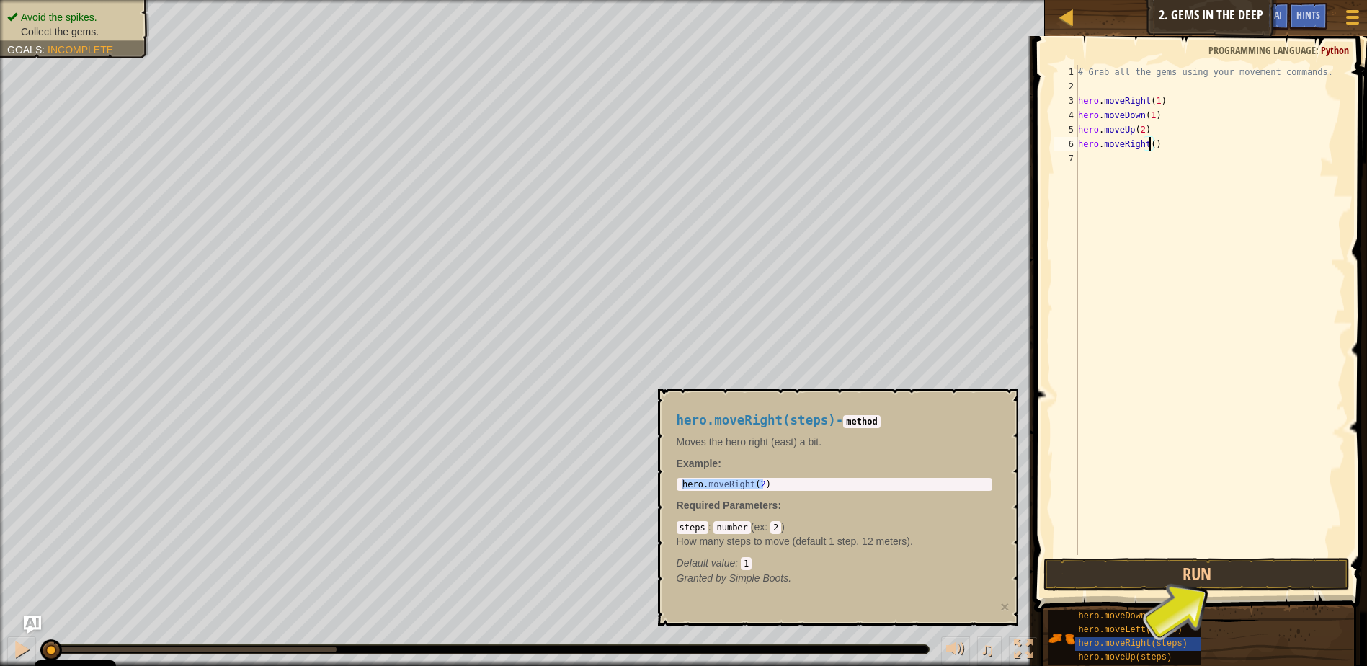
scroll to position [6, 6]
type textarea "hero.moveRight(1)"
click at [1039, 358] on span at bounding box center [1202, 303] width 345 height 618
click at [1119, 616] on span "hero.moveDown(steps)" at bounding box center [1131, 616] width 104 height 10
type textarea "hero.moveDown(2)"
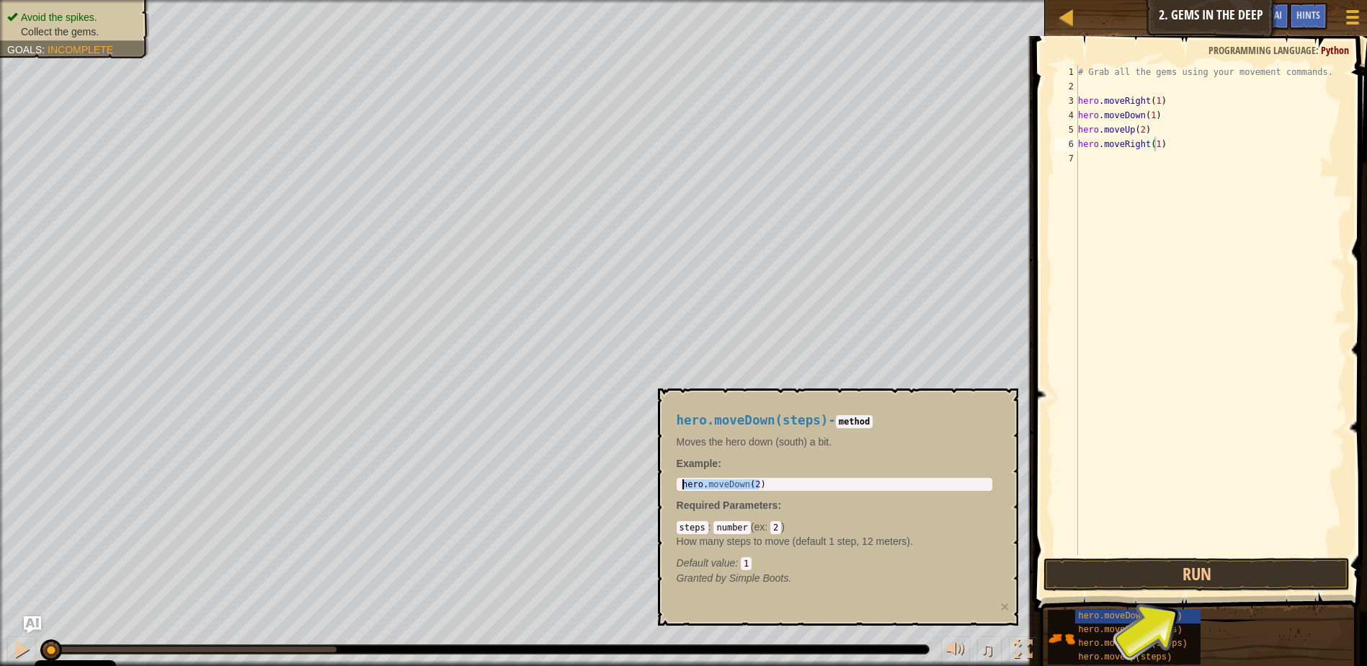
drag, startPoint x: 760, startPoint y: 482, endPoint x: 678, endPoint y: 483, distance: 82.2
click at [678, 483] on div "hero.moveDown(2) 1 hero . moveDown ( 2 ) הההההההההההההההההההההההההההההההההההההה…" at bounding box center [835, 484] width 316 height 13
drag, startPoint x: 678, startPoint y: 483, endPoint x: 699, endPoint y: 485, distance: 21.0
click at [1103, 177] on div "# Grab all the gems using your movement commands. hero . moveRight ( 1 ) hero .…" at bounding box center [1210, 324] width 270 height 519
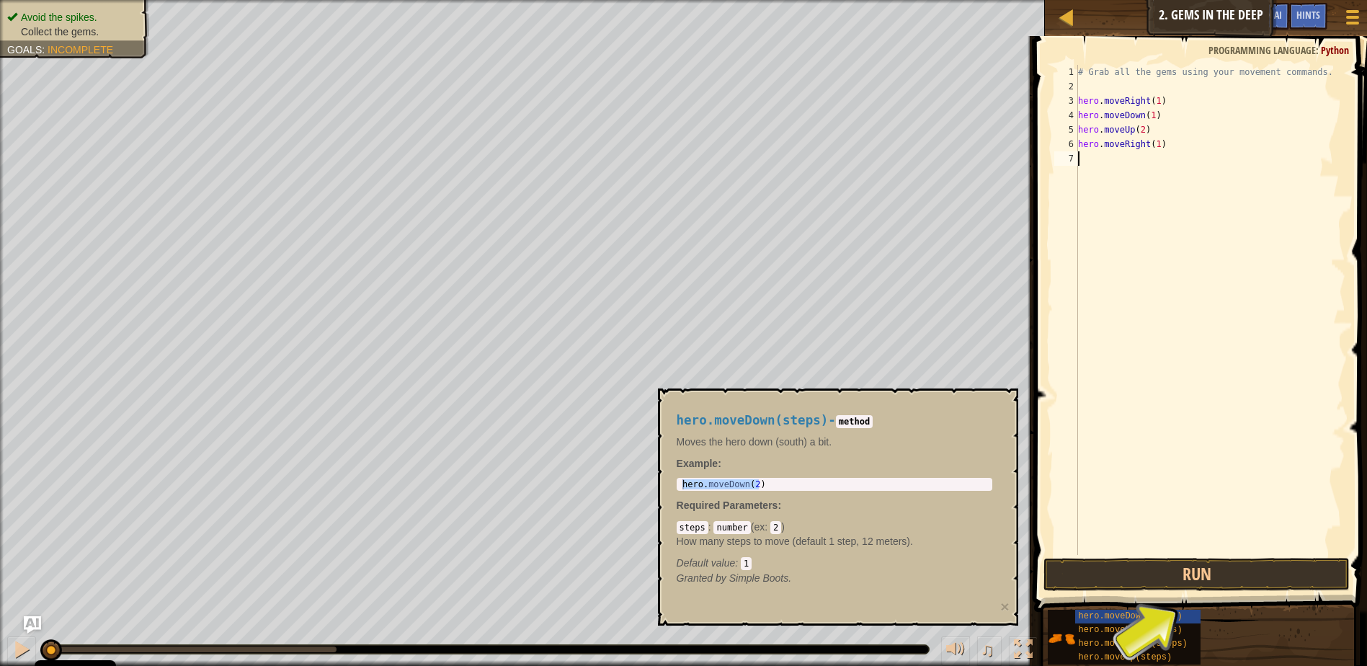
paste textarea "hero.moveDown(2)"
click at [1149, 160] on div "# Grab all the gems using your movement commands. hero . moveRight ( 1 ) hero .…" at bounding box center [1210, 324] width 270 height 519
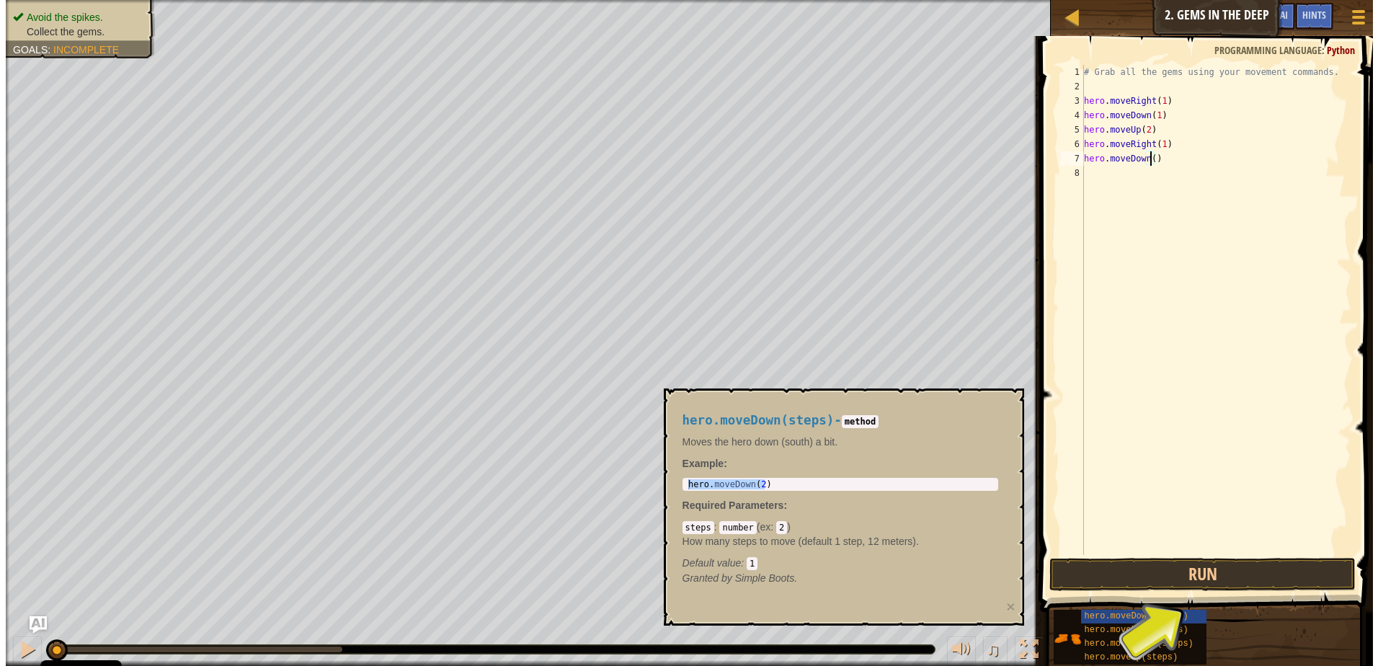
scroll to position [6, 5]
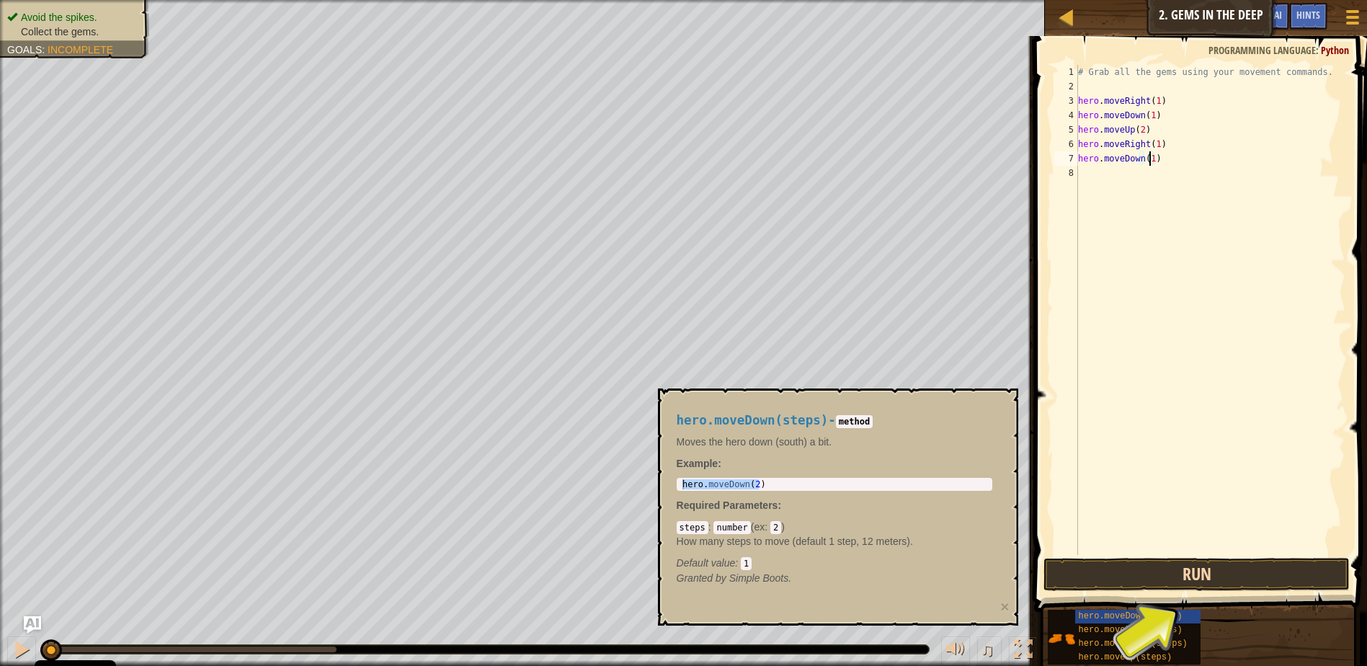
type textarea "hero.moveDown(1)"
click at [1143, 564] on button "Run" at bounding box center [1197, 574] width 306 height 33
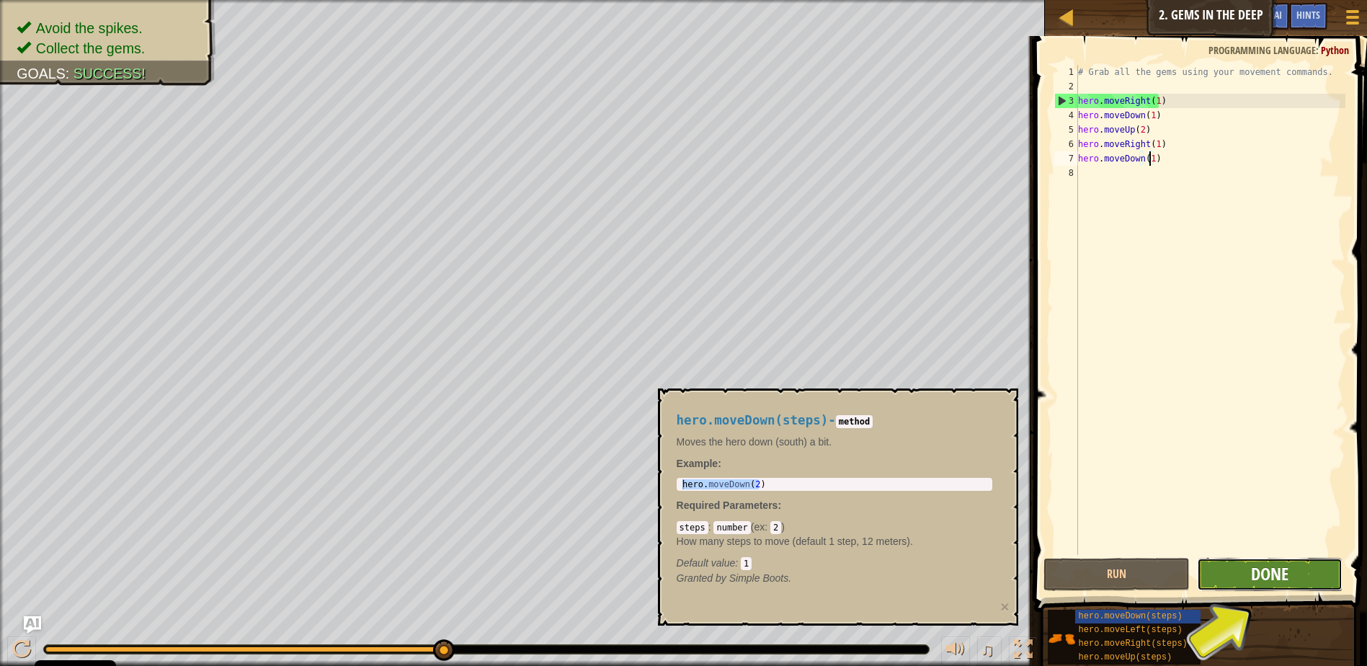
click at [1256, 575] on span "Done" at bounding box center [1269, 573] width 37 height 23
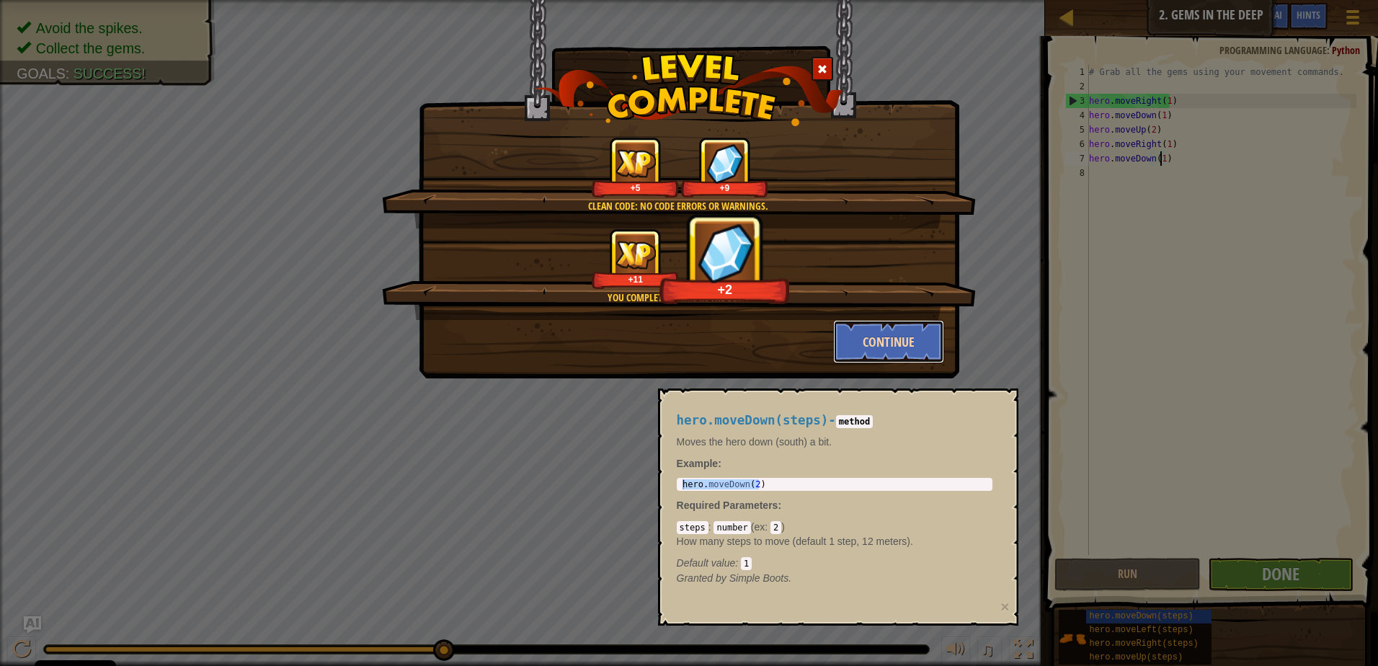
click at [879, 342] on button "Continue" at bounding box center [889, 341] width 112 height 43
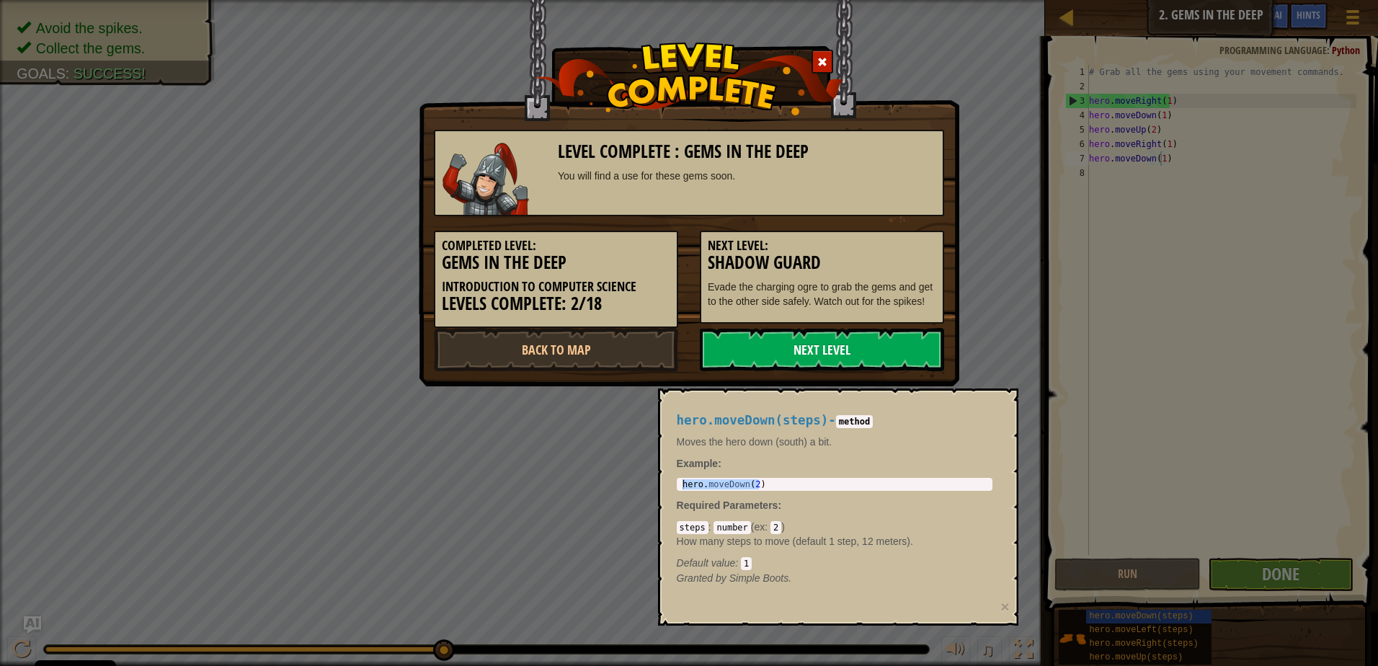
click at [815, 354] on link "Next Level" at bounding box center [822, 349] width 244 height 43
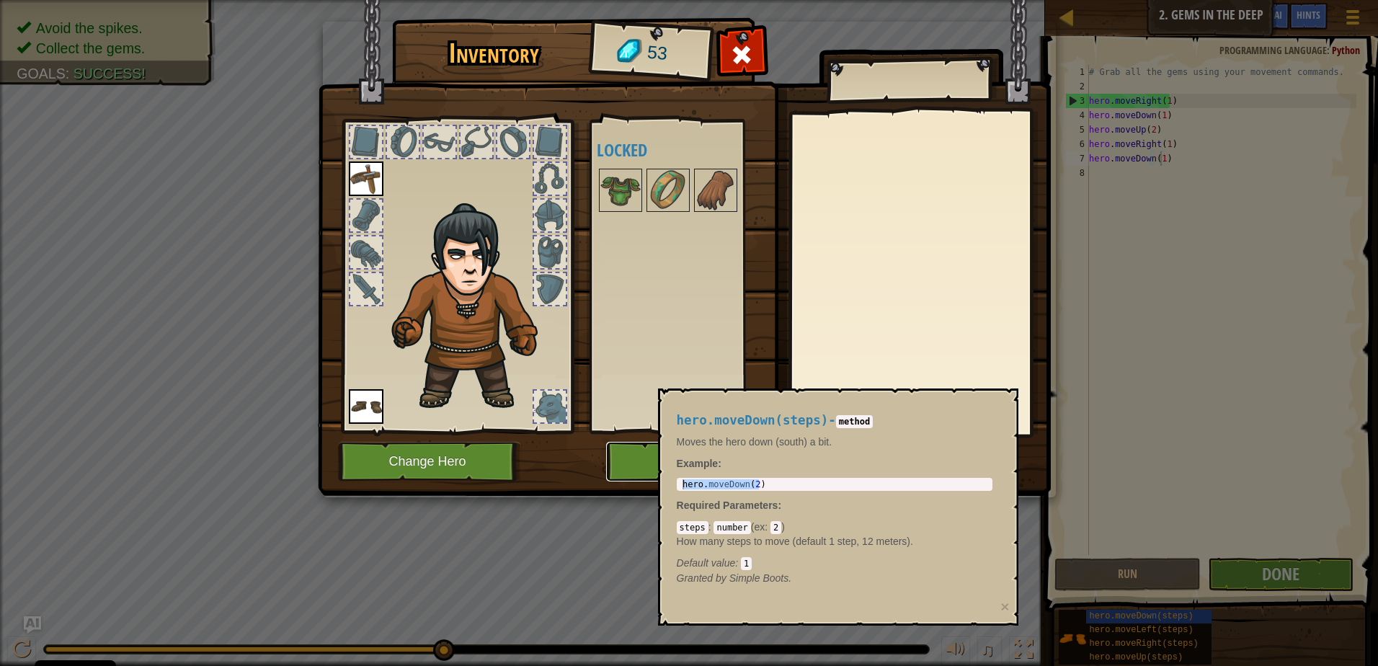
click at [627, 455] on button "Play" at bounding box center [681, 462] width 151 height 40
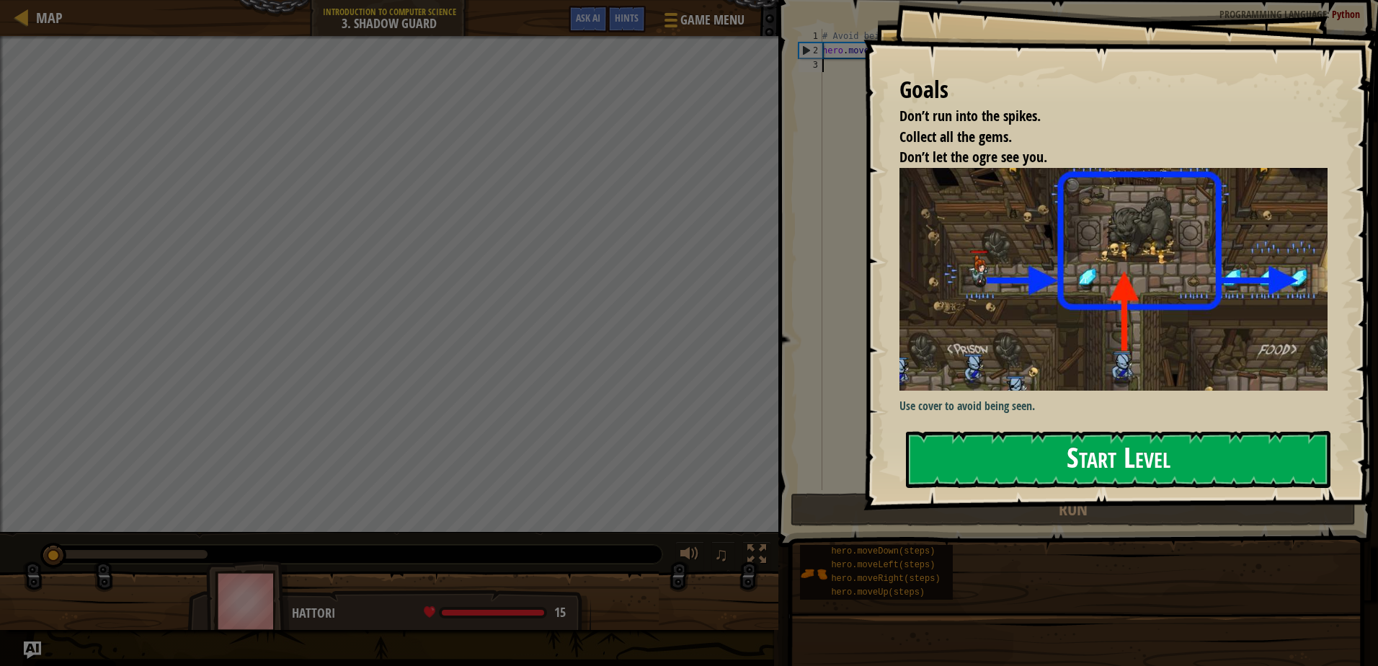
click at [1021, 453] on button "Start Level" at bounding box center [1118, 459] width 425 height 57
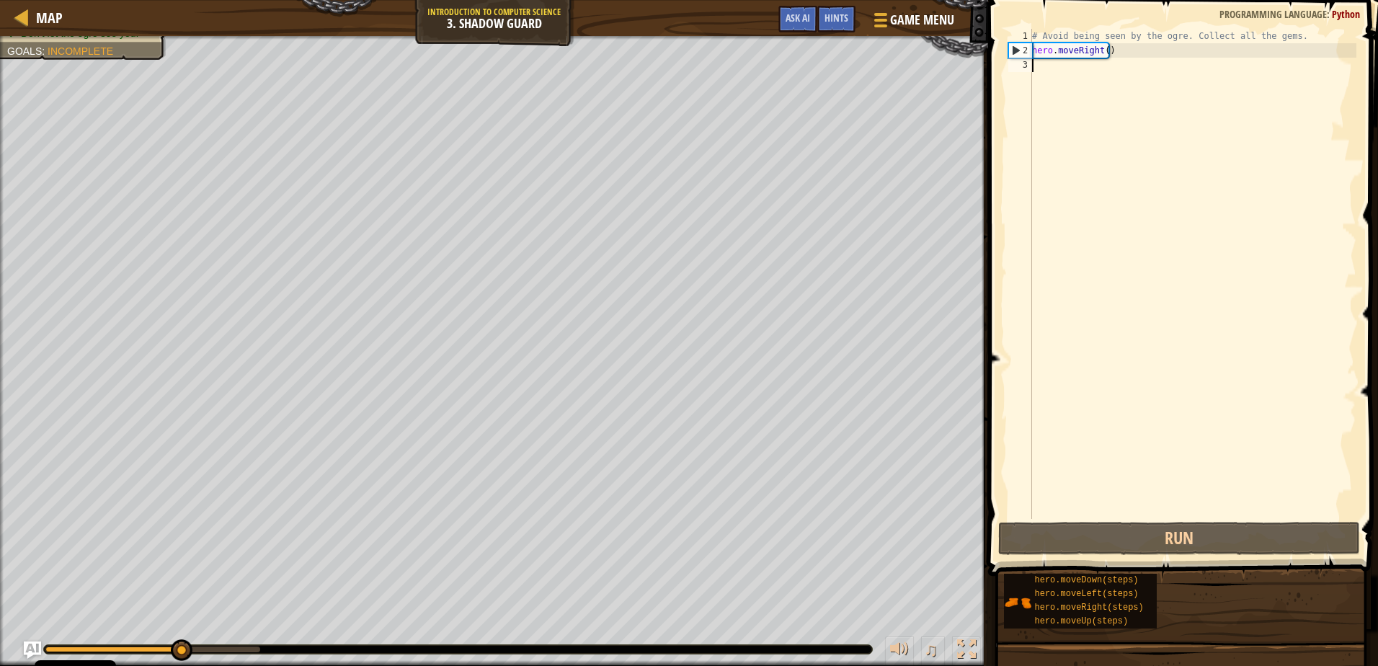
click at [1053, 77] on div "# Avoid being seen by the ogre. Collect all the gems. hero . moveRight ( )" at bounding box center [1192, 288] width 327 height 519
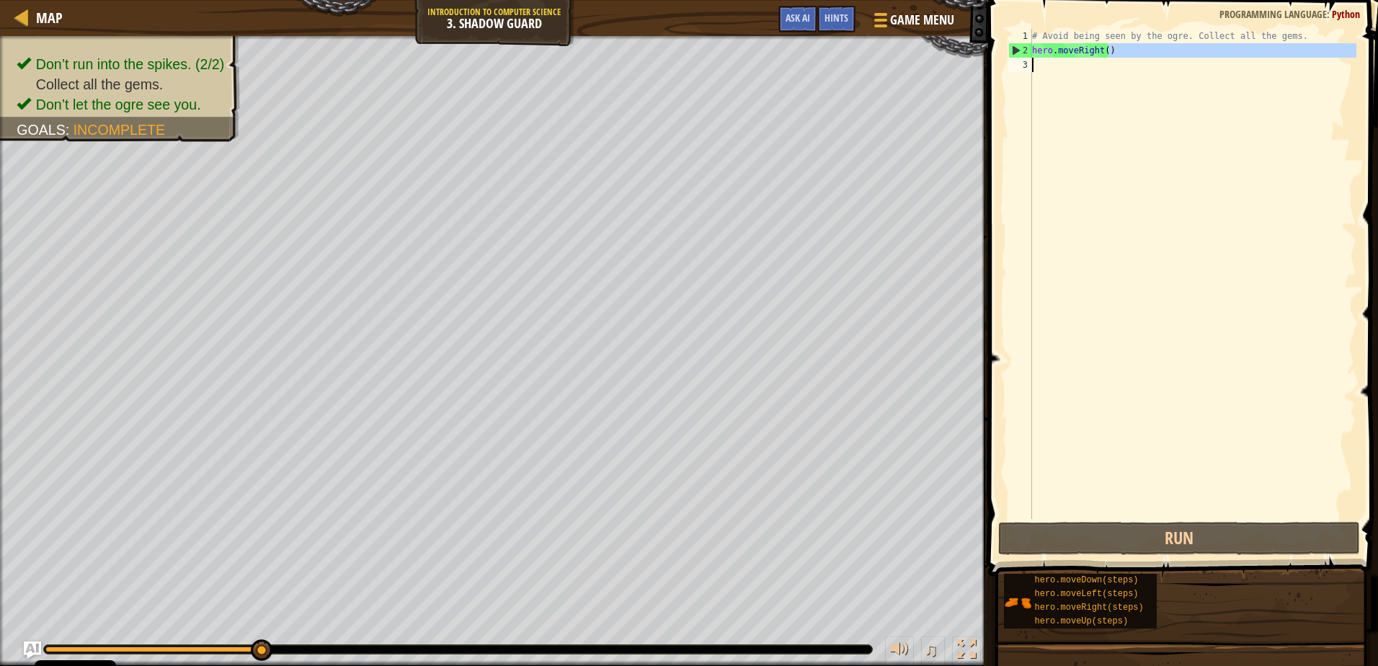
drag, startPoint x: 1130, startPoint y: 55, endPoint x: 1016, endPoint y: 67, distance: 115.3
click at [1016, 67] on div "1 2 3 # Avoid being seen by the ogre. Collect all the gems. hero . moveRight ( …" at bounding box center [1181, 274] width 351 height 490
type textarea "hero.moveRight()"
drag, startPoint x: 1090, startPoint y: 61, endPoint x: 1099, endPoint y: 50, distance: 14.3
click at [1091, 61] on div "# Avoid being seen by the ogre. Collect all the gems. hero . moveRight ( )" at bounding box center [1192, 274] width 327 height 490
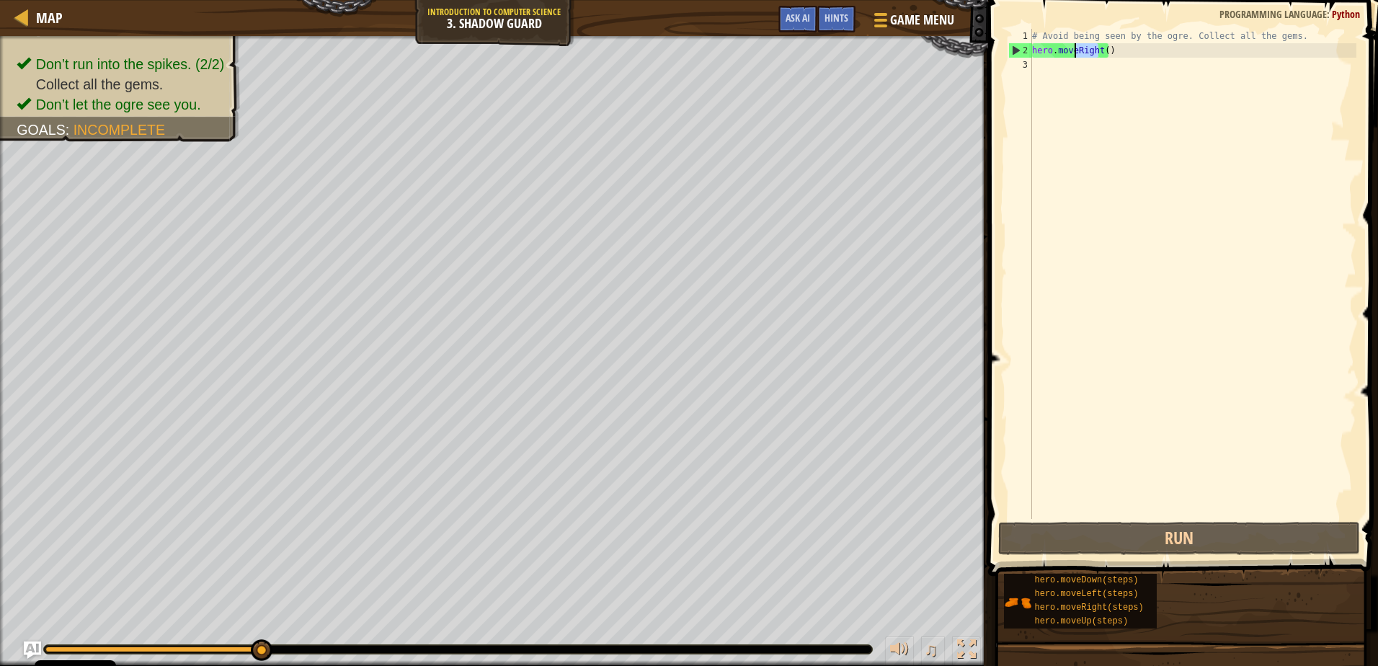
drag, startPoint x: 1097, startPoint y: 49, endPoint x: 1075, endPoint y: 57, distance: 23.0
click at [1075, 57] on div "# Avoid being seen by the ogre. Collect all the gems. hero . moveRight ( )" at bounding box center [1192, 288] width 327 height 519
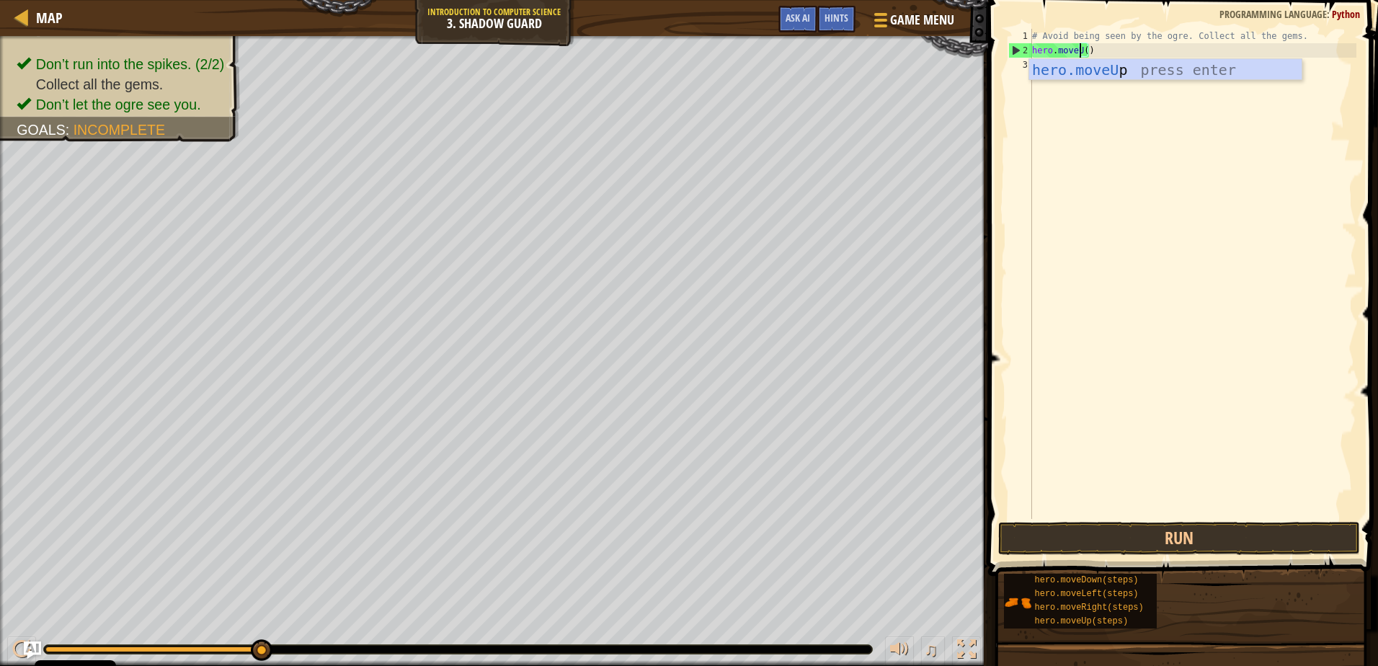
scroll to position [6, 4]
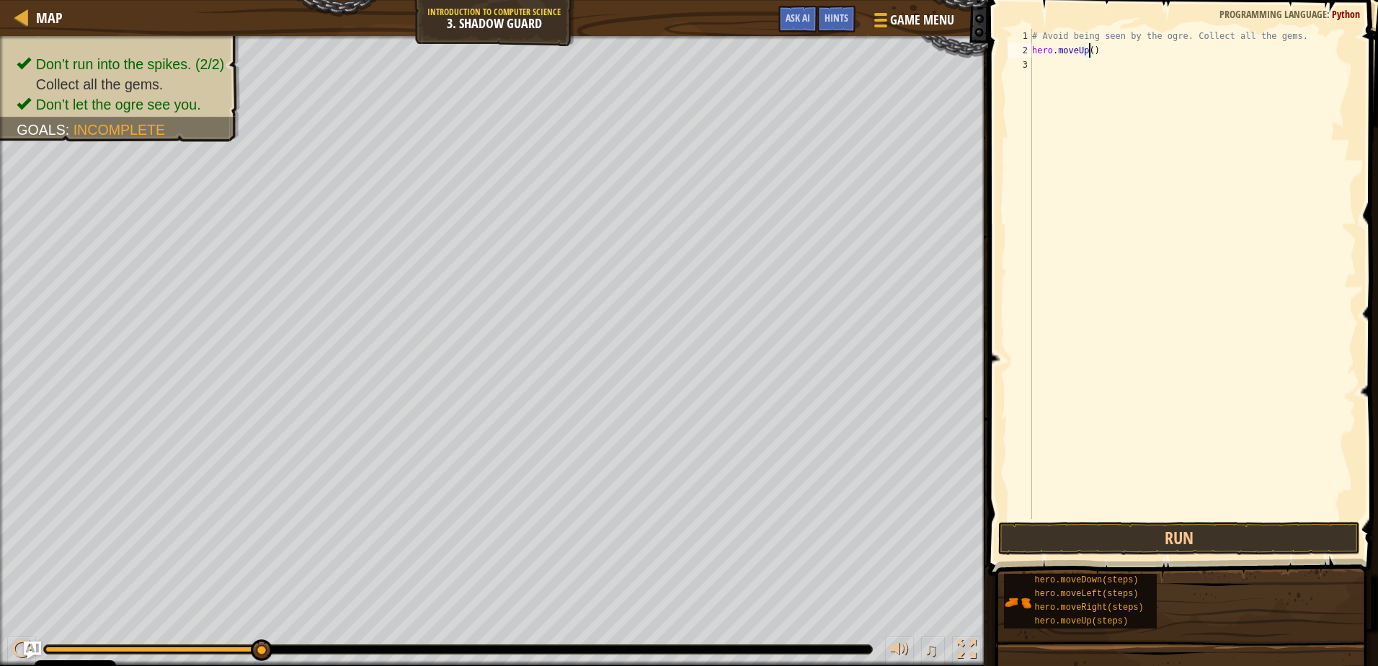
click at [1090, 51] on div "# Avoid being seen by the ogre. Collect all the gems. hero . moveUp ( )" at bounding box center [1192, 288] width 327 height 519
type textarea "hero.moveUp(1)"
click at [1132, 72] on div "# Avoid being seen by the ogre. Collect all the gems. hero . moveUp ( 1 )" at bounding box center [1192, 288] width 327 height 519
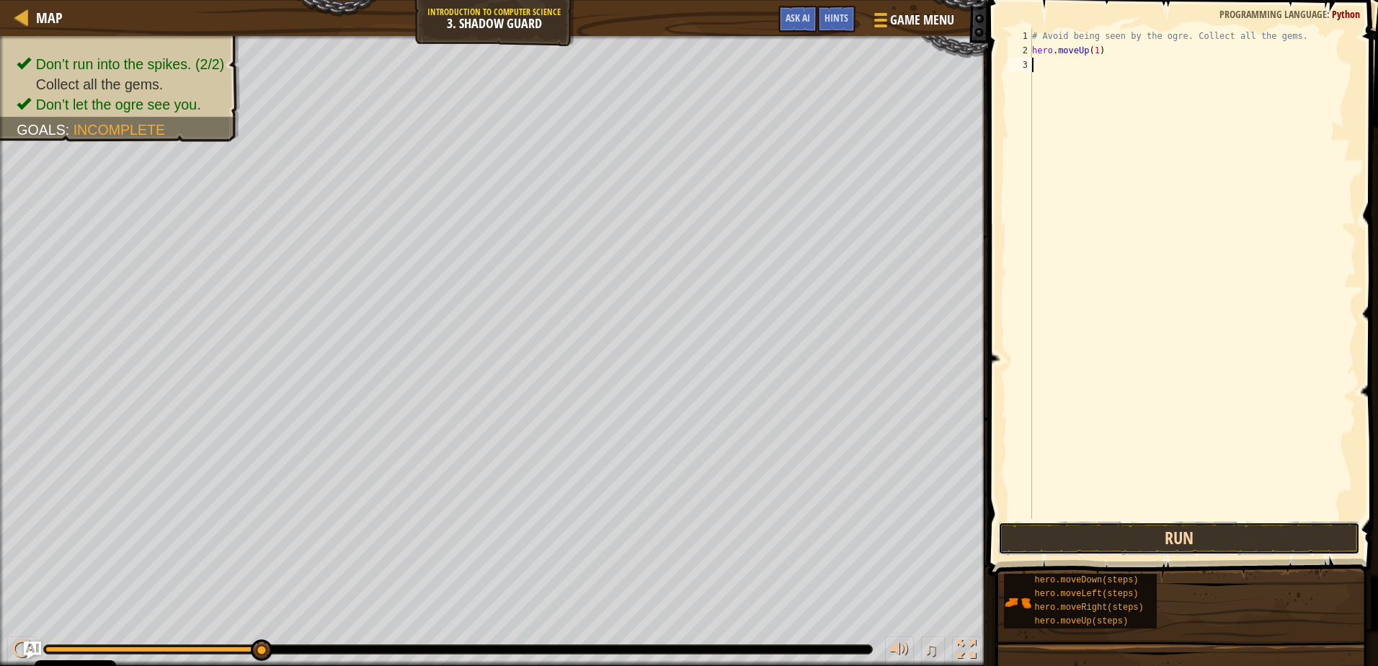
click at [1106, 533] on button "Run" at bounding box center [1178, 538] width 361 height 33
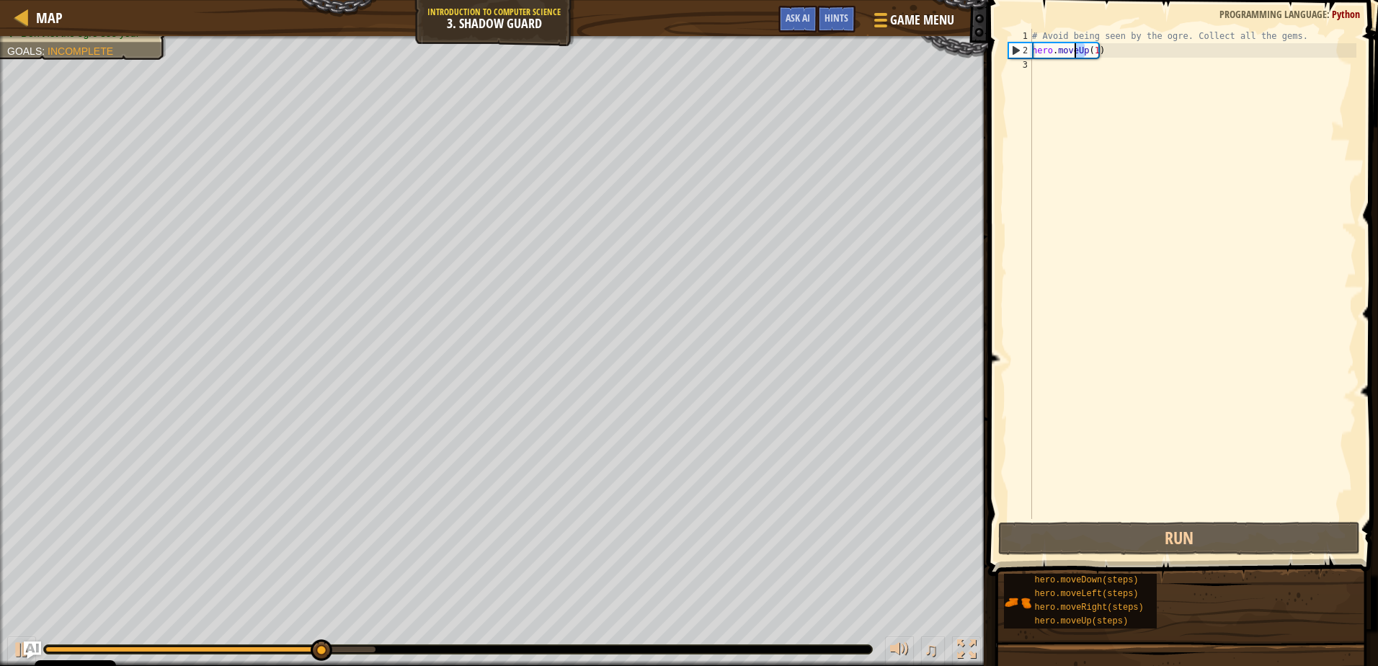
drag, startPoint x: 1085, startPoint y: 51, endPoint x: 1073, endPoint y: 54, distance: 11.9
click at [1073, 54] on div "# Avoid being seen by the ogre. Collect all the gems. hero . moveUp ( 1 )" at bounding box center [1192, 288] width 327 height 519
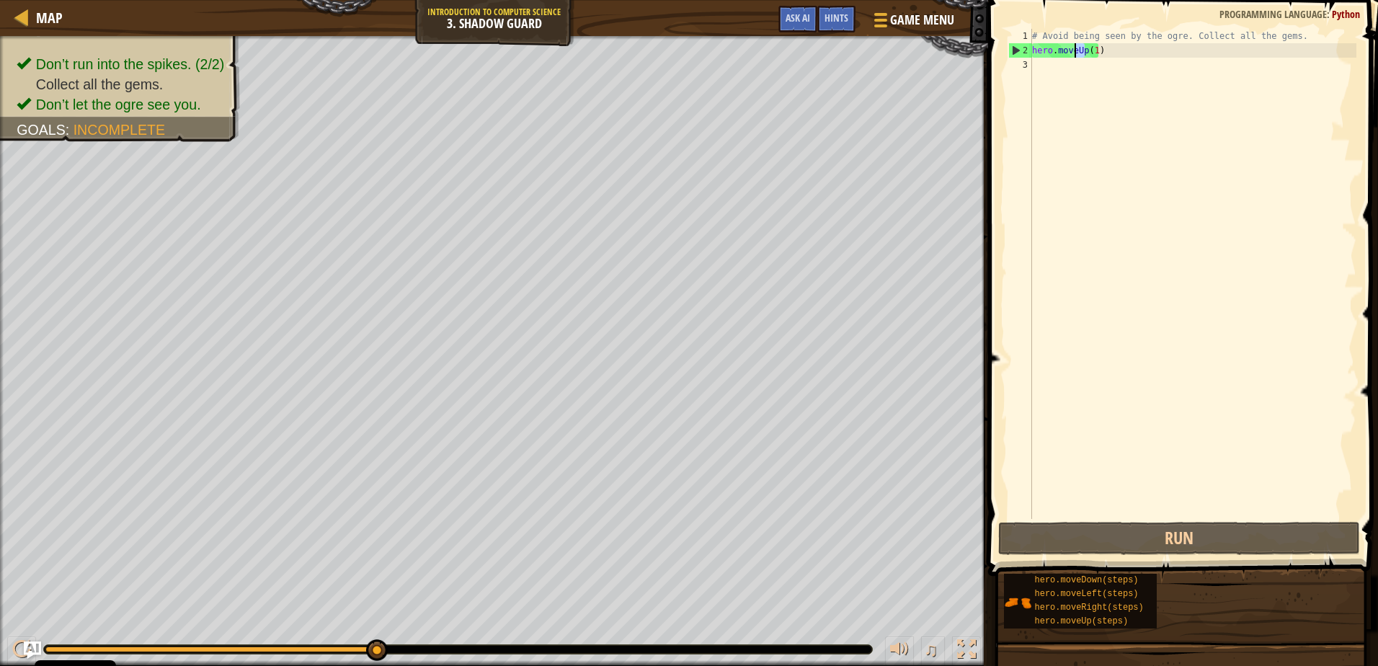
scroll to position [6, 4]
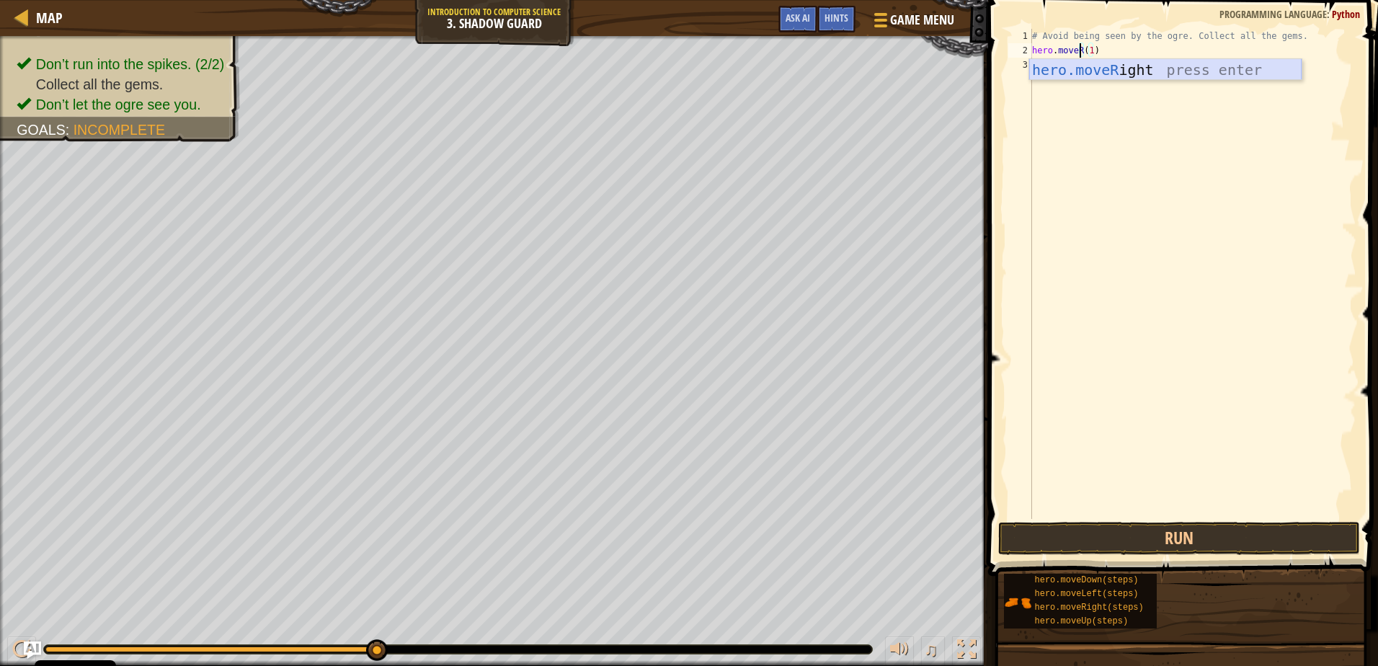
click at [1155, 69] on div "hero.moveR ight press enter" at bounding box center [1165, 91] width 272 height 65
type textarea "hero.moveRight(1)"
click at [1044, 83] on div "# Avoid being seen by the ogre. Collect all the gems. hero . moveRight ( 1 )" at bounding box center [1192, 288] width 327 height 519
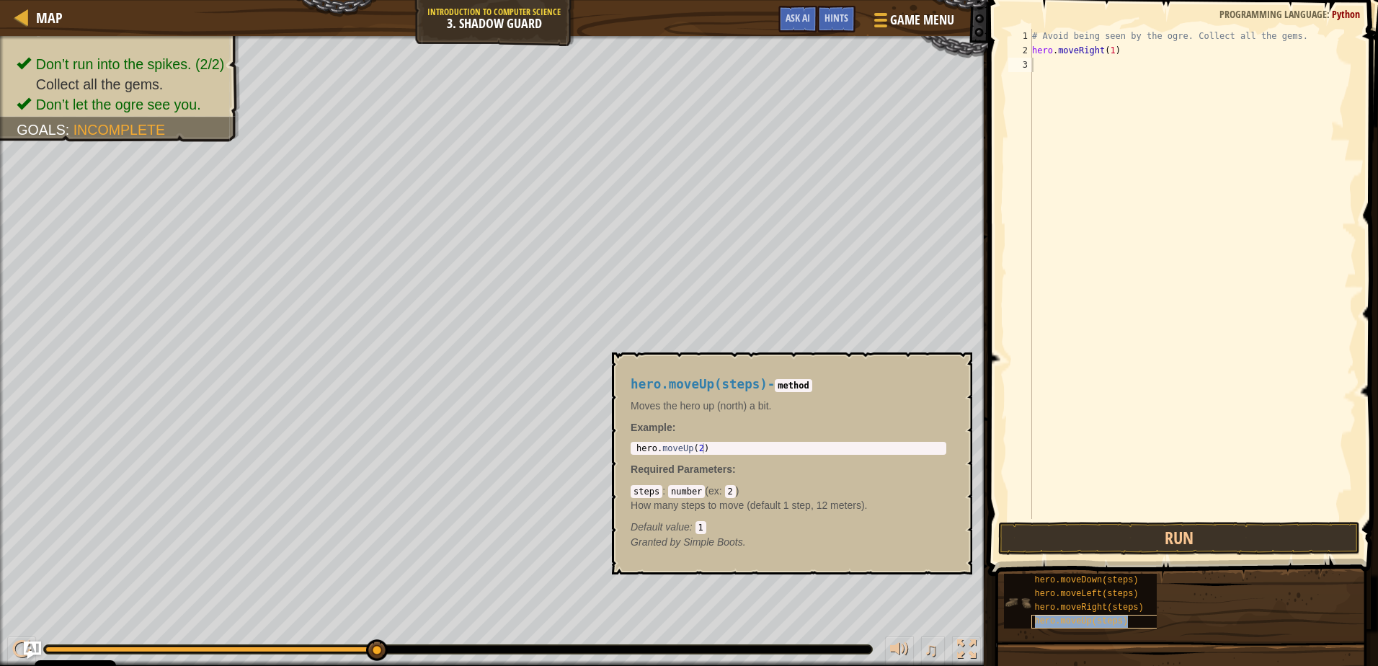
click at [1086, 616] on div "hero.moveUp(steps)" at bounding box center [1101, 622] width 138 height 14
type textarea "hero.moveUp(2)"
drag, startPoint x: 744, startPoint y: 448, endPoint x: 635, endPoint y: 453, distance: 109.0
click at [635, 453] on div "hero . moveUp ( 2 )" at bounding box center [789, 458] width 310 height 30
drag, startPoint x: 635, startPoint y: 453, endPoint x: 645, endPoint y: 446, distance: 12.4
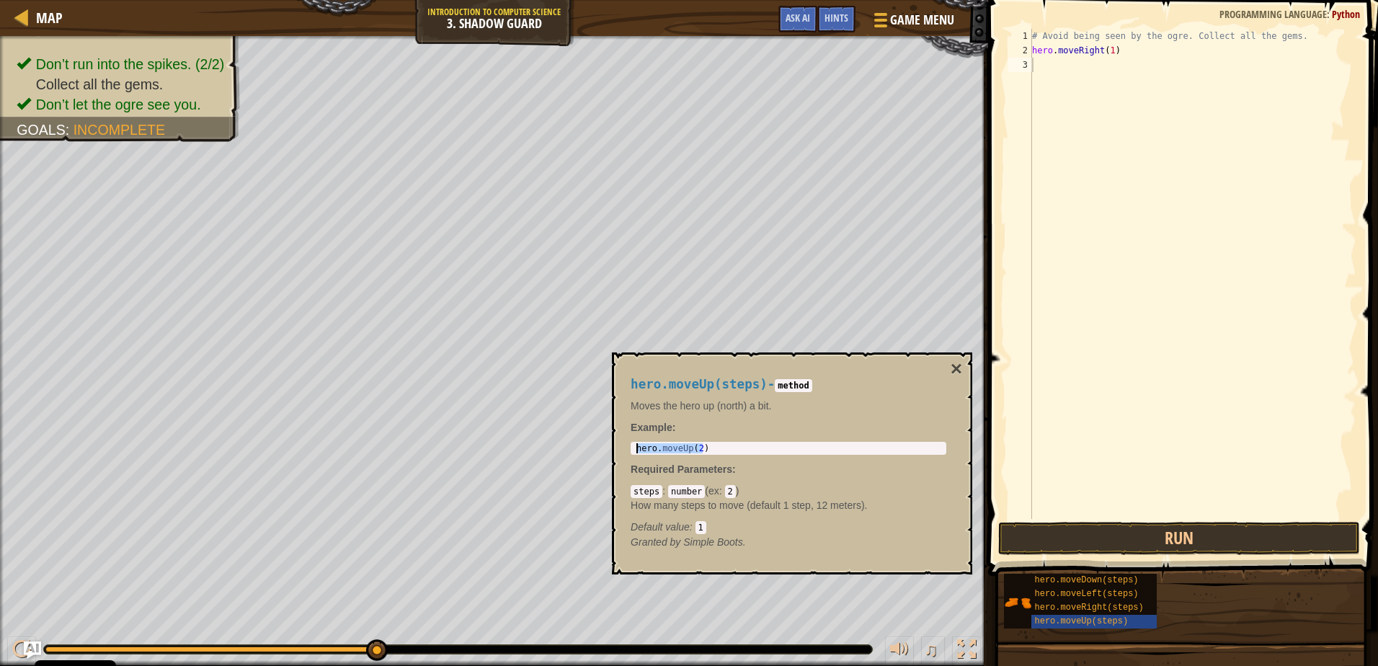
click at [1053, 58] on div "# Avoid being seen by the ogre. Collect all the gems. hero . moveRight ( 1 )" at bounding box center [1192, 288] width 327 height 519
paste textarea "hero.moveUp(2)"
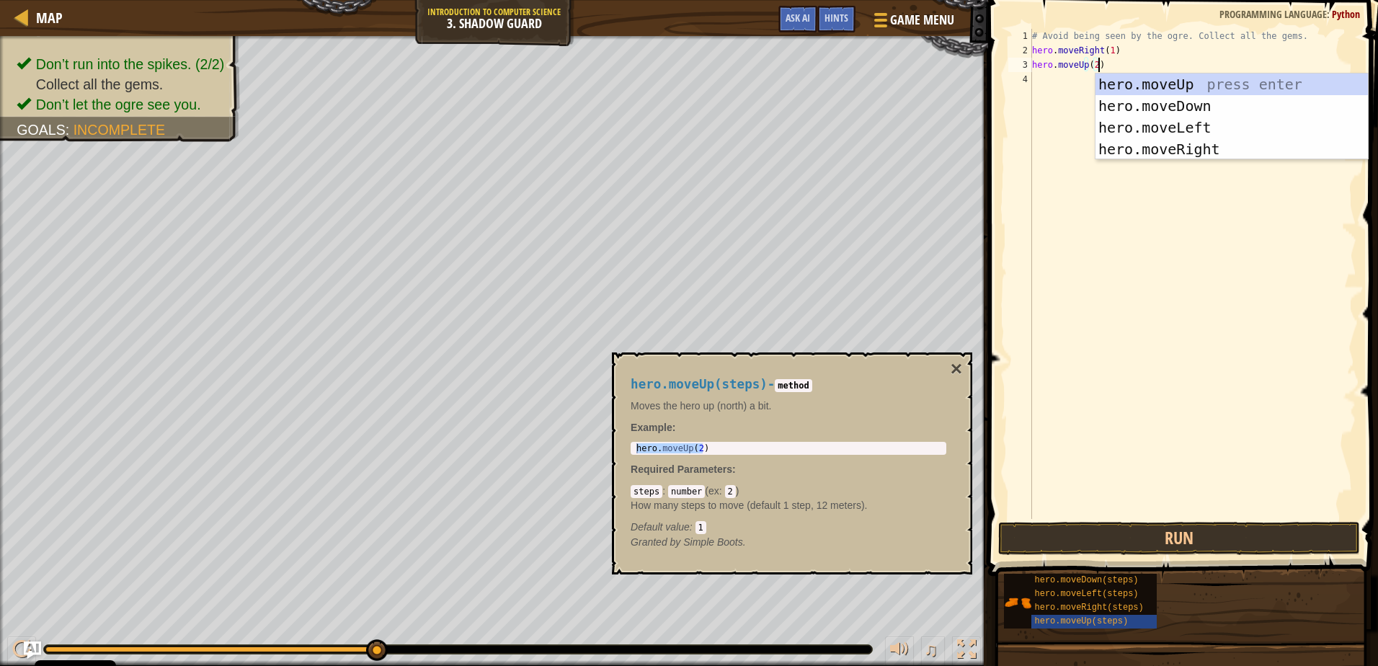
click at [1094, 63] on div "# Avoid being seen by the ogre. Collect all the gems. hero . moveRight ( 1 ) he…" at bounding box center [1192, 288] width 327 height 519
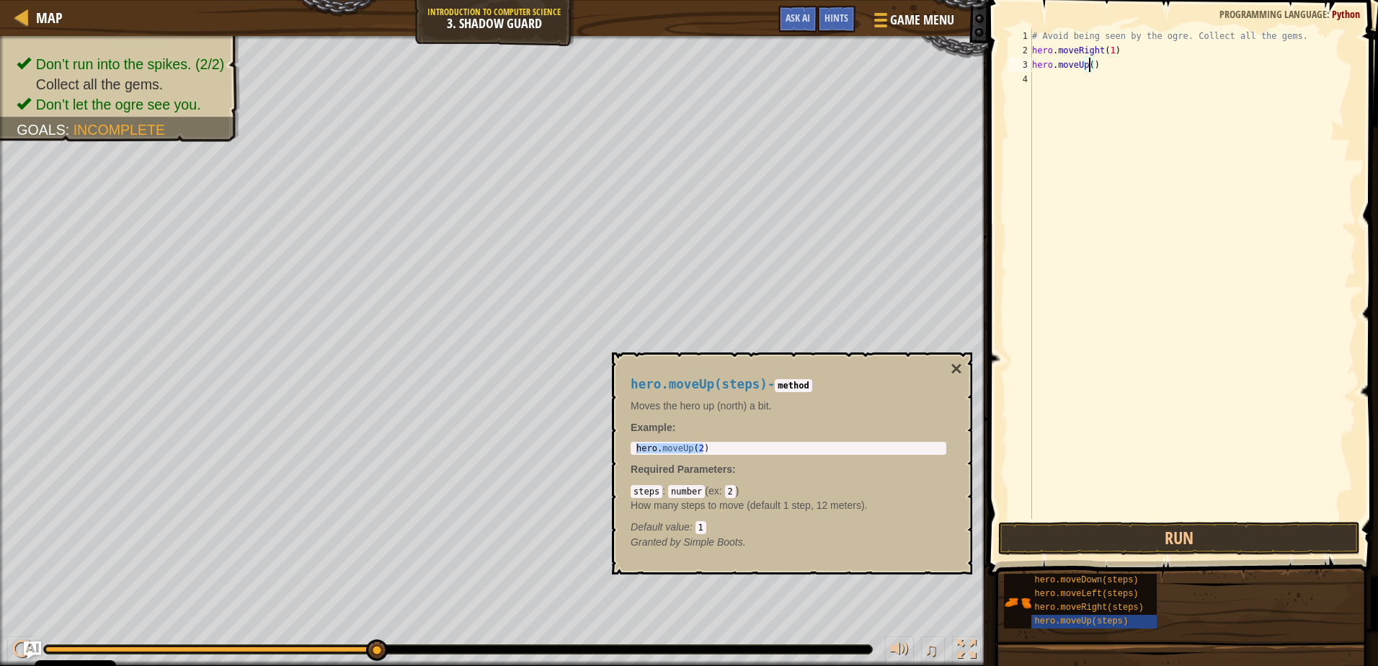
type textarea "hero.moveUp(1)"
click at [1083, 122] on div "# Avoid being seen by the ogre. Collect all the gems. hero . moveRight ( 1 ) he…" at bounding box center [1192, 288] width 327 height 519
drag, startPoint x: 1112, startPoint y: 48, endPoint x: 1033, endPoint y: 53, distance: 78.7
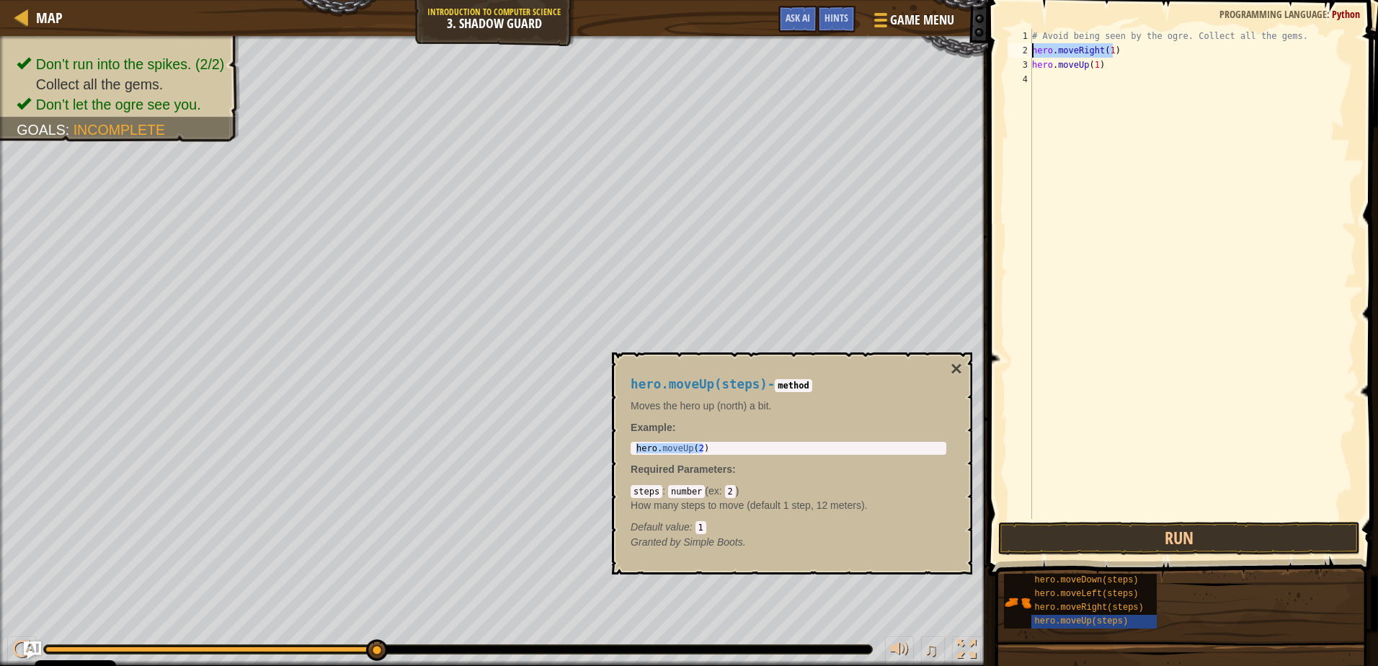
click at [1033, 53] on div "# Avoid being seen by the ogre. Collect all the gems. hero . moveRight ( 1 ) he…" at bounding box center [1192, 288] width 327 height 519
type textarea "hero.moveRight(1)"
click at [1057, 107] on div "# Avoid being seen by the ogre. Collect all the gems. hero . moveRight ( 1 ) he…" at bounding box center [1192, 288] width 327 height 519
paste textarea "hero.moveRight(1)"
type textarea "hero.moveRight(1)"
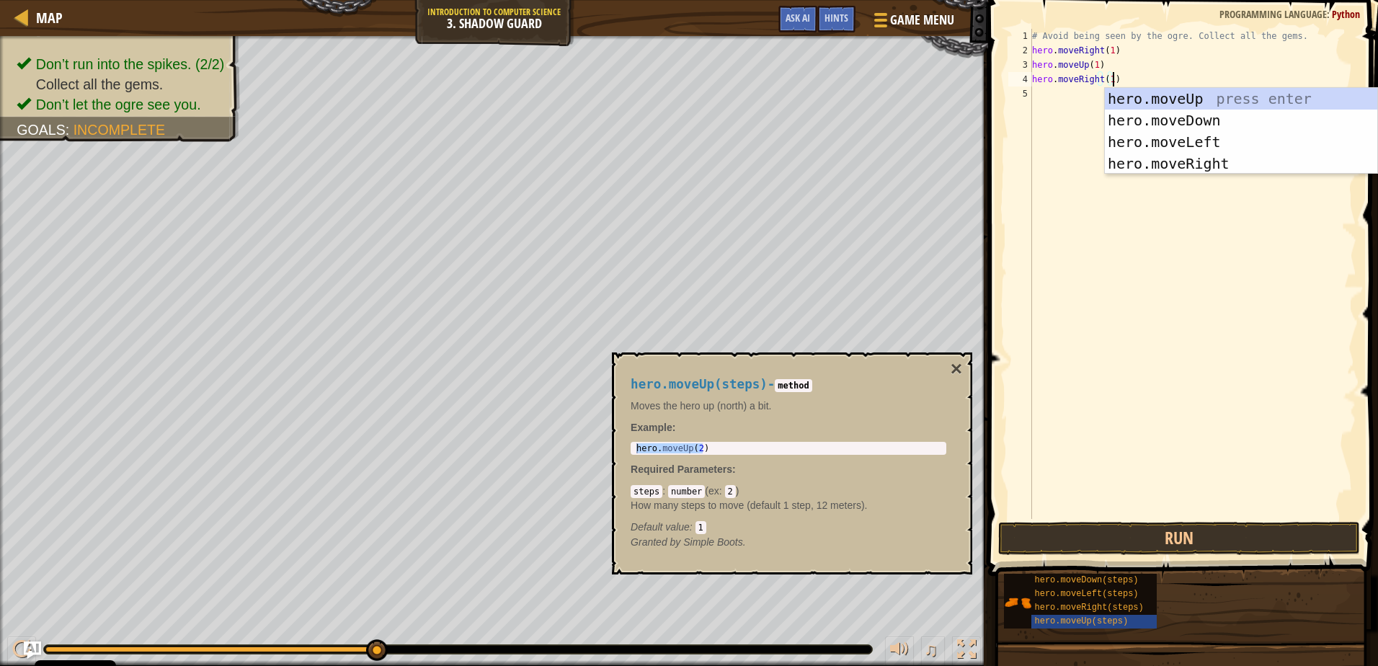
click at [1132, 198] on div "# Avoid being seen by the ogre. Collect all the gems. hero . moveRight ( 1 ) he…" at bounding box center [1192, 288] width 327 height 519
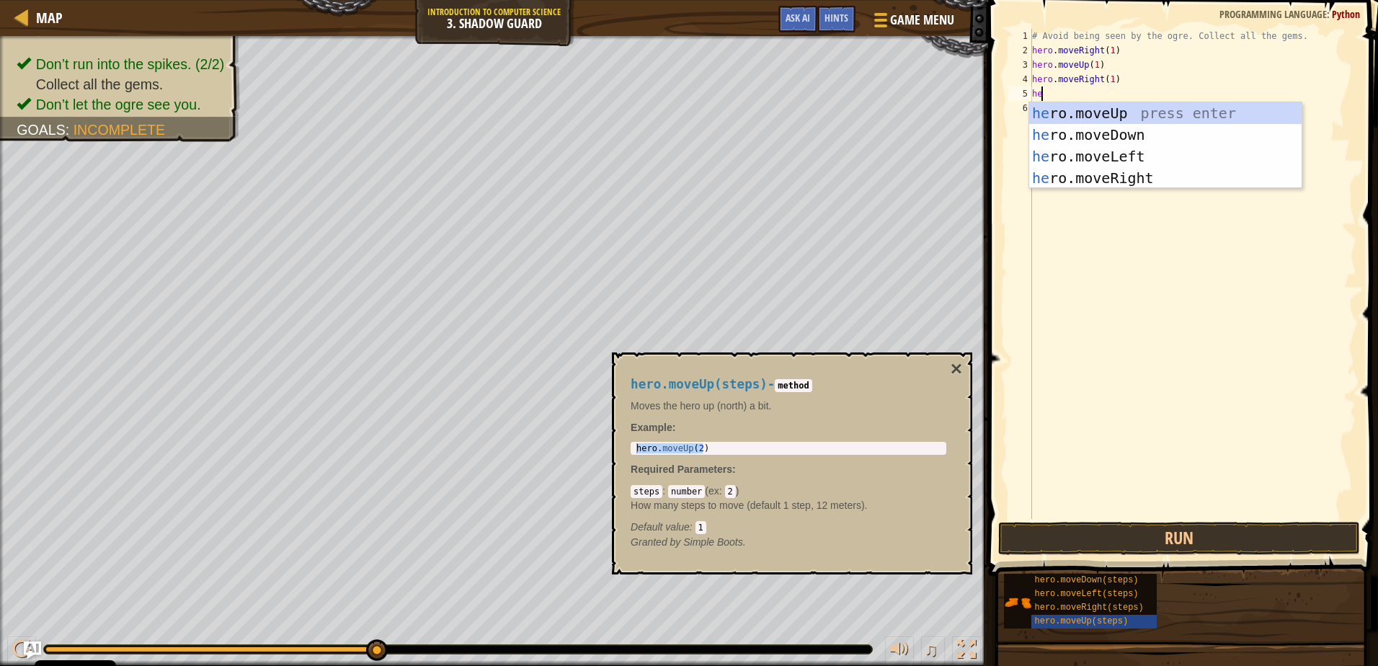
type textarea "her"
click at [1139, 132] on div "her o.moveUp press enter her o.moveDown press enter her o.moveLeft press enter …" at bounding box center [1165, 167] width 272 height 130
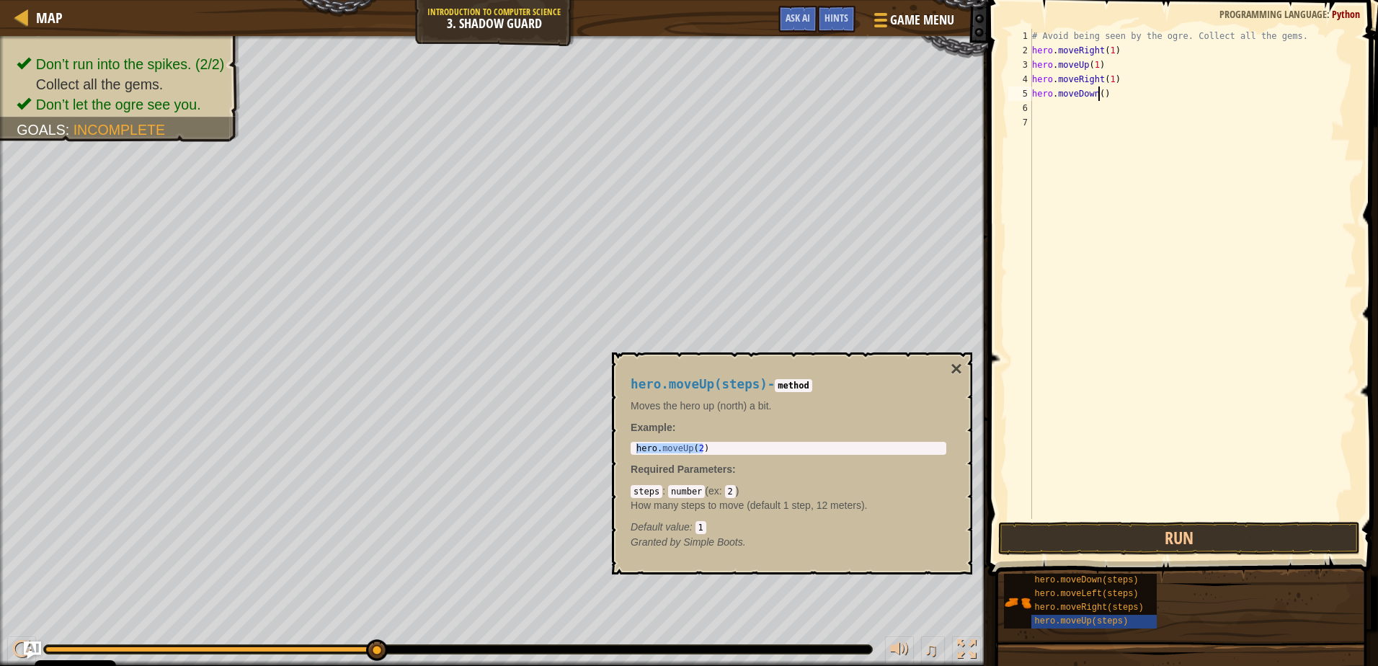
click at [1100, 99] on div "# Avoid being seen by the ogre. Collect all the gems. hero . moveRight ( 1 ) he…" at bounding box center [1192, 288] width 327 height 519
type textarea "hero.moveDown(1)"
click at [1044, 106] on div "# Avoid being seen by the ogre. Collect all the gems. hero . moveRight ( 1 ) he…" at bounding box center [1192, 288] width 327 height 519
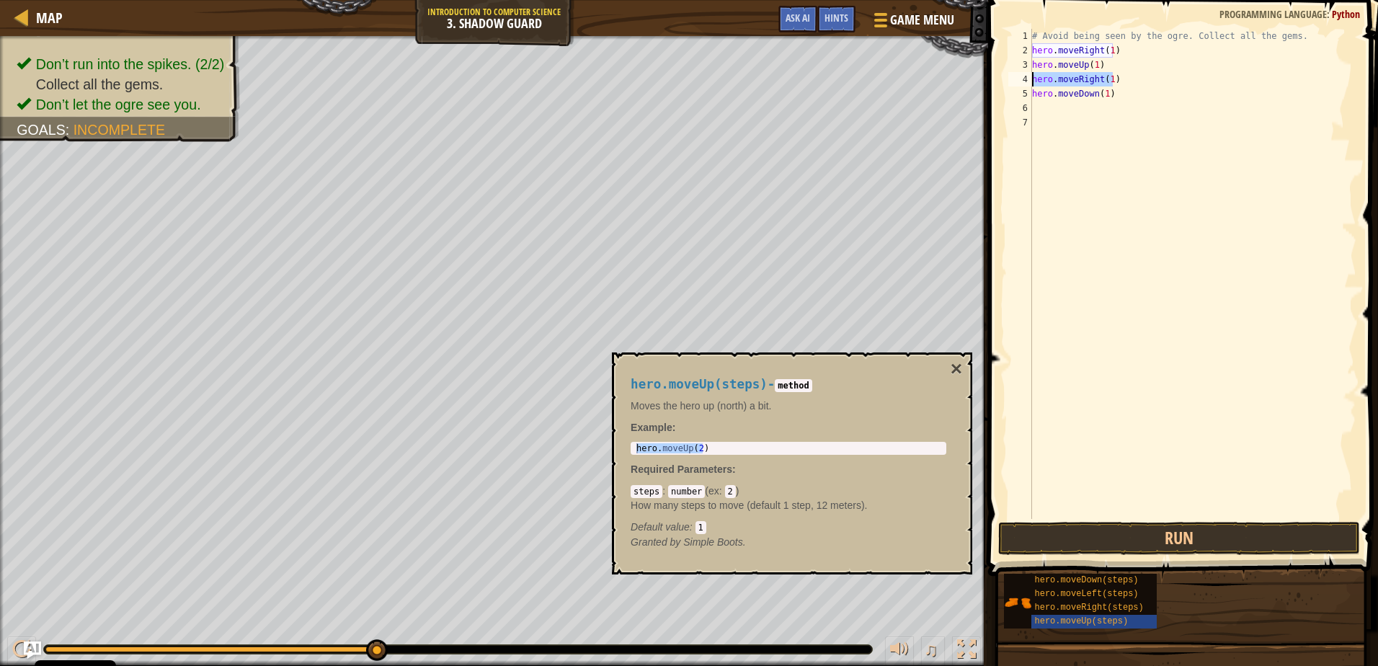
drag, startPoint x: 1117, startPoint y: 81, endPoint x: 1030, endPoint y: 83, distance: 86.5
click at [1030, 83] on div "1 2 3 4 5 6 7 # Avoid being seen by the ogre. Collect all the gems. hero . move…" at bounding box center [1181, 274] width 351 height 490
type textarea "hero.moveRight(1)"
click at [1049, 117] on div "# Avoid being seen by the ogre. Collect all the gems. hero . moveRight ( 1 ) he…" at bounding box center [1192, 288] width 327 height 519
click at [1044, 112] on div "# Avoid being seen by the ogre. Collect all the gems. hero . moveRight ( 1 ) he…" at bounding box center [1192, 288] width 327 height 519
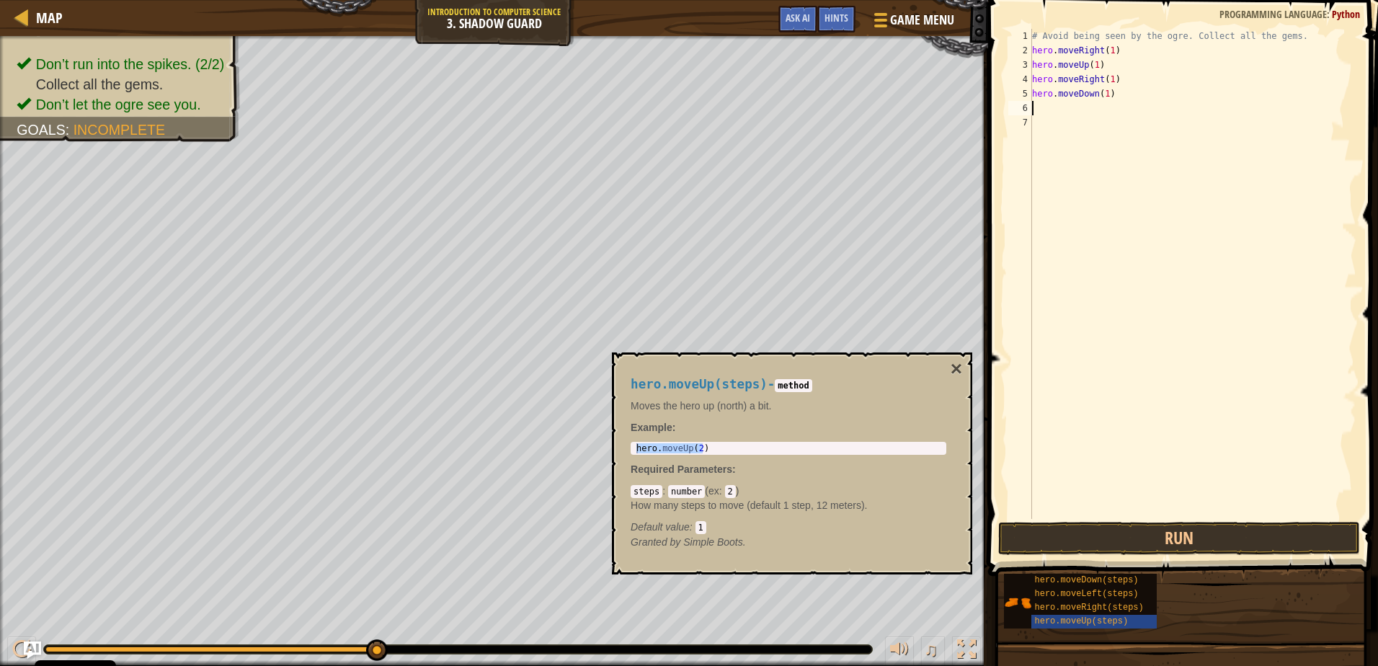
paste textarea "hero.moveRight(1)"
type textarea "hero.moveRight(1)"
click at [1114, 540] on button "Run" at bounding box center [1178, 538] width 361 height 33
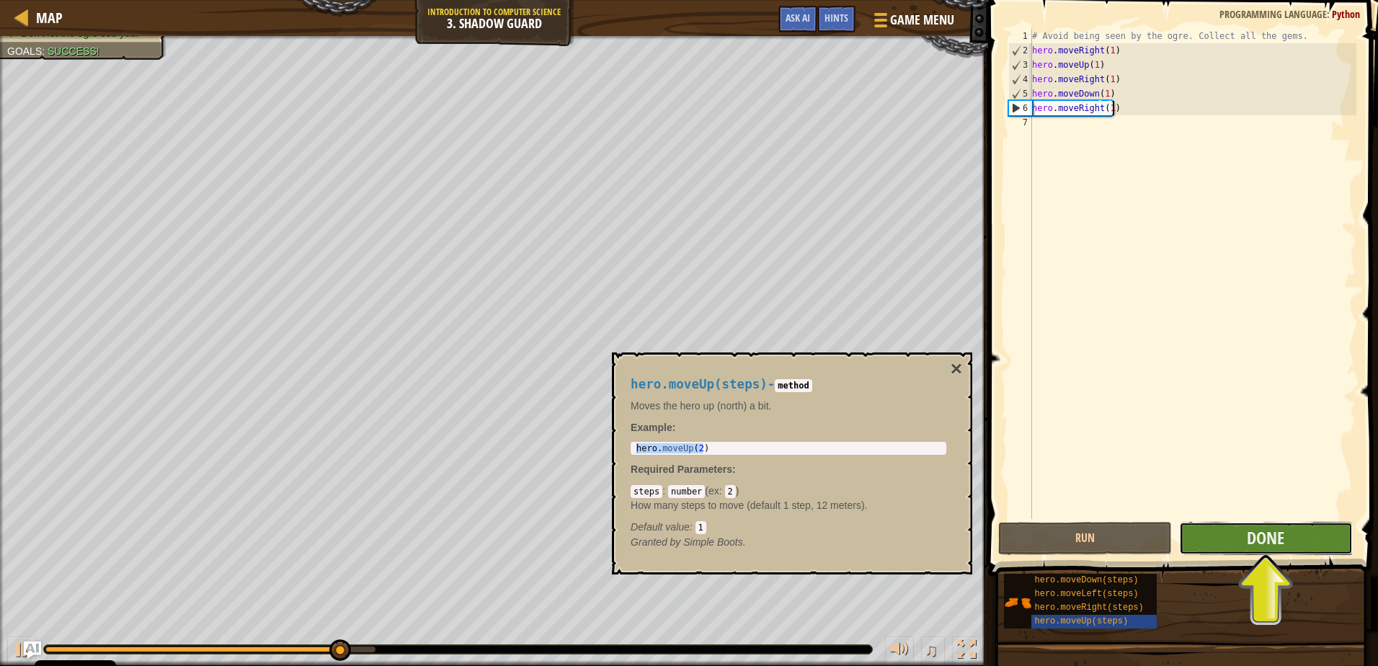
click at [1217, 549] on button "Done" at bounding box center [1266, 538] width 174 height 33
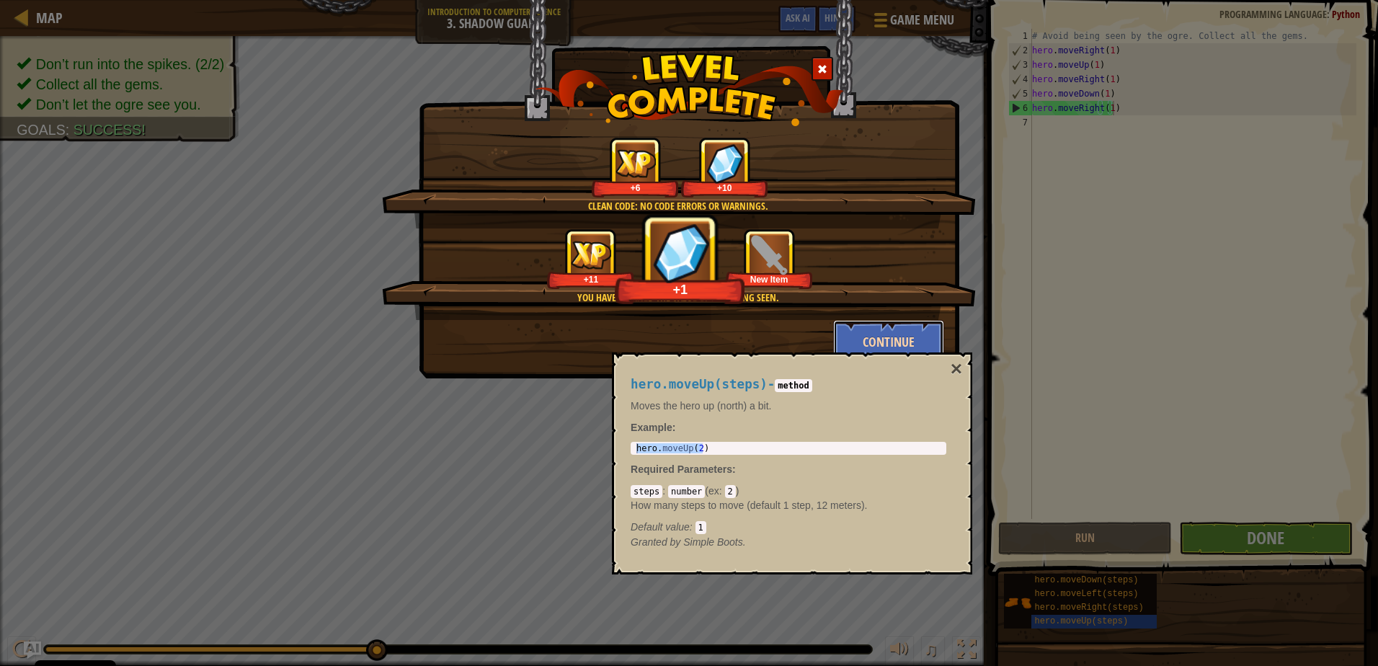
click at [918, 350] on button "Continue" at bounding box center [889, 341] width 112 height 43
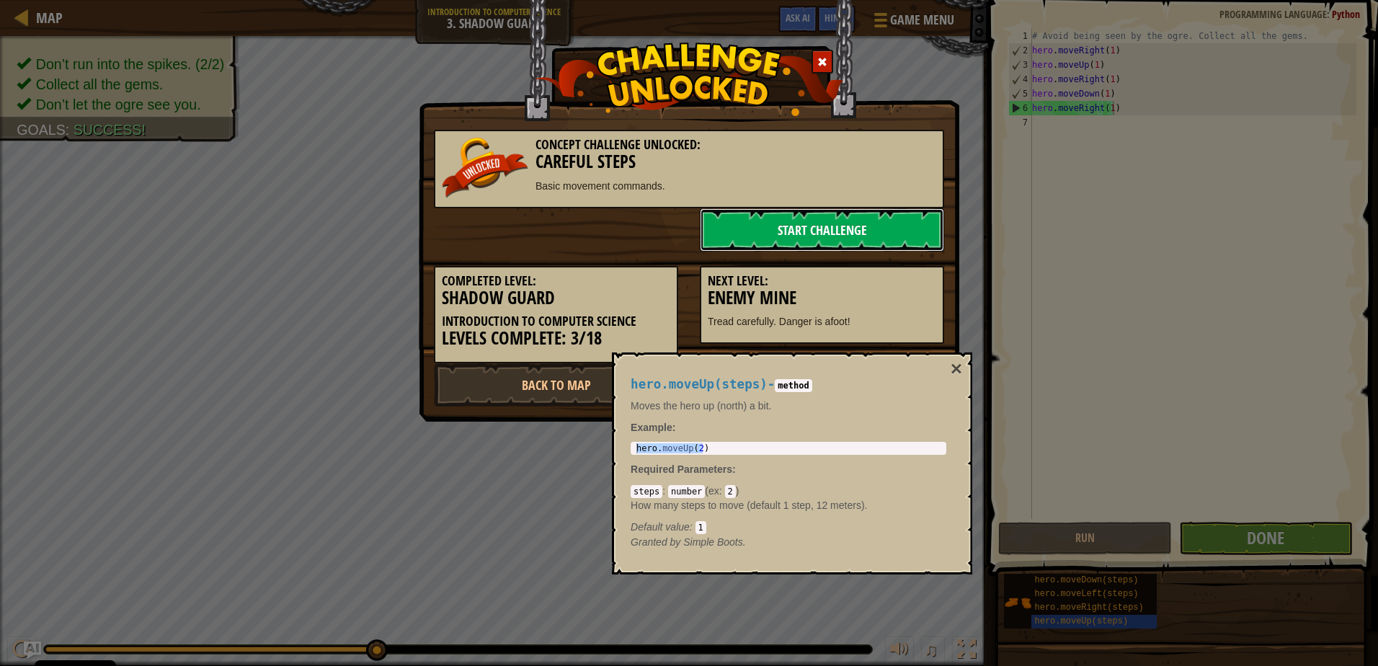
click at [869, 232] on link "Start Challenge" at bounding box center [822, 229] width 244 height 43
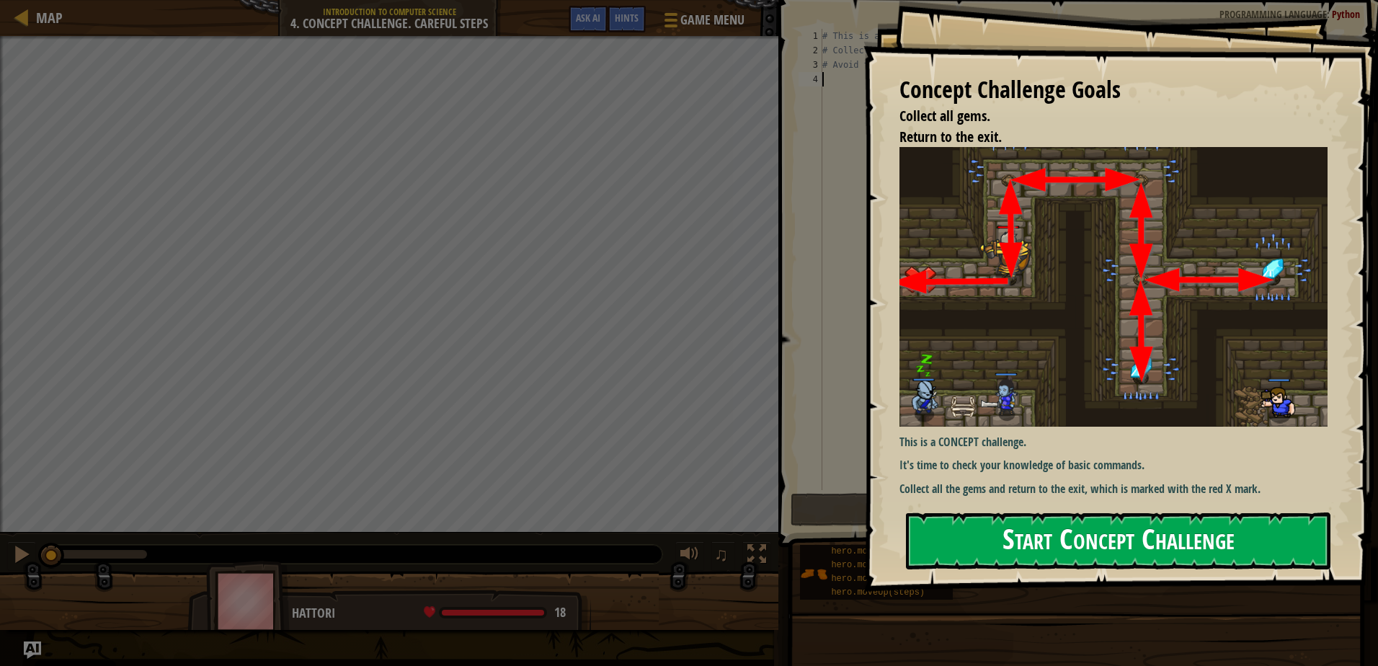
click at [1060, 547] on button "Start Concept Challenge" at bounding box center [1118, 541] width 425 height 57
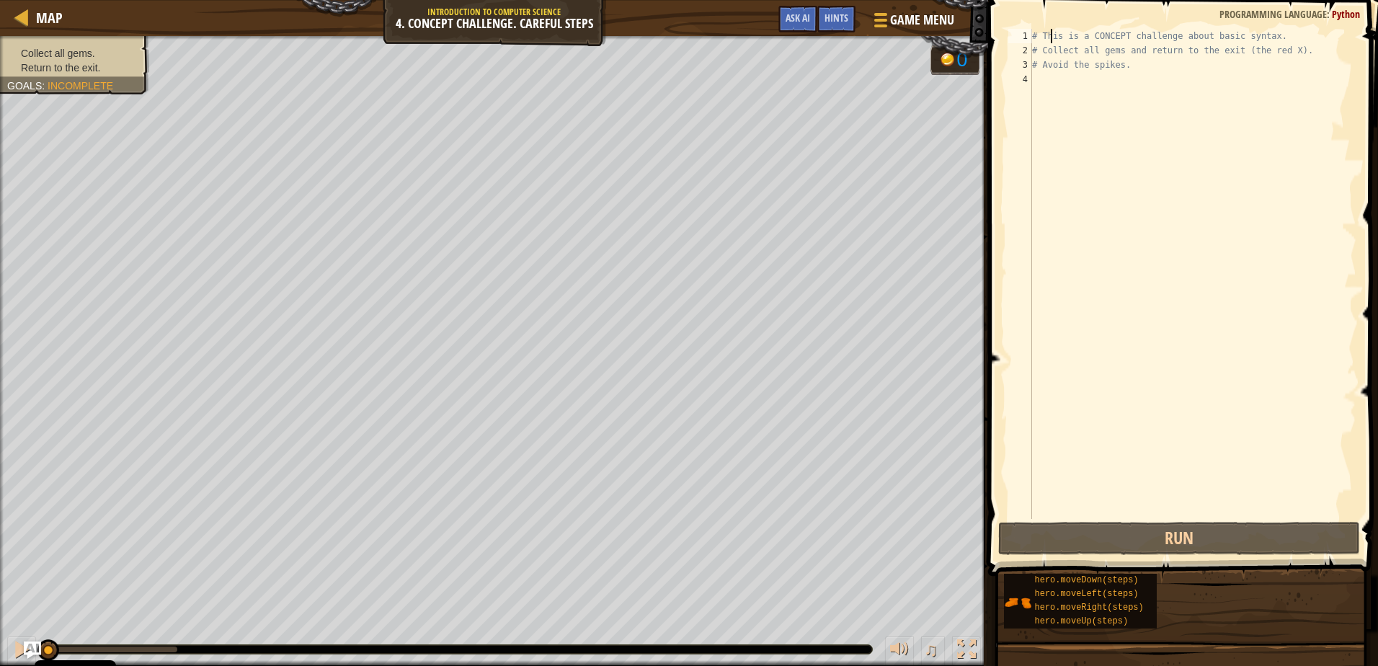
click at [1052, 33] on div "# This is a CONCEPT challenge about basic syntax. # Collect all gems and return…" at bounding box center [1192, 288] width 327 height 519
type textarea "# This is a CONCEPT challenge about basic syntax."
click at [1033, 79] on div "# This is a CONCEPT challenge about basic syntax. # Collect all gems and return…" at bounding box center [1192, 288] width 327 height 519
click at [1035, 37] on div "# This is a CONCEPT challenge about basic syntax. # Collect all gems and return…" at bounding box center [1192, 288] width 327 height 519
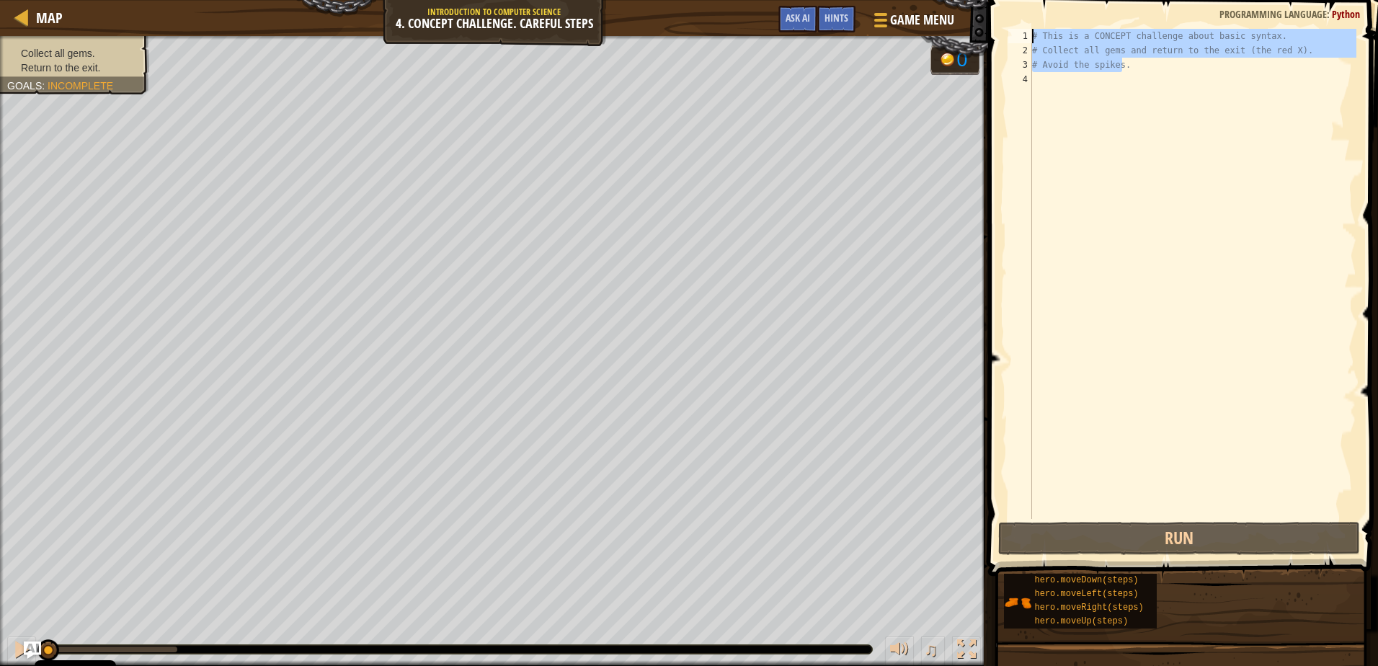
drag, startPoint x: 1148, startPoint y: 68, endPoint x: 1034, endPoint y: 34, distance: 118.1
click at [1034, 34] on div "# This is a CONCEPT challenge about basic syntax. # Collect all gems and return…" at bounding box center [1192, 288] width 327 height 519
type textarea "# This is a CONCEPT challenge about basic syntax. # Collect all gems and return…"
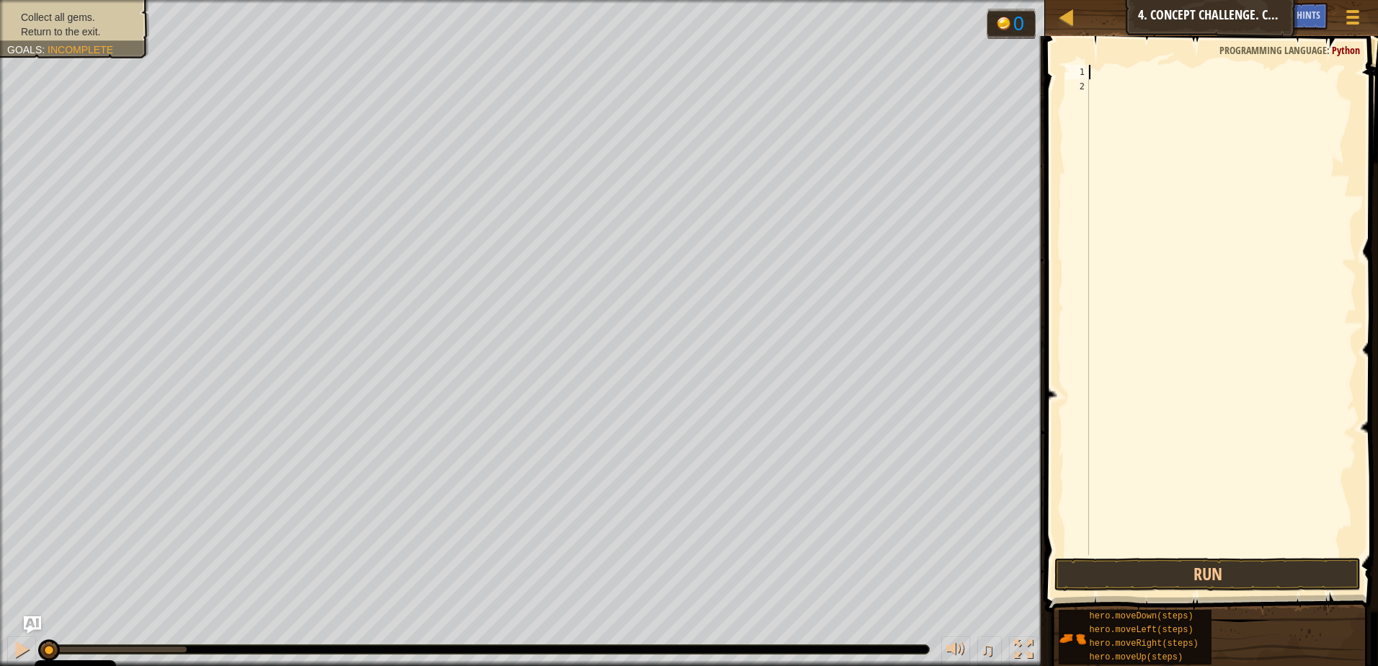
type textarea "h"
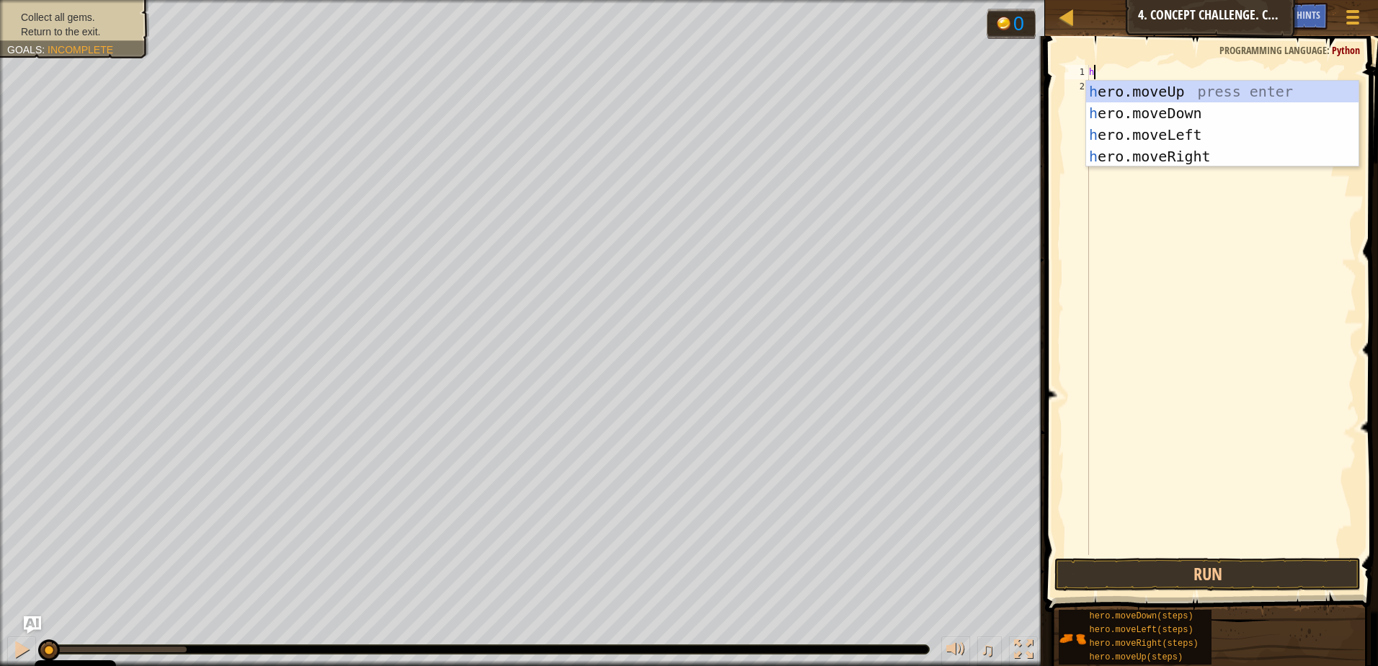
scroll to position [6, 0]
click at [1123, 96] on div "h ero.moveUp press enter h ero.moveDown press enter h ero.moveLeft press enter …" at bounding box center [1222, 146] width 272 height 130
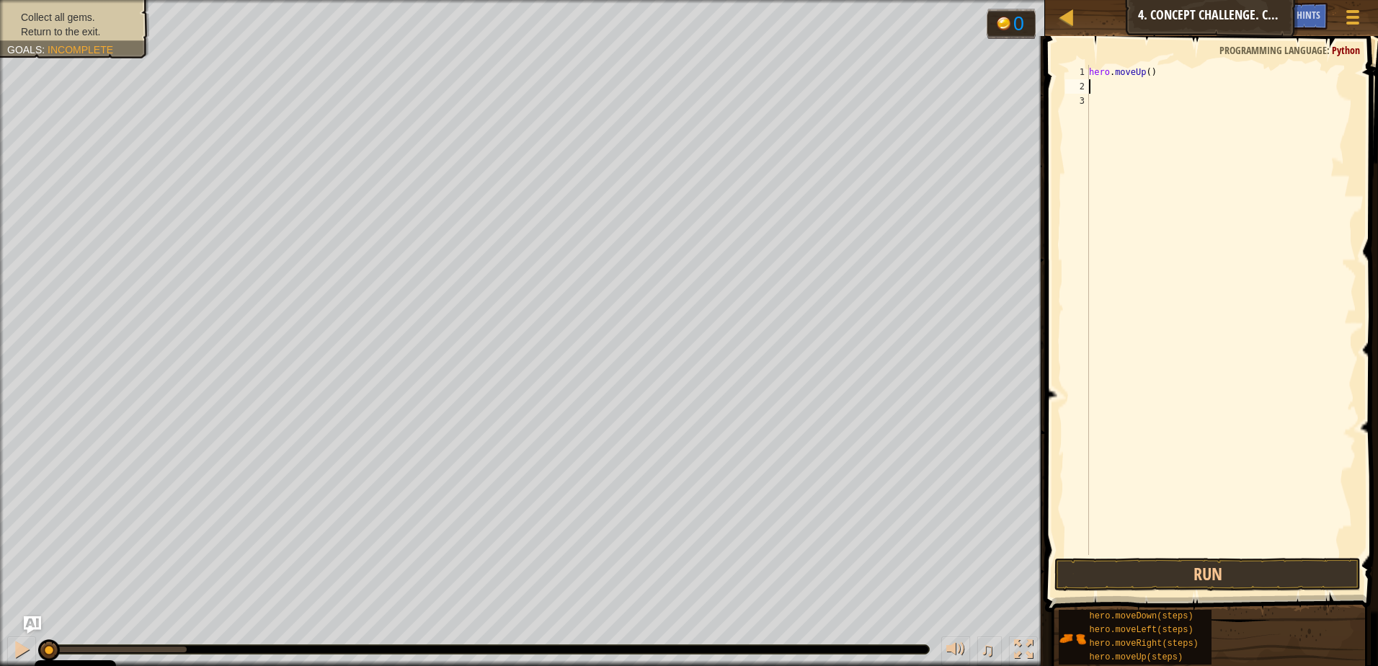
click at [1144, 77] on div "hero . moveUp ( )" at bounding box center [1221, 324] width 270 height 519
type textarea "hero.moveUp(1)"
click at [1124, 87] on div "hero . moveUp ( 1 )" at bounding box center [1221, 324] width 270 height 519
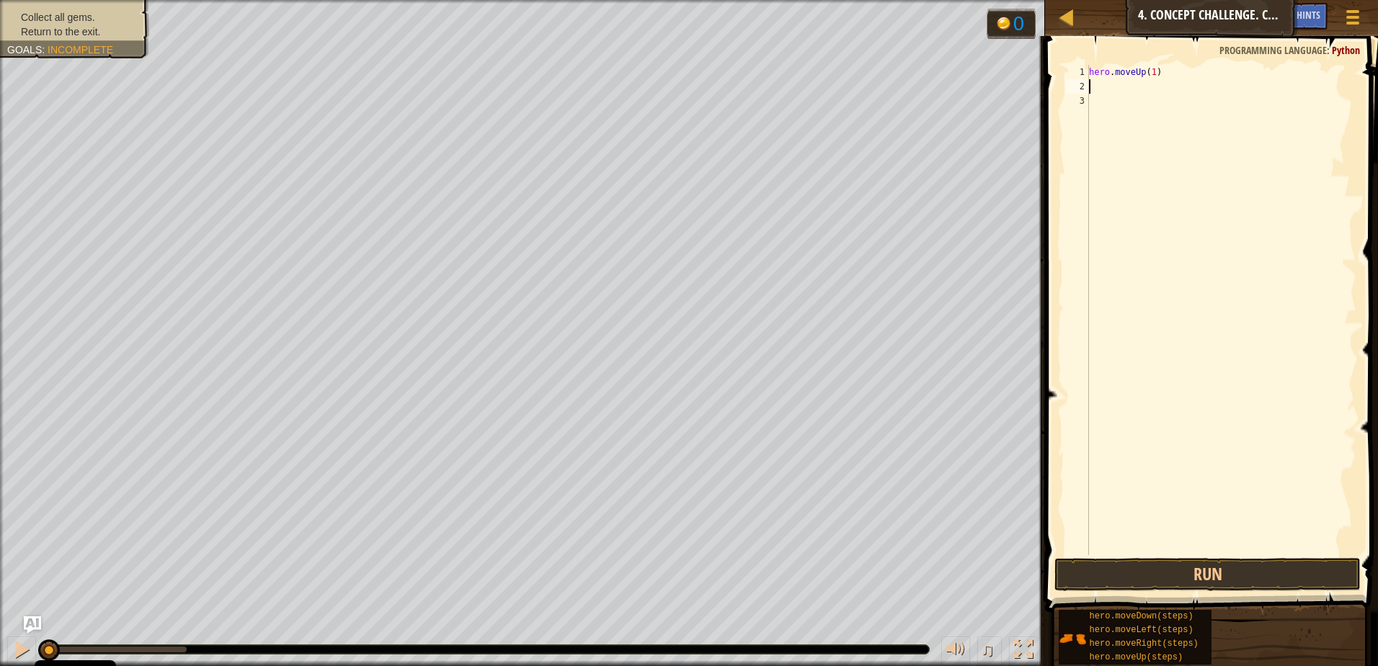
type textarea "h"
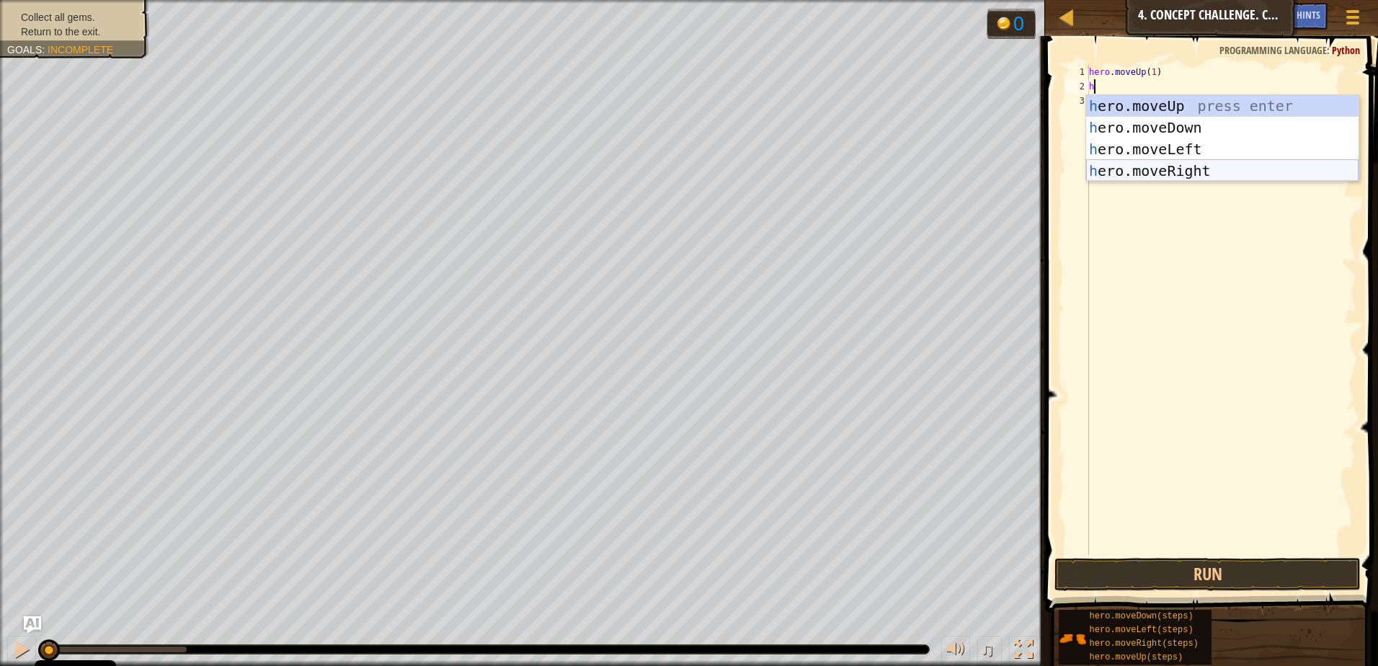
click at [1130, 167] on div "h ero.moveUp press enter h ero.moveDown press enter h ero.moveLeft press enter …" at bounding box center [1222, 160] width 272 height 130
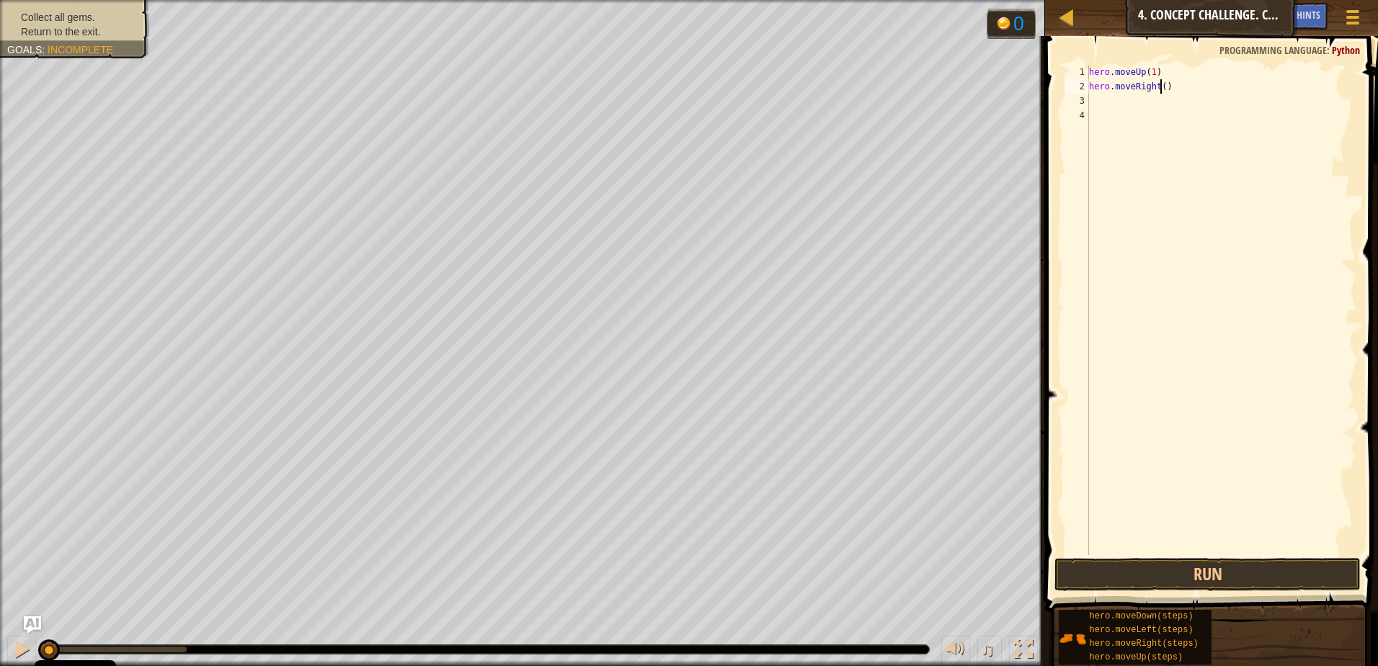
click at [1161, 87] on div "hero . moveUp ( 1 ) hero . moveRight ( )" at bounding box center [1221, 324] width 270 height 519
type textarea "hero.moveRight(1)"
click at [1155, 106] on div "hero . moveUp ( 1 ) hero . moveRight ( 1 )" at bounding box center [1221, 324] width 270 height 519
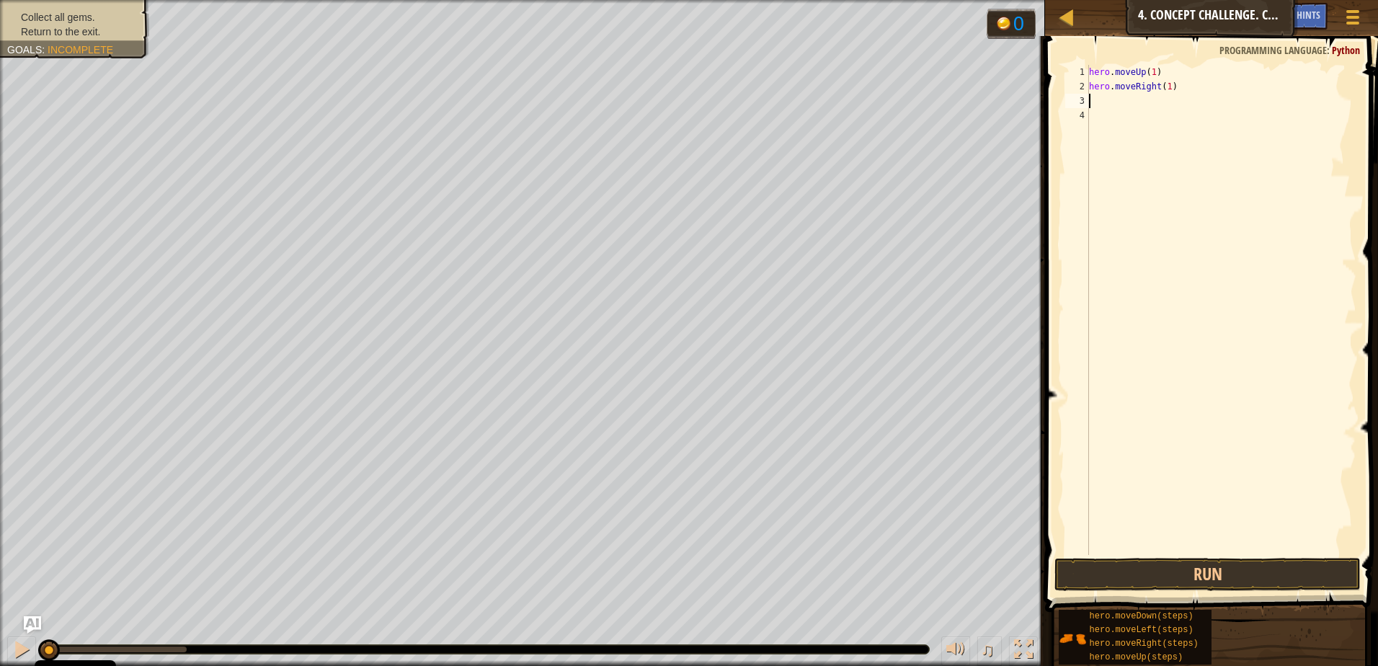
type textarea "h"
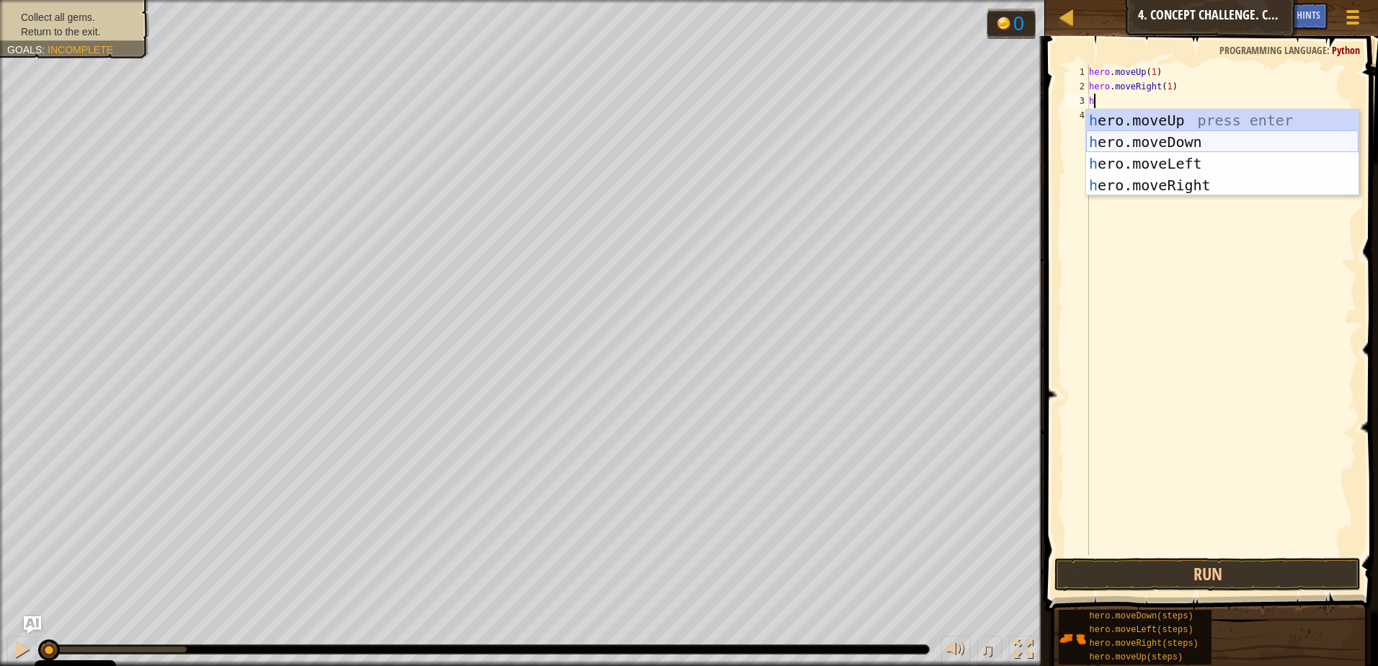
click at [1160, 145] on div "h ero.moveUp press enter h ero.moveDown press enter h ero.moveLeft press enter …" at bounding box center [1222, 175] width 272 height 130
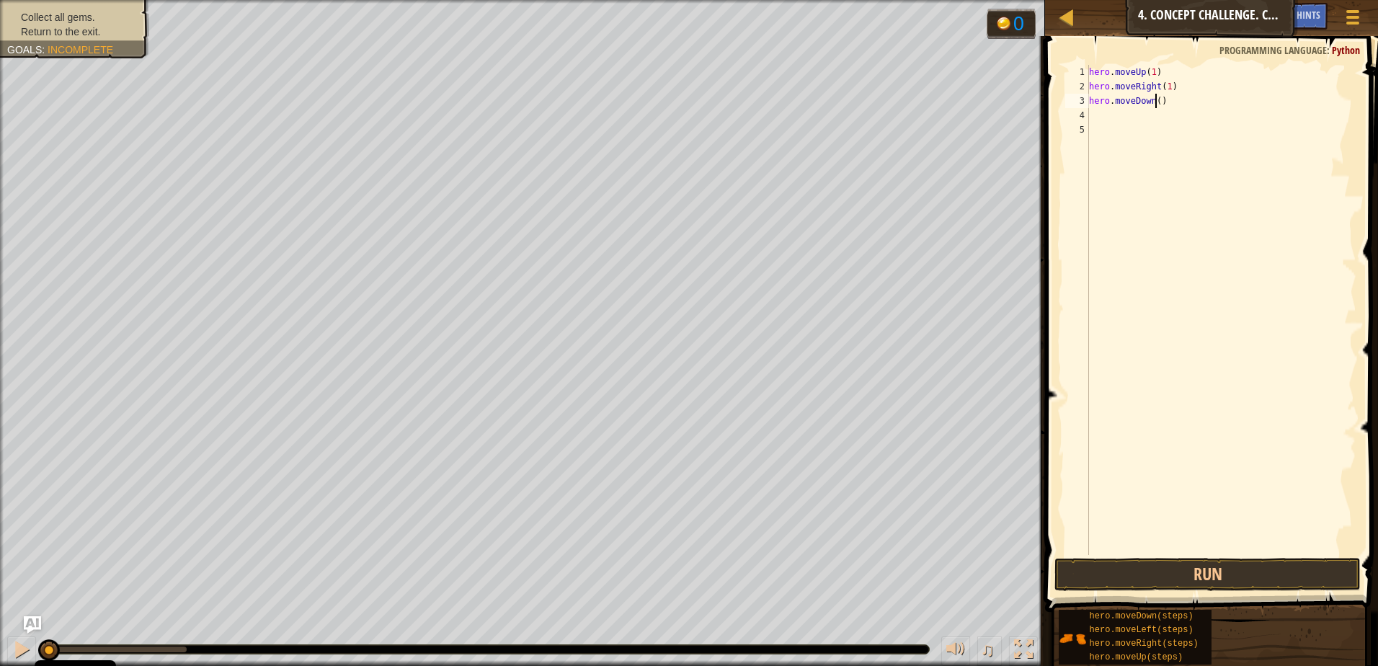
click at [1157, 105] on div "hero . moveUp ( 1 ) hero . moveRight ( 1 ) hero . moveDown ( )" at bounding box center [1221, 324] width 270 height 519
type textarea "hero.moveDown(2)"
click at [1165, 134] on div "hero . moveUp ( 1 ) hero . moveRight ( 1 ) hero . moveDown ( 2 )" at bounding box center [1221, 324] width 270 height 519
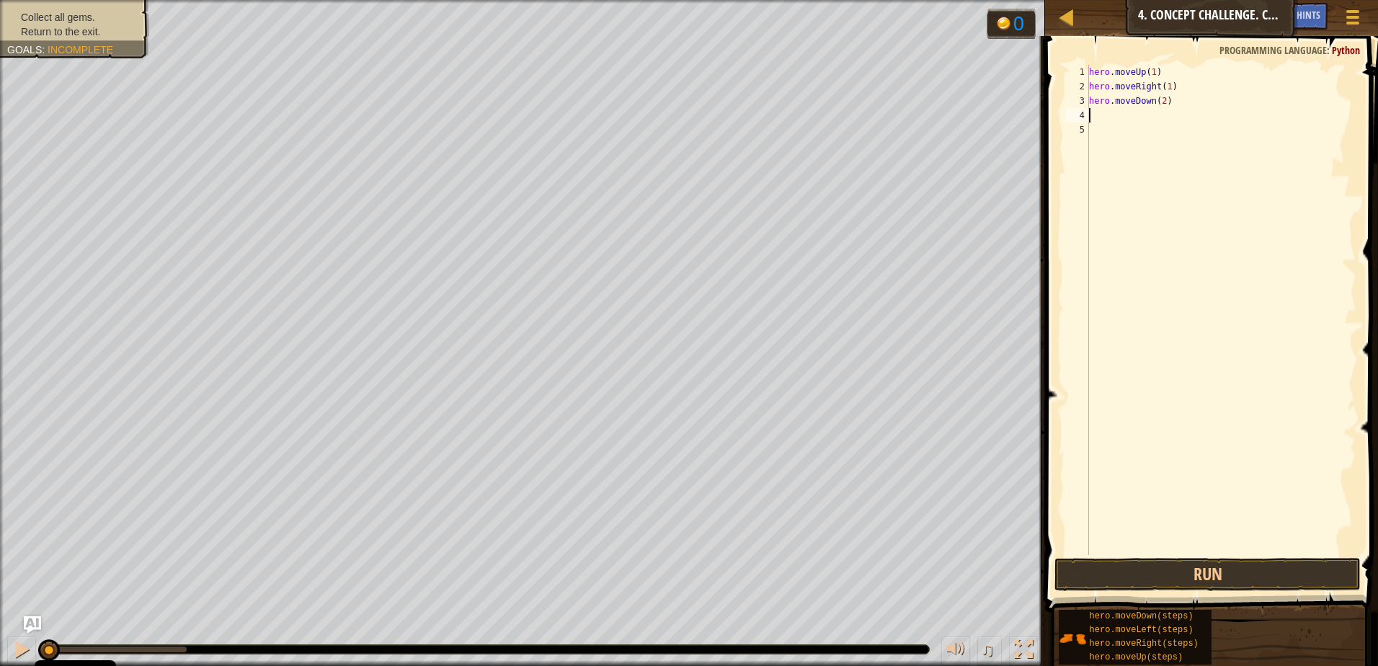
click at [1130, 121] on div "hero . moveUp ( 1 ) hero . moveRight ( 1 ) hero . moveDown ( 2 )" at bounding box center [1221, 324] width 270 height 519
type textarea "h"
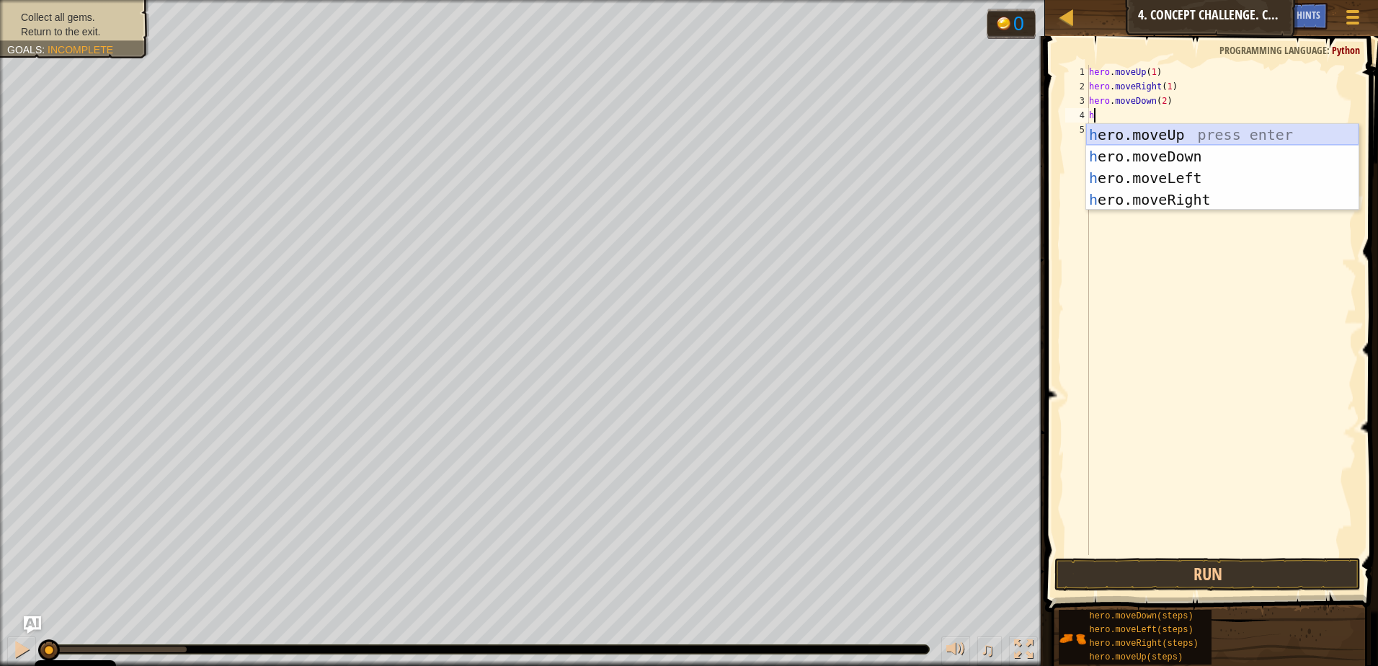
click at [1189, 133] on div "h ero.moveUp press enter h ero.moveDown press enter h ero.moveLeft press enter …" at bounding box center [1222, 189] width 272 height 130
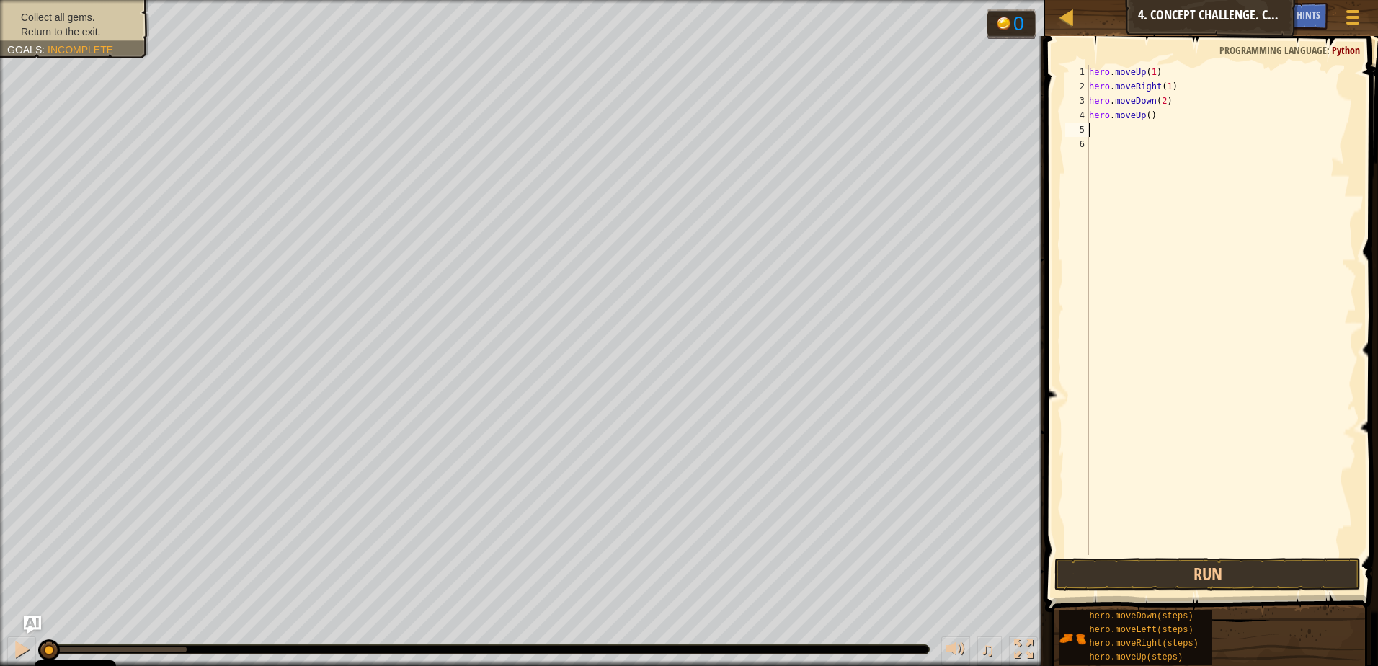
click at [1144, 117] on div "hero . moveUp ( 1 ) hero . moveRight ( 1 ) hero . moveDown ( 2 ) hero . moveUp …" at bounding box center [1221, 324] width 270 height 519
type textarea "hero.moveUp(1)"
click at [1135, 136] on div "hero . moveUp ( 1 ) hero . moveRight ( 1 ) hero . moveDown ( 2 ) hero . moveUp …" at bounding box center [1221, 324] width 270 height 519
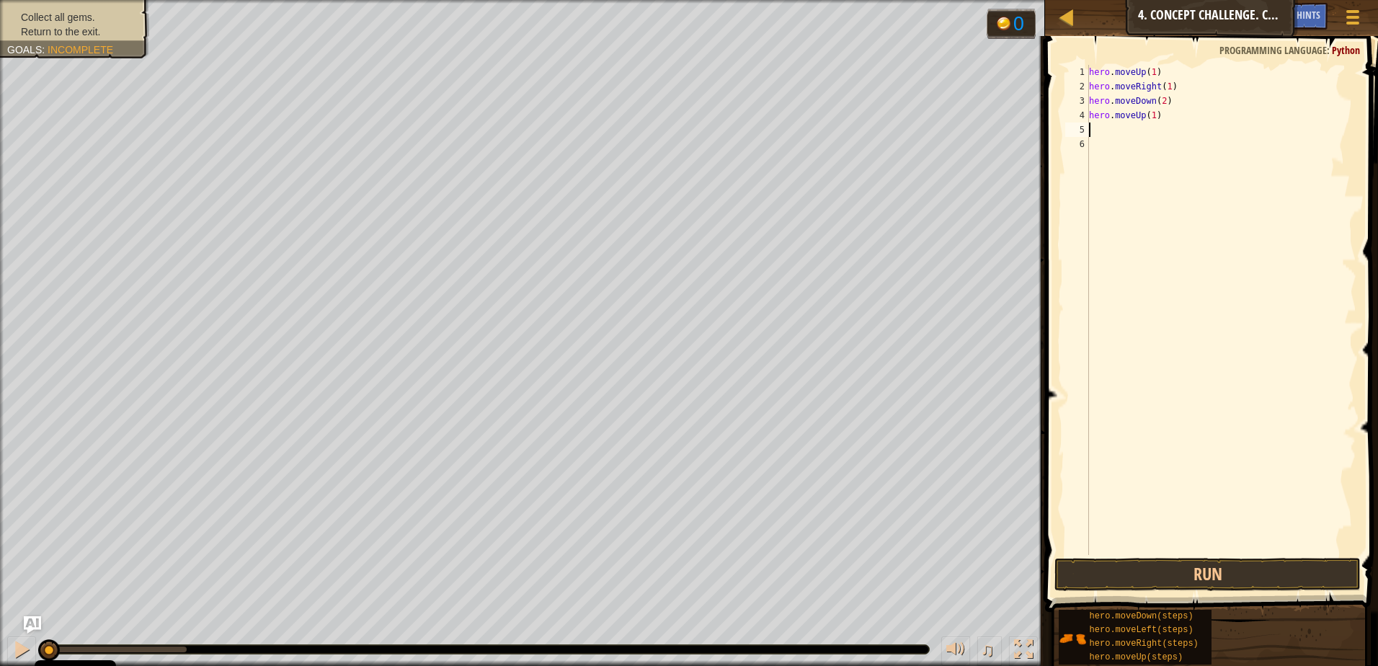
type textarea "h"
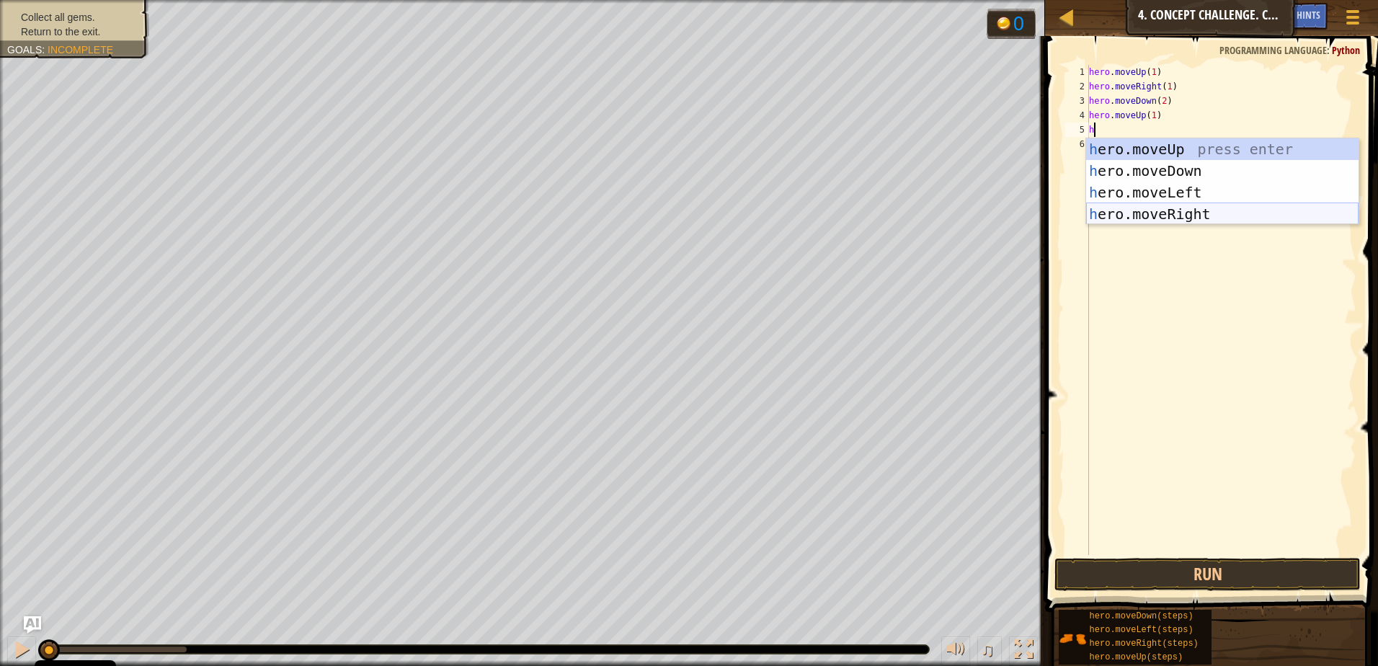
click at [1139, 208] on div "h ero.moveUp press enter h ero.moveDown press enter h ero.moveLeft press enter …" at bounding box center [1222, 203] width 272 height 130
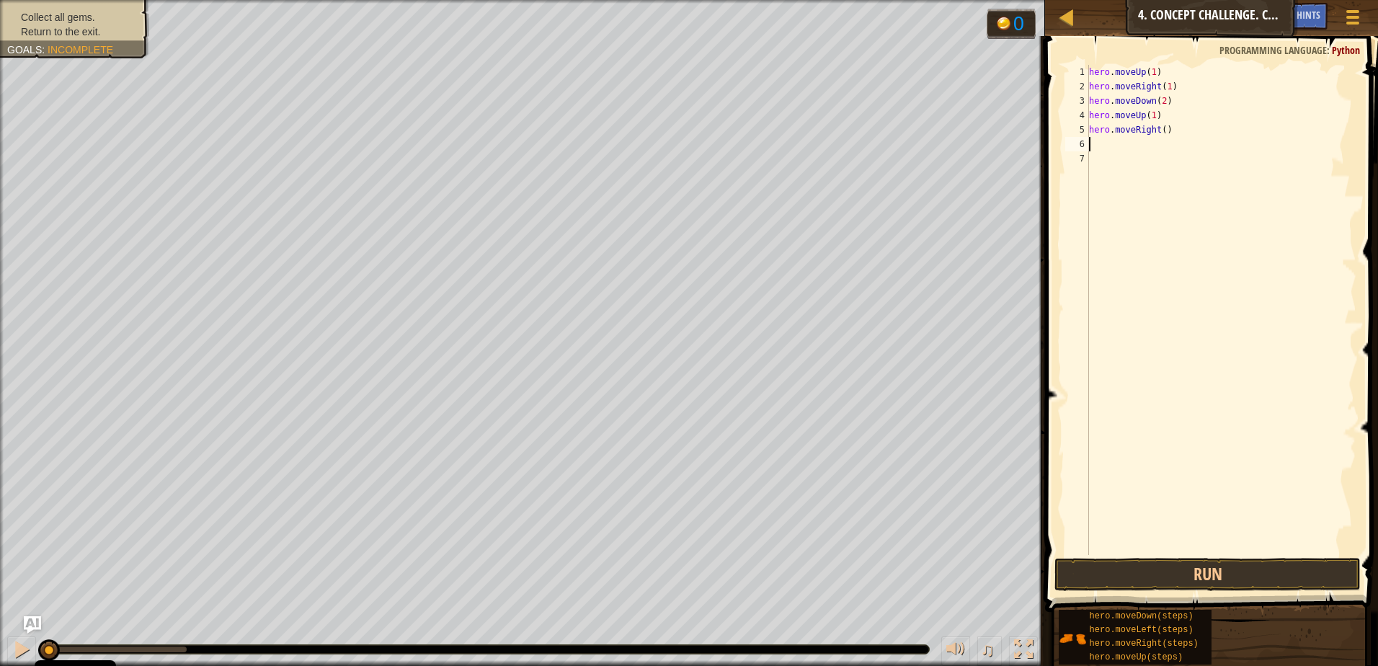
click at [1160, 134] on div "hero . moveUp ( 1 ) hero . moveRight ( 1 ) hero . moveDown ( 2 ) hero . moveUp …" at bounding box center [1221, 324] width 270 height 519
type textarea "hero.moveRight(1)"
click at [1136, 148] on div "hero . moveUp ( 1 ) hero . moveRight ( 1 ) hero . moveDown ( 2 ) hero . moveUp …" at bounding box center [1221, 324] width 270 height 519
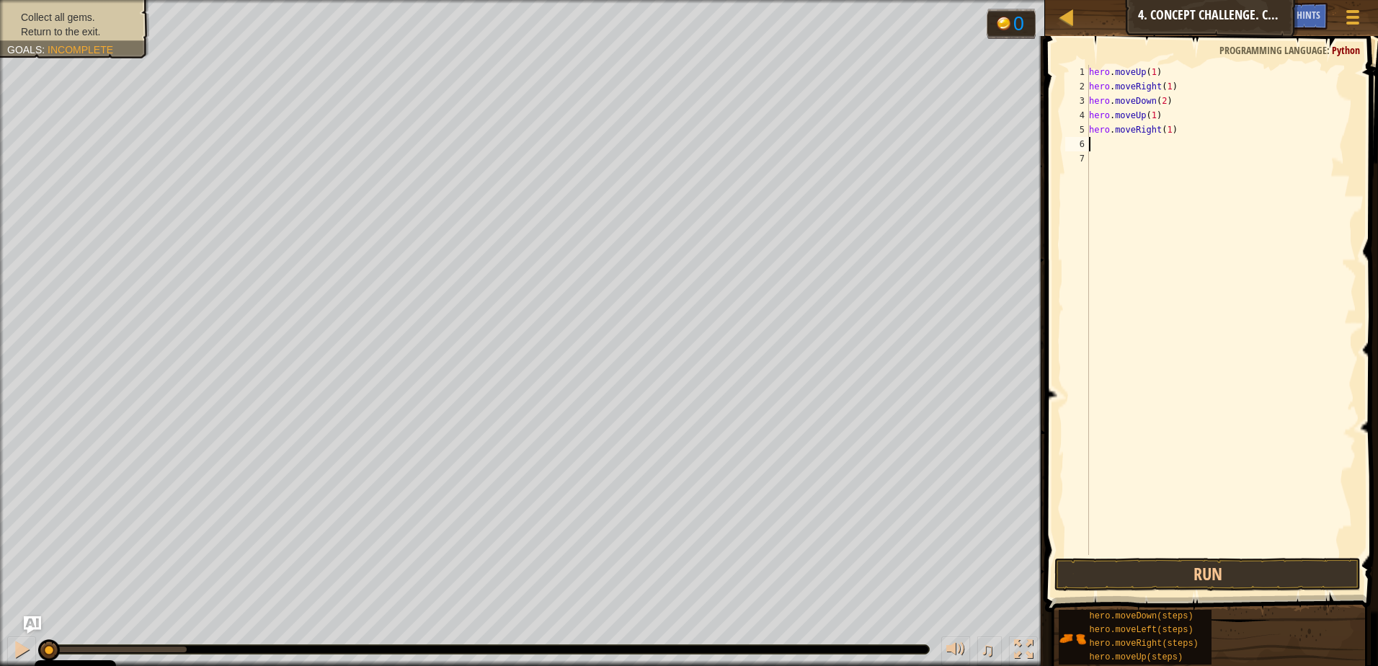
type textarea "h"
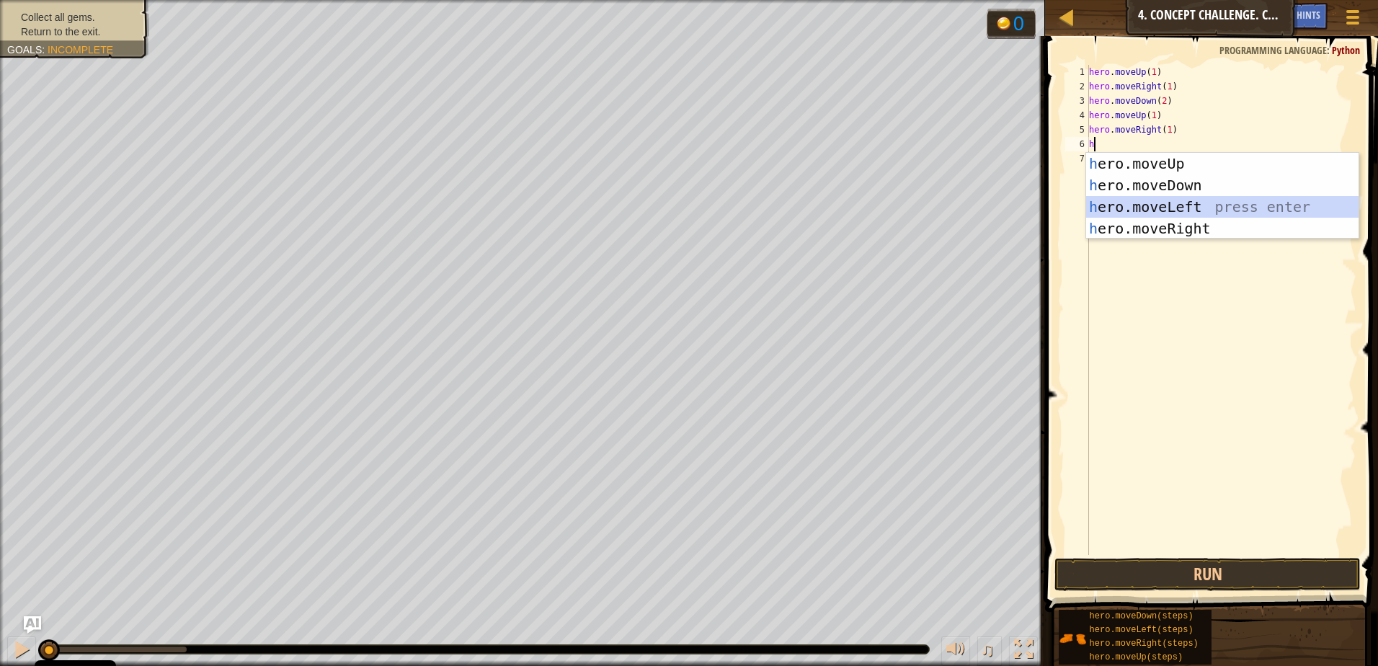
click at [1132, 206] on div "h ero.moveUp press enter h ero.moveDown press enter h ero.moveLeft press enter …" at bounding box center [1222, 218] width 272 height 130
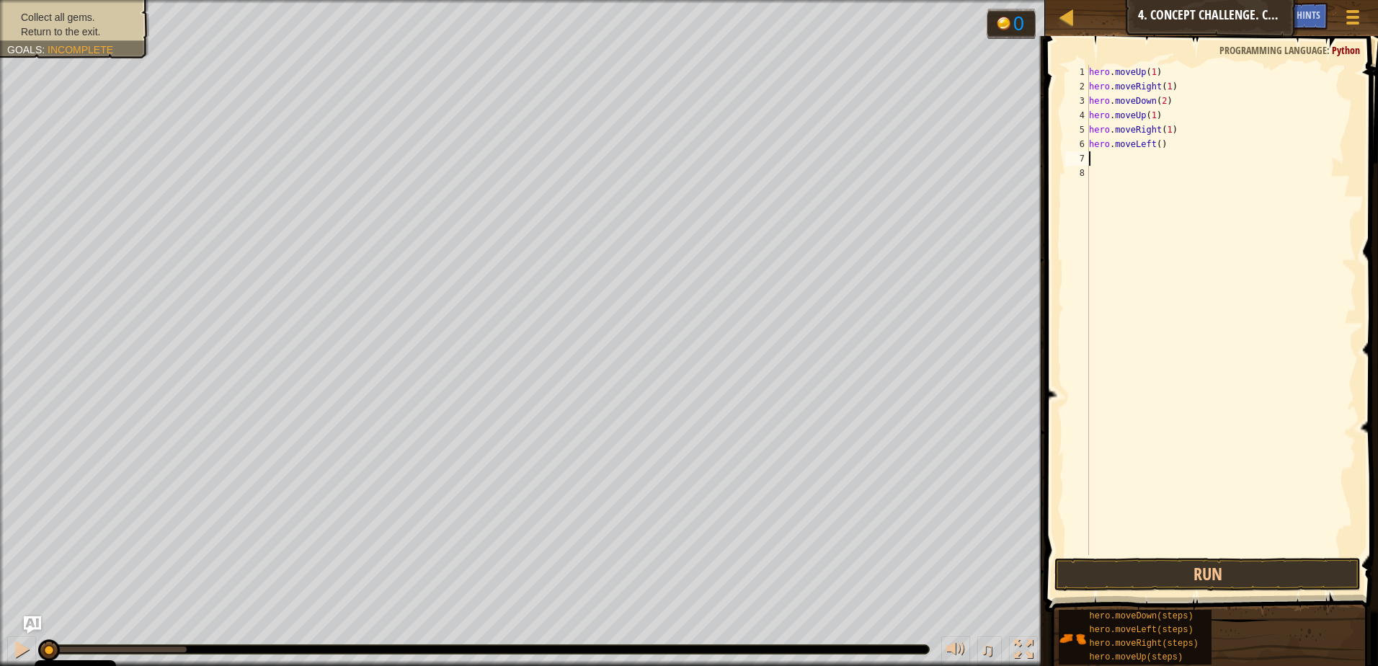
click at [1153, 144] on div "hero . moveUp ( 1 ) hero . moveRight ( 1 ) hero . moveDown ( 2 ) hero . moveUp …" at bounding box center [1221, 324] width 270 height 519
type textarea "hero.moveLeft(1)"
click at [1116, 163] on div "hero . moveUp ( 1 ) hero . moveRight ( 1 ) hero . moveDown ( 2 ) hero . moveUp …" at bounding box center [1221, 324] width 270 height 519
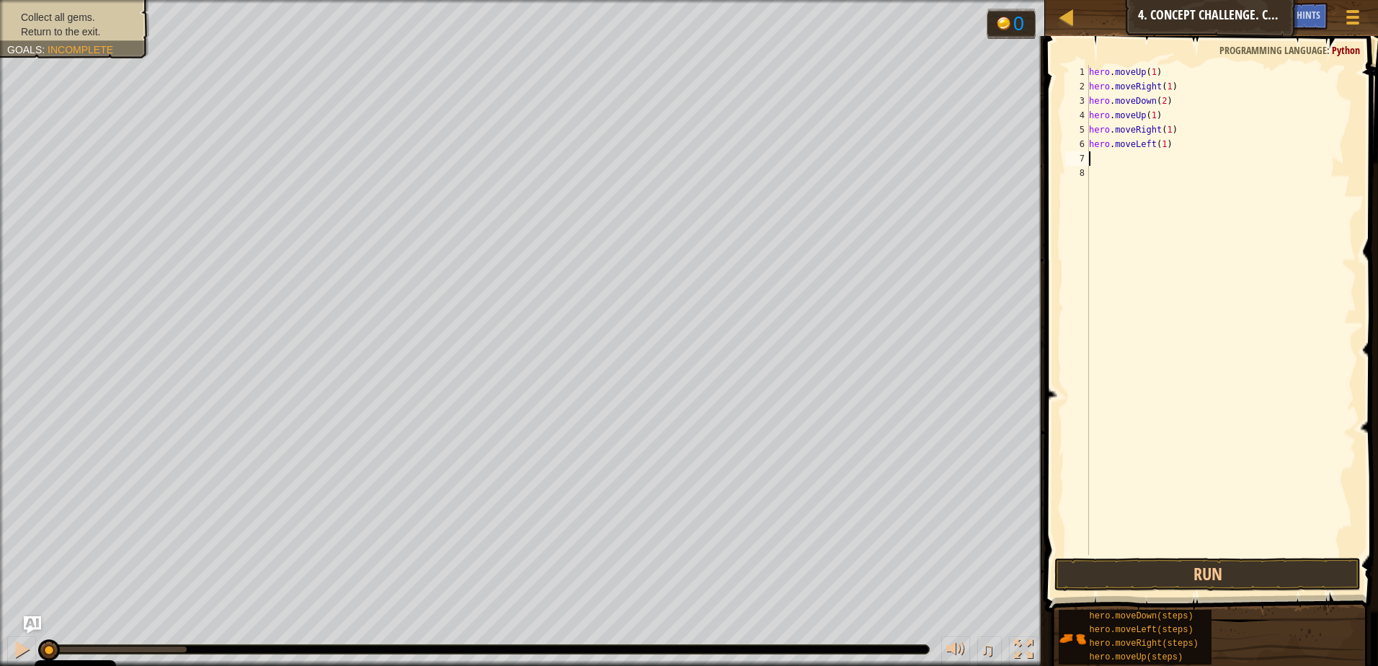
type textarea "h"
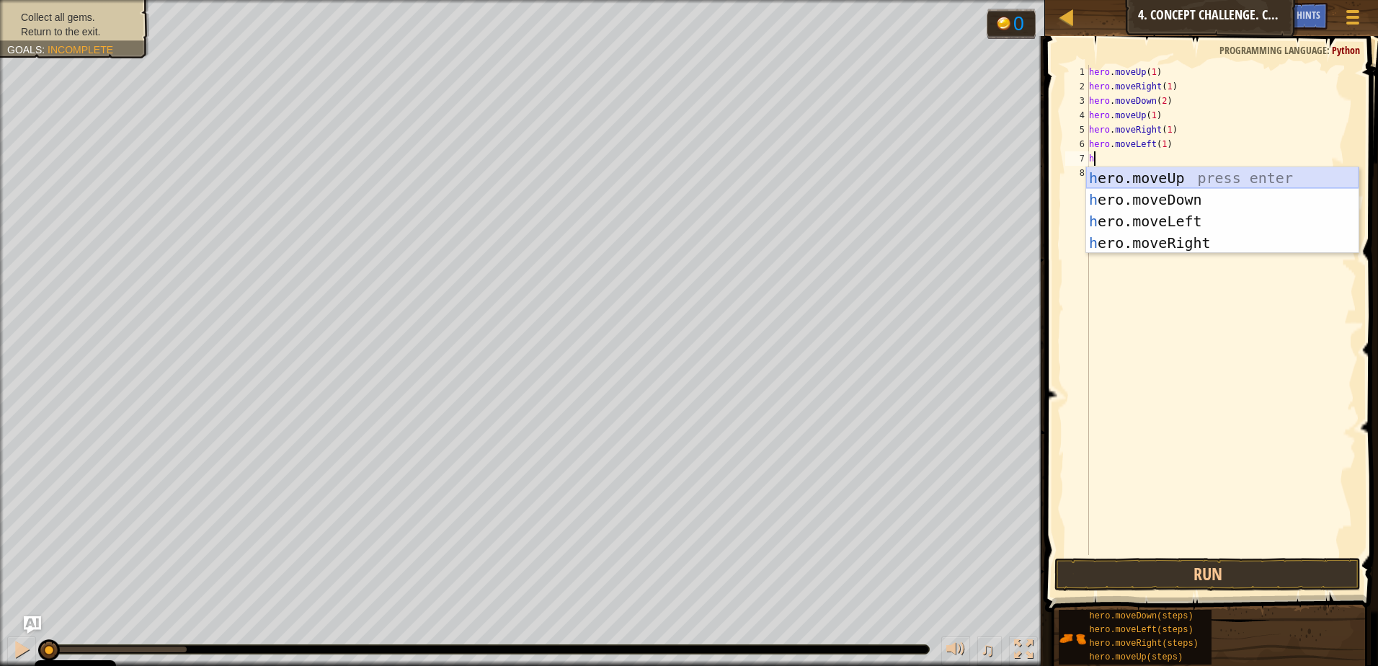
click at [1134, 174] on div "h ero.moveUp press enter h ero.moveDown press enter h ero.moveLeft press enter …" at bounding box center [1222, 232] width 272 height 130
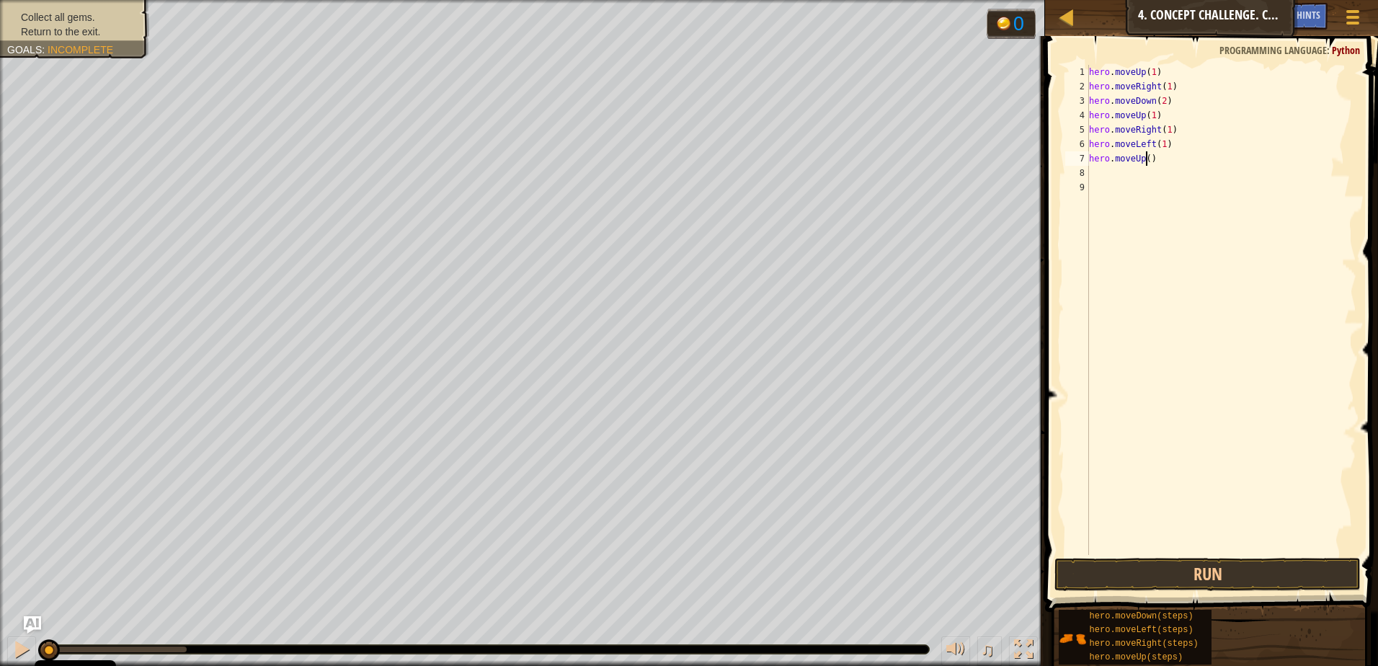
click at [1145, 162] on div "hero . moveUp ( 1 ) hero . moveRight ( 1 ) hero . moveDown ( 2 ) hero . moveUp …" at bounding box center [1221, 324] width 270 height 519
type textarea "hero.moveUp(1)"
click at [1109, 177] on div "hero . moveUp ( 1 ) hero . moveRight ( 1 ) hero . moveDown ( 2 ) hero . moveUp …" at bounding box center [1221, 324] width 270 height 519
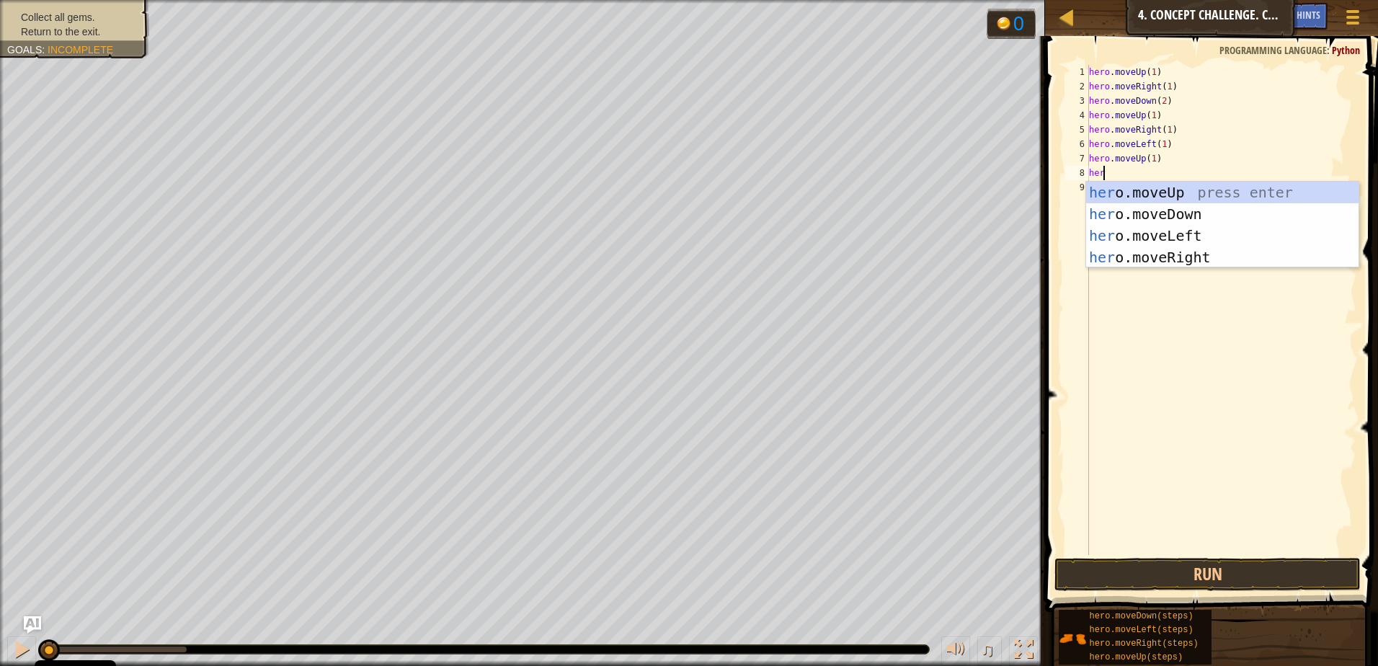
type textarea "hero"
click at [1138, 233] on div "hero .moveUp press enter hero .moveDown press enter hero .moveLeft press enter …" at bounding box center [1222, 247] width 272 height 130
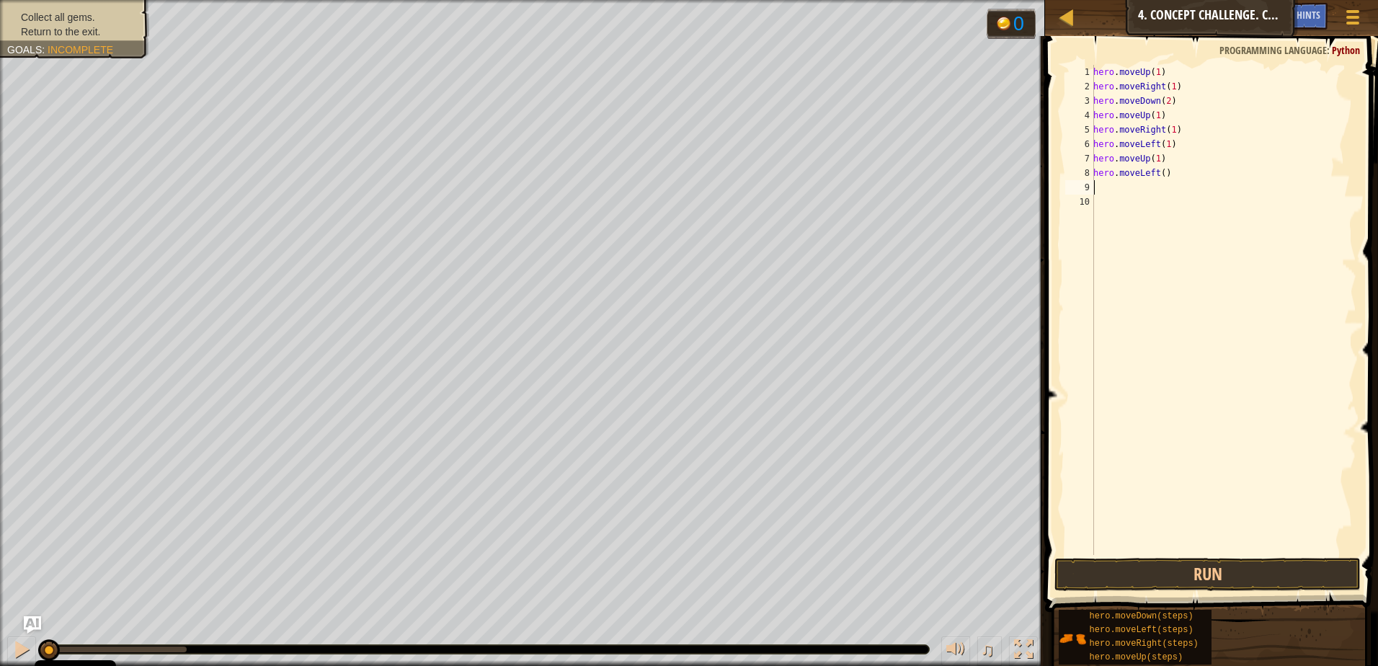
scroll to position [6, 0]
click at [1158, 179] on div "hero . moveUp ( 1 ) hero . moveRight ( 1 ) hero . moveDown ( 2 ) hero . moveUp …" at bounding box center [1224, 324] width 266 height 519
type textarea "hero.moveLeft(1)"
click at [1136, 200] on div "hero . moveUp ( 1 ) hero . moveRight ( 1 ) hero . moveDown ( 2 ) hero . moveUp …" at bounding box center [1224, 324] width 266 height 519
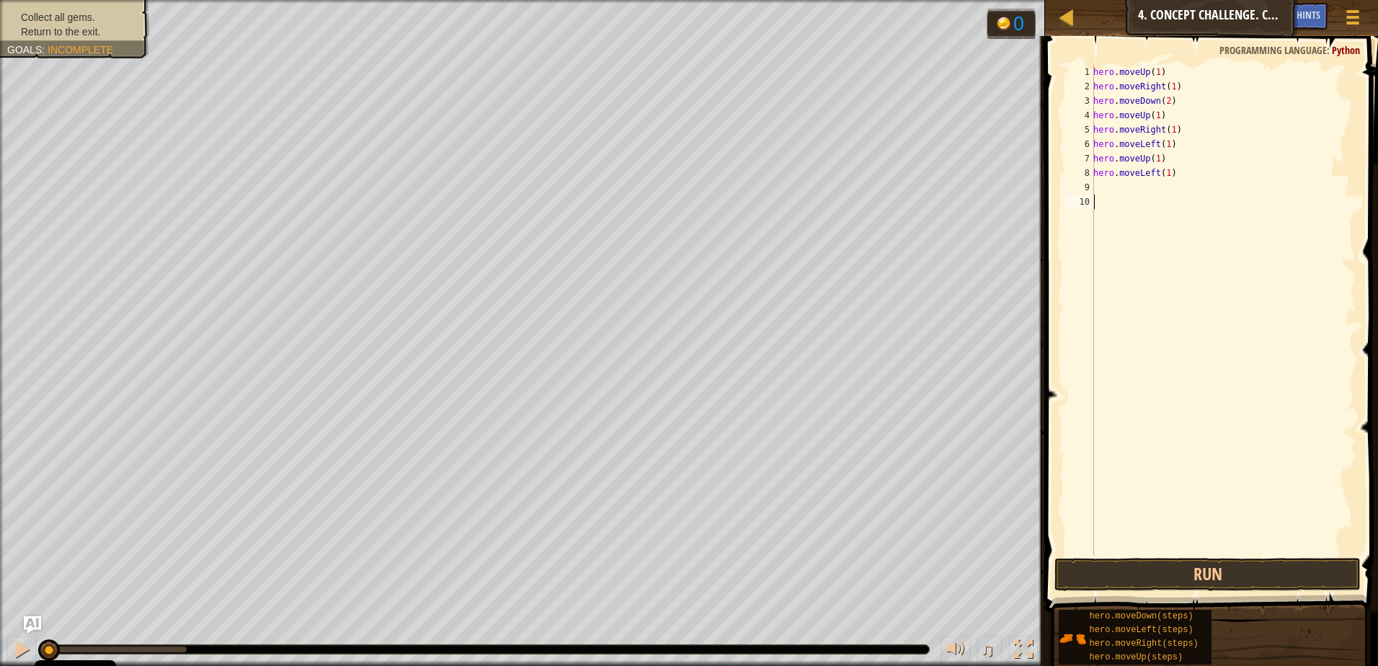
scroll to position [6, 0]
click at [1138, 197] on div "hero . moveUp ( 1 ) hero . moveRight ( 1 ) hero . moveDown ( 2 ) hero . moveUp …" at bounding box center [1224, 324] width 266 height 519
click at [1135, 188] on div "hero . moveUp ( 1 ) hero . moveRight ( 1 ) hero . moveDown ( 2 ) hero . moveUp …" at bounding box center [1224, 324] width 266 height 519
type textarea "h"
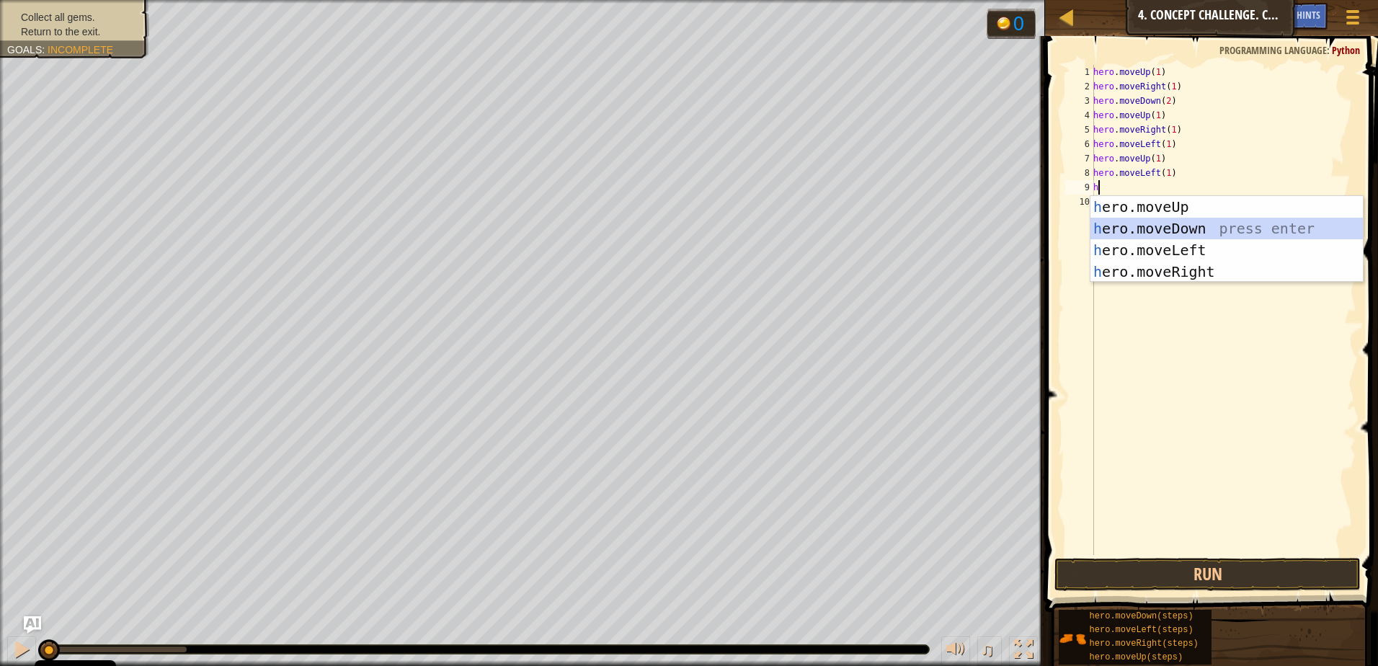
click at [1159, 221] on div "h ero.moveUp press enter h ero.moveDown press enter h ero.moveLeft press enter …" at bounding box center [1227, 261] width 272 height 130
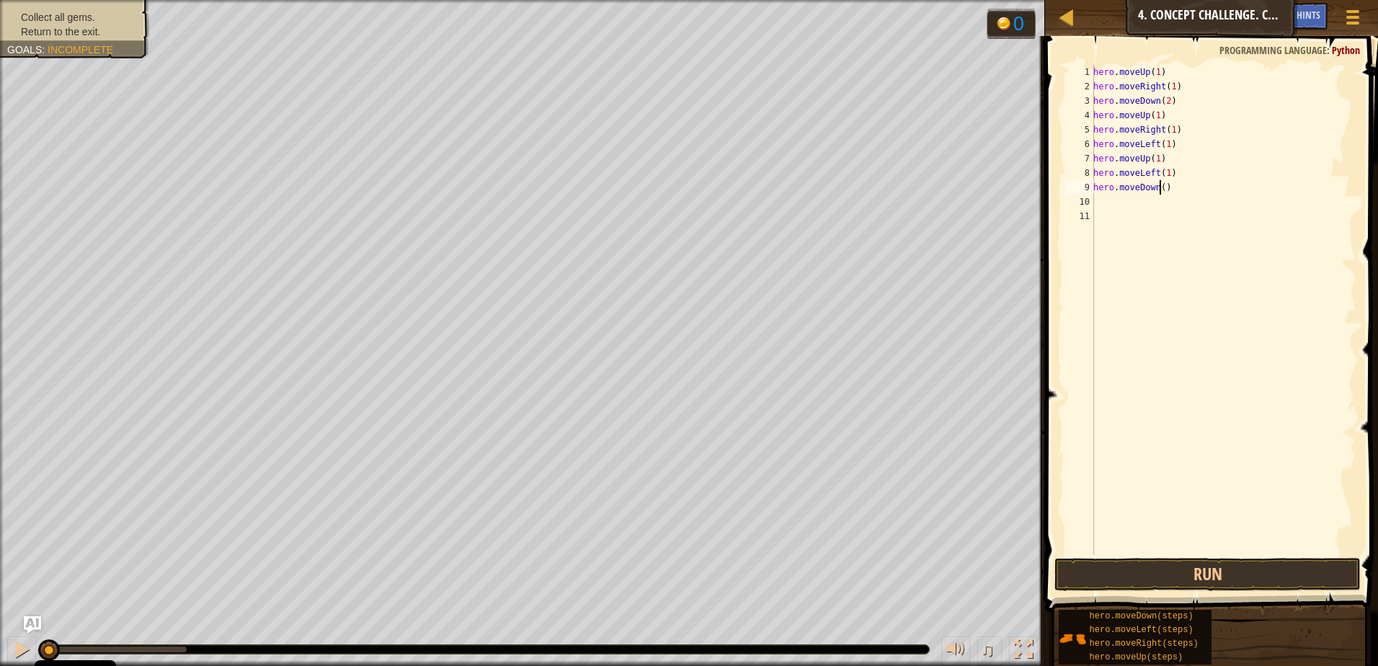
click at [1161, 189] on div "hero . moveUp ( 1 ) hero . moveRight ( 1 ) hero . moveDown ( 2 ) hero . moveUp …" at bounding box center [1224, 324] width 266 height 519
type textarea "hero.moveDown(1)"
click at [1156, 213] on div "hero . moveUp ( 1 ) hero . moveRight ( 1 ) hero . moveDown ( 2 ) hero . moveUp …" at bounding box center [1224, 324] width 266 height 519
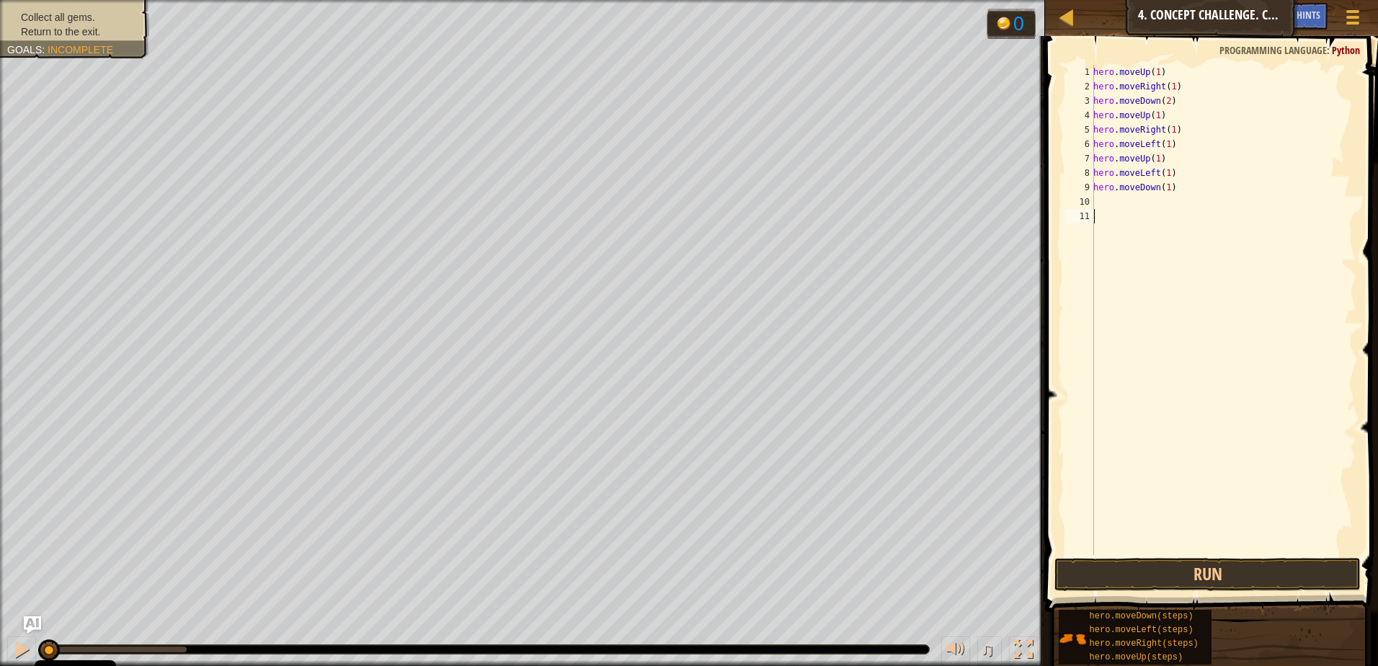
click at [1156, 213] on div "hero . moveUp ( 1 ) hero . moveRight ( 1 ) hero . moveDown ( 2 ) hero . moveUp …" at bounding box center [1224, 324] width 266 height 519
drag, startPoint x: 1159, startPoint y: 207, endPoint x: 1158, endPoint y: 216, distance: 9.4
click at [1158, 216] on div "hero . moveUp ( 1 ) hero . moveRight ( 1 ) hero . moveDown ( 2 ) hero . moveUp …" at bounding box center [1224, 324] width 266 height 519
click at [1145, 204] on div "hero . moveUp ( 1 ) hero . moveRight ( 1 ) hero . moveDown ( 2 ) hero . moveUp …" at bounding box center [1224, 310] width 266 height 490
type textarea "h"
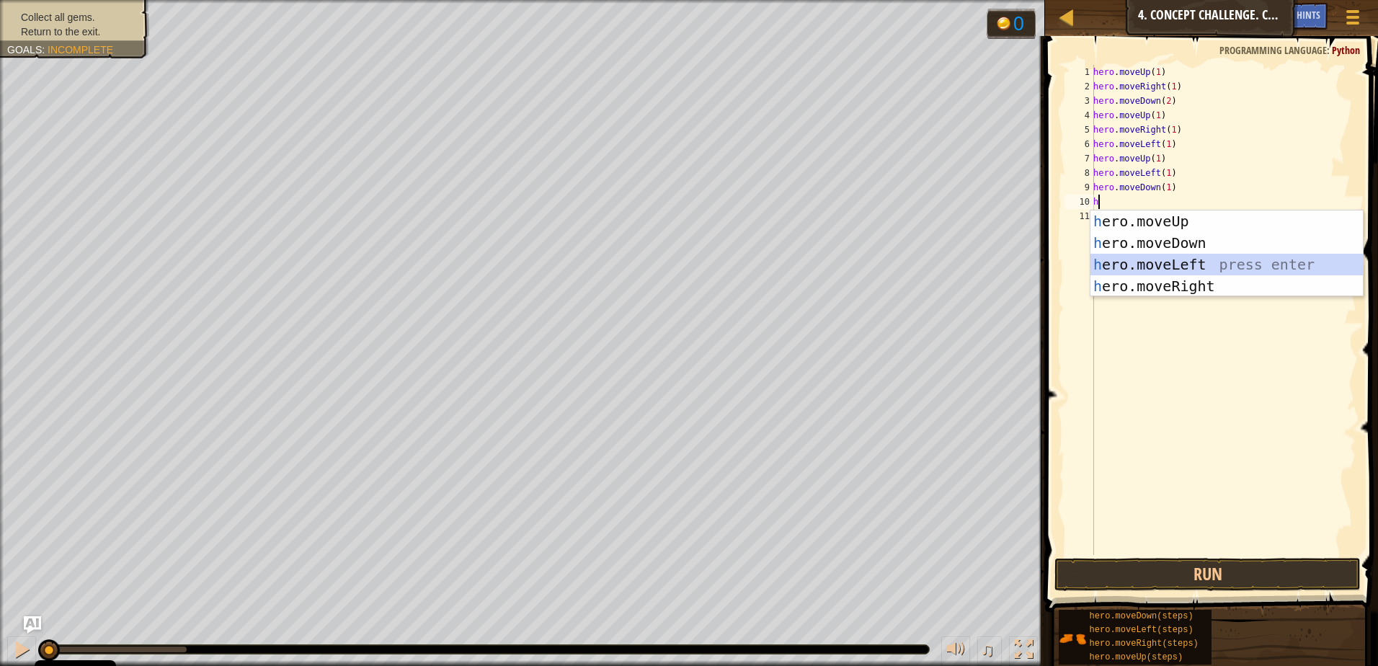
click at [1131, 263] on div "h ero.moveUp press enter h ero.moveDown press enter h ero.moveLeft press enter …" at bounding box center [1227, 275] width 272 height 130
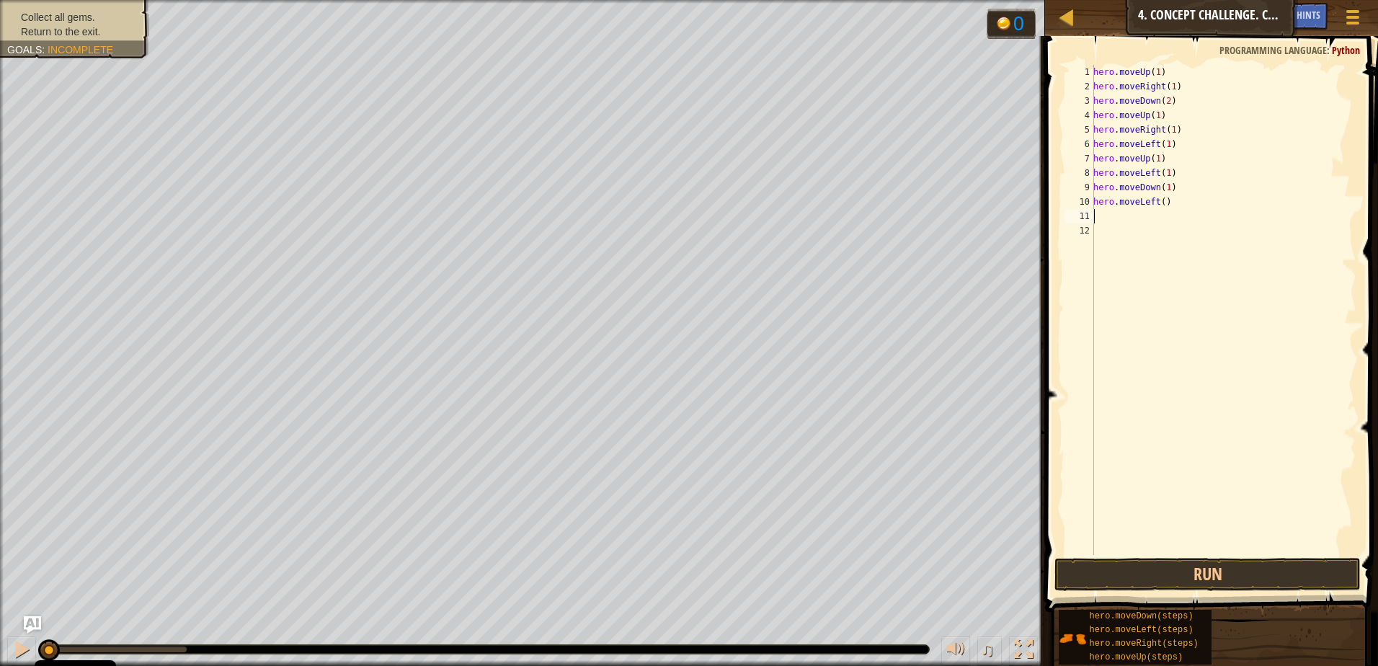
click at [1156, 208] on div "hero . moveUp ( 1 ) hero . moveRight ( 1 ) hero . moveDown ( 2 ) hero . moveUp …" at bounding box center [1224, 324] width 266 height 519
click at [1159, 205] on div "hero . moveUp ( 1 ) hero . moveRight ( 1 ) hero . moveDown ( 2 ) hero . moveUp …" at bounding box center [1224, 324] width 266 height 519
type textarea "hero.moveLeft(1)"
click at [1111, 573] on button "Run" at bounding box center [1208, 574] width 306 height 33
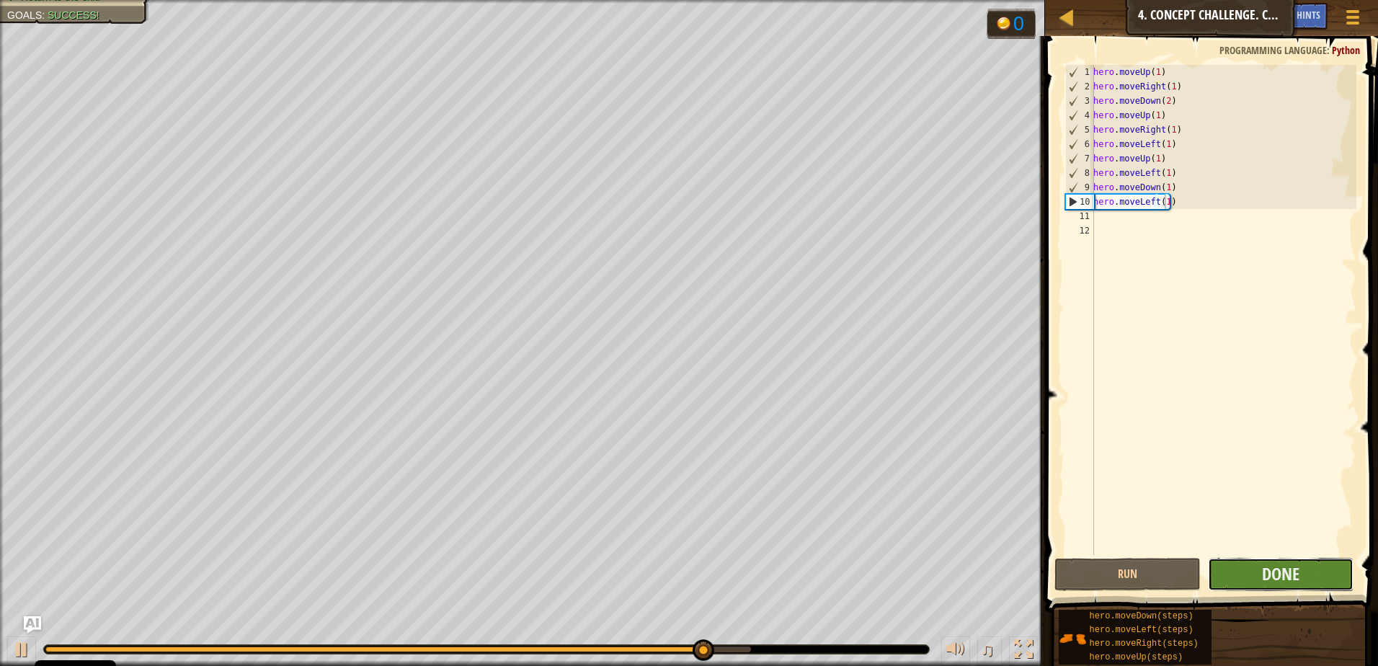
click at [1244, 572] on button "Done" at bounding box center [1281, 574] width 146 height 33
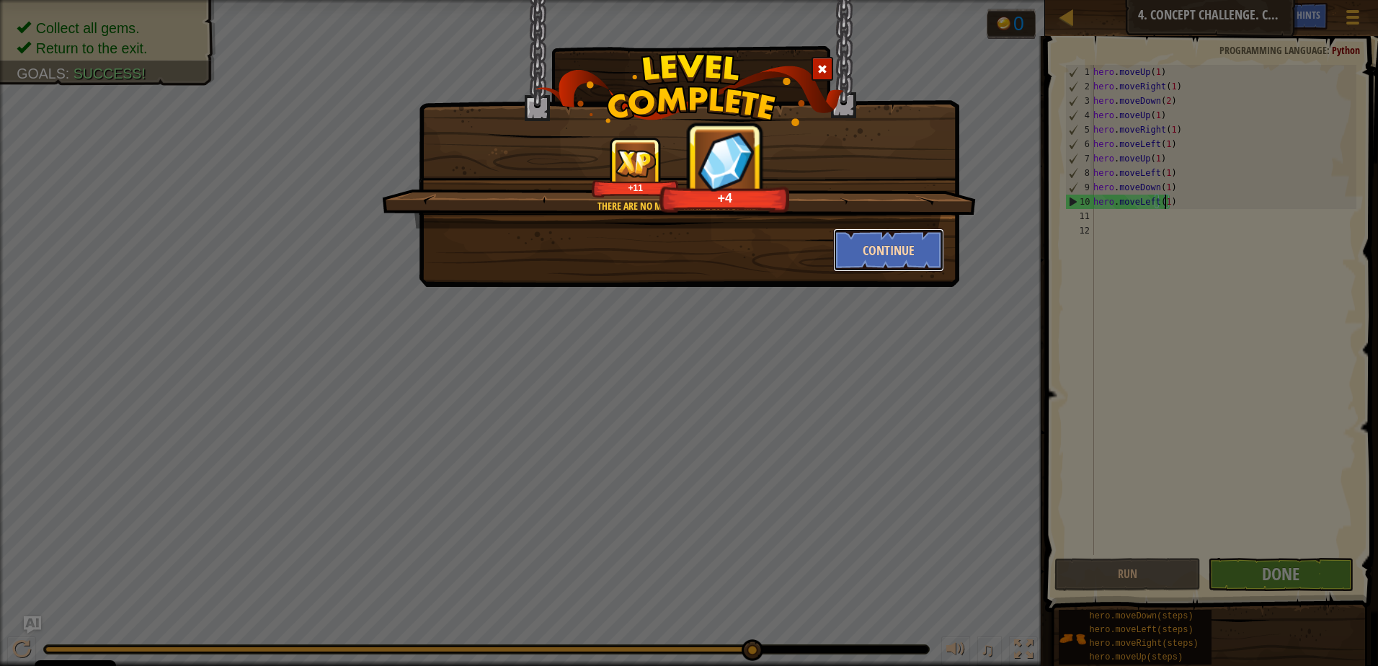
click at [882, 255] on button "Continue" at bounding box center [889, 250] width 112 height 43
